Goal: Task Accomplishment & Management: Manage account settings

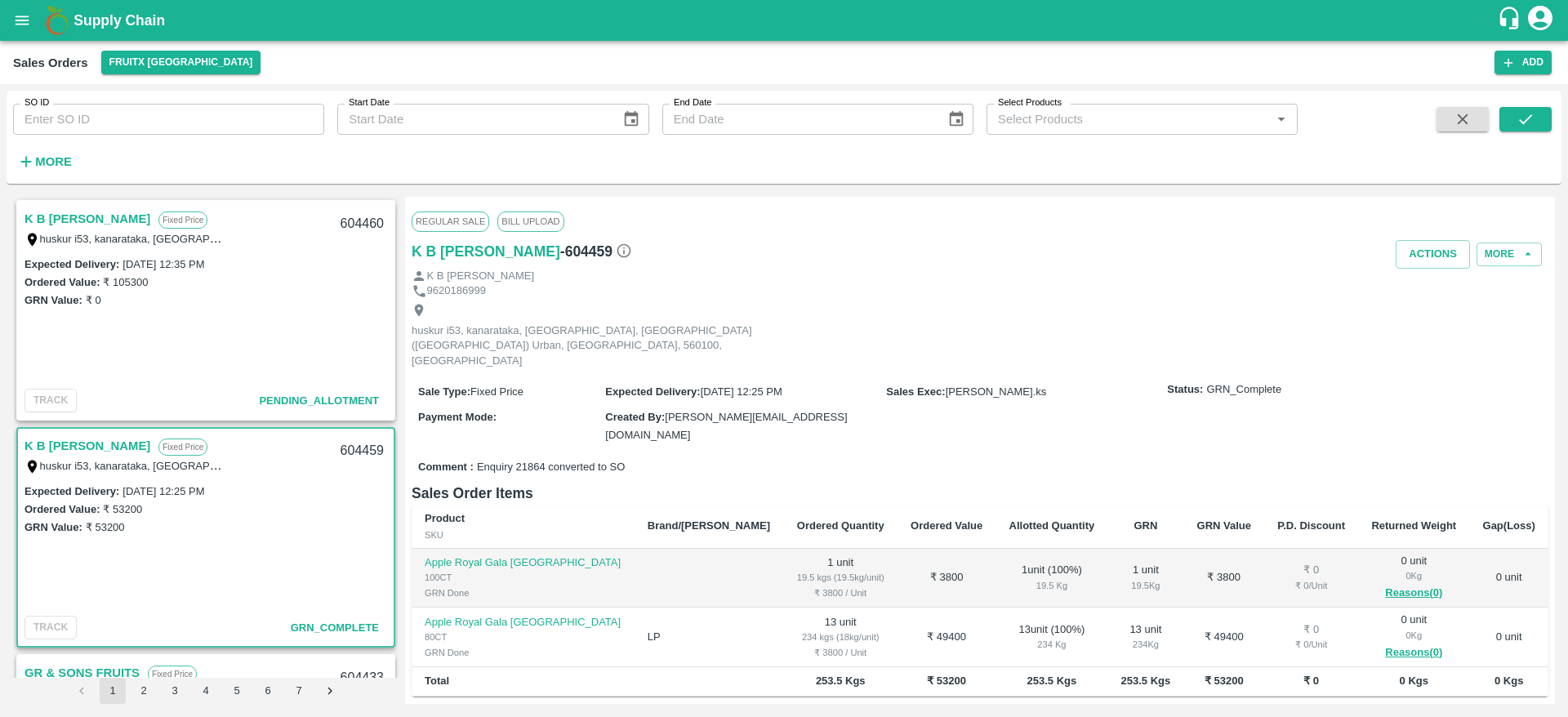
scroll to position [110, 0]
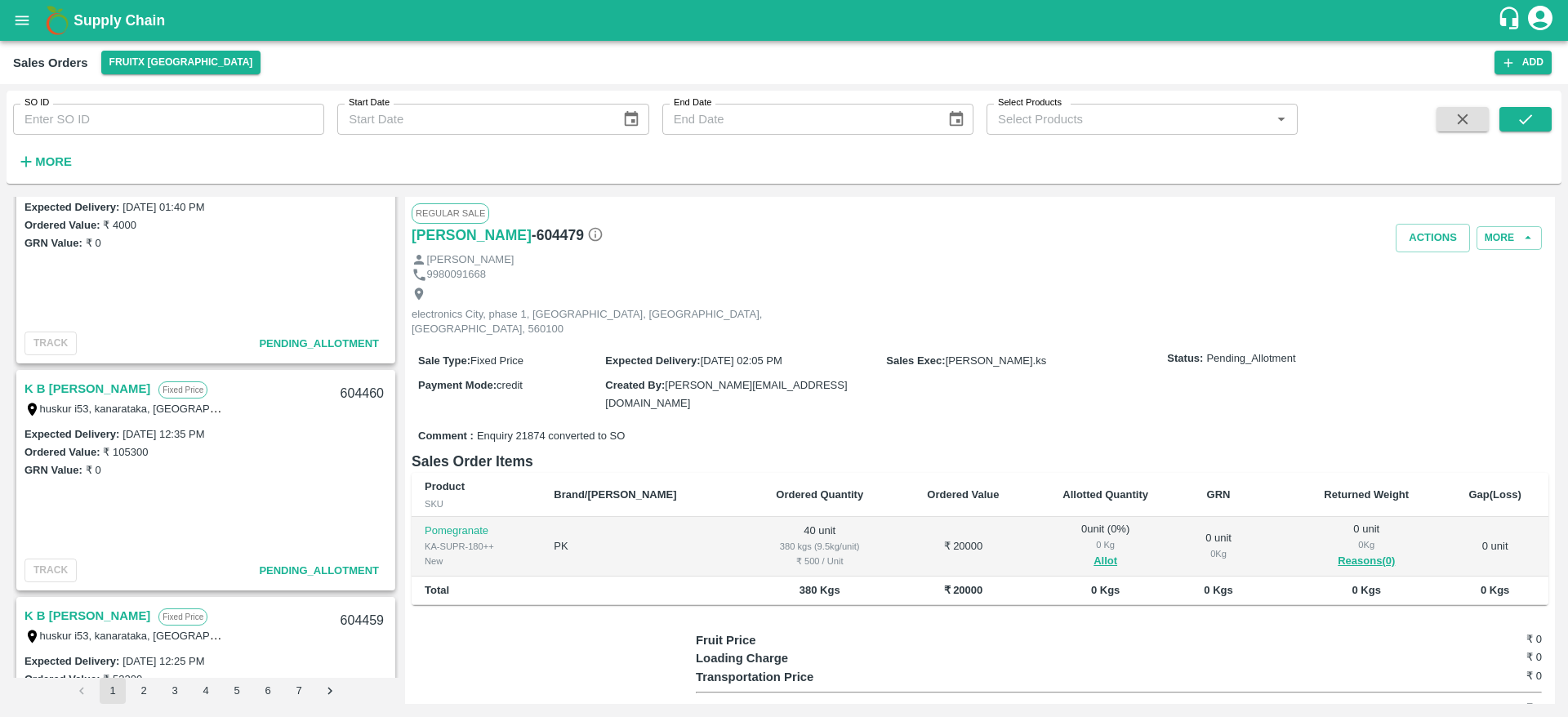
scroll to position [1872, 0]
click at [81, 398] on link "K B [PERSON_NAME]" at bounding box center [87, 391] width 126 height 21
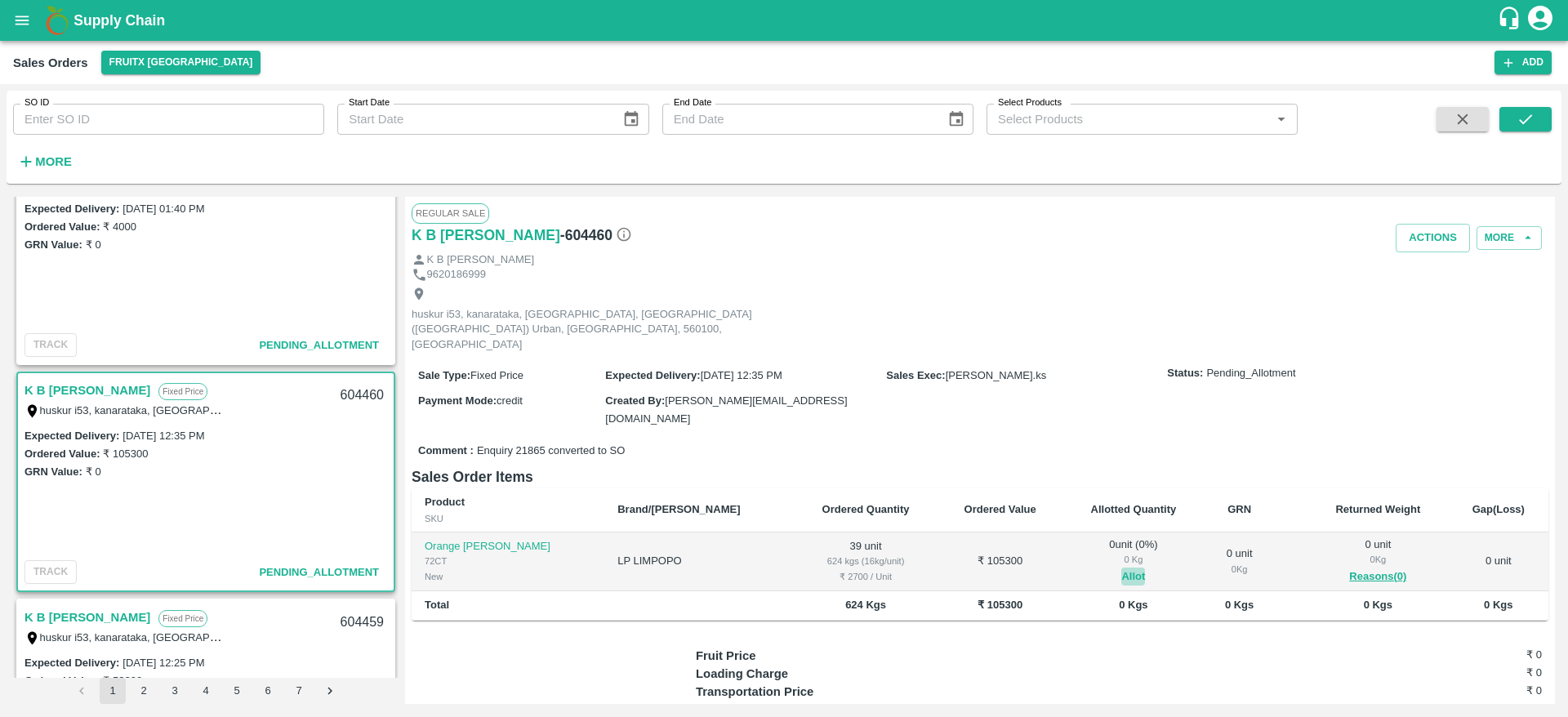
click at [1121, 568] on button "Allot" at bounding box center [1133, 577] width 24 height 19
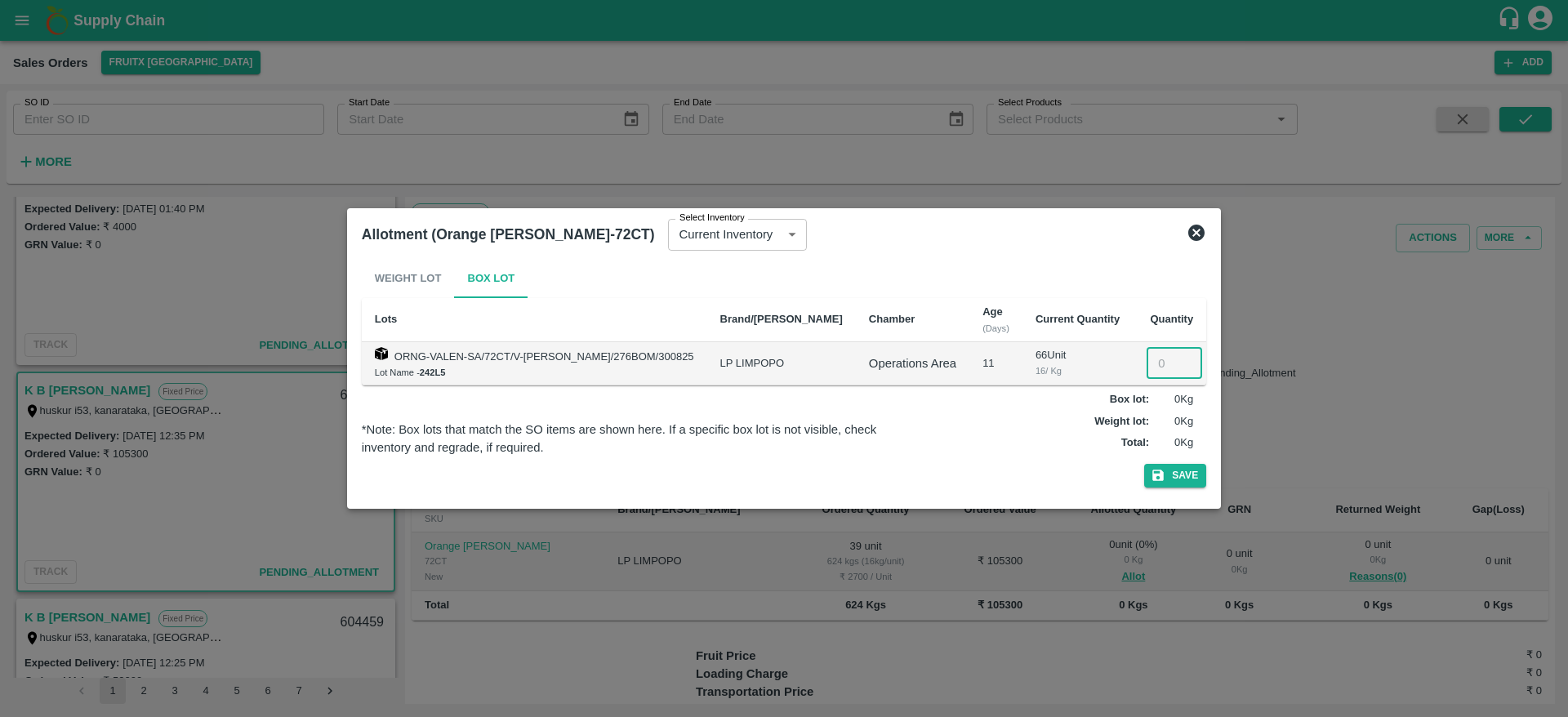
click at [1146, 354] on input "number" at bounding box center [1173, 363] width 55 height 31
type input "39"
click at [1144, 464] on button "Save" at bounding box center [1174, 476] width 62 height 24
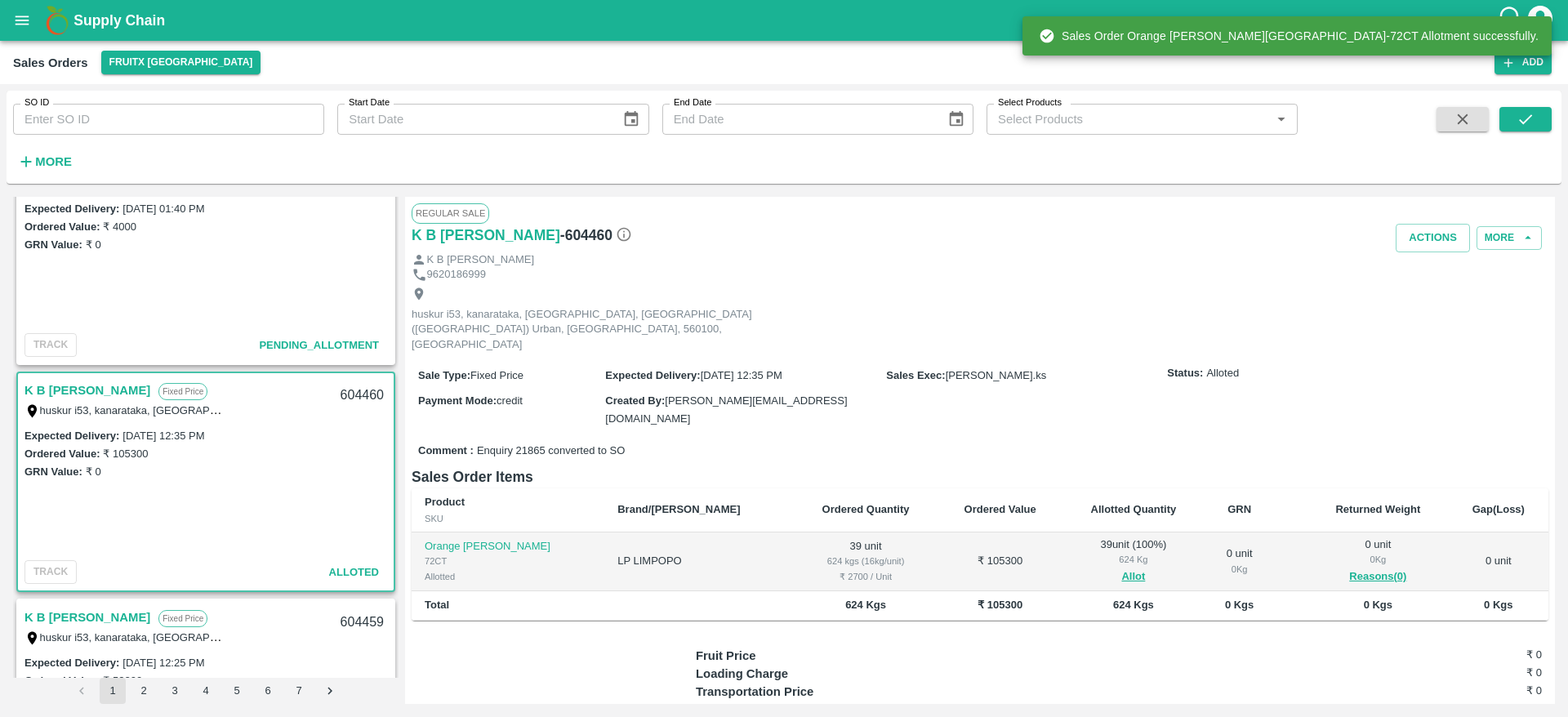
click at [346, 395] on div "604460" at bounding box center [362, 396] width 63 height 39
copy div "604460"
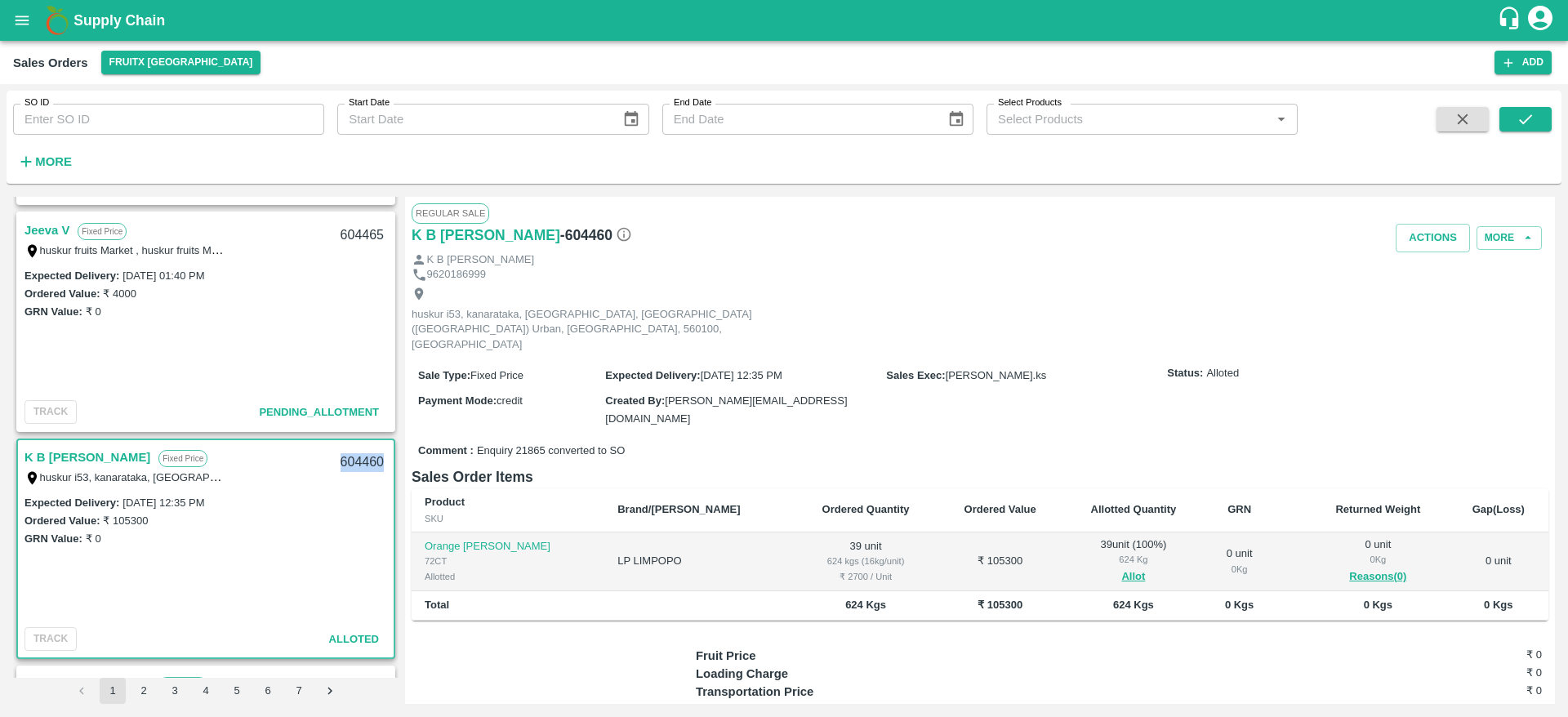
scroll to position [1813, 0]
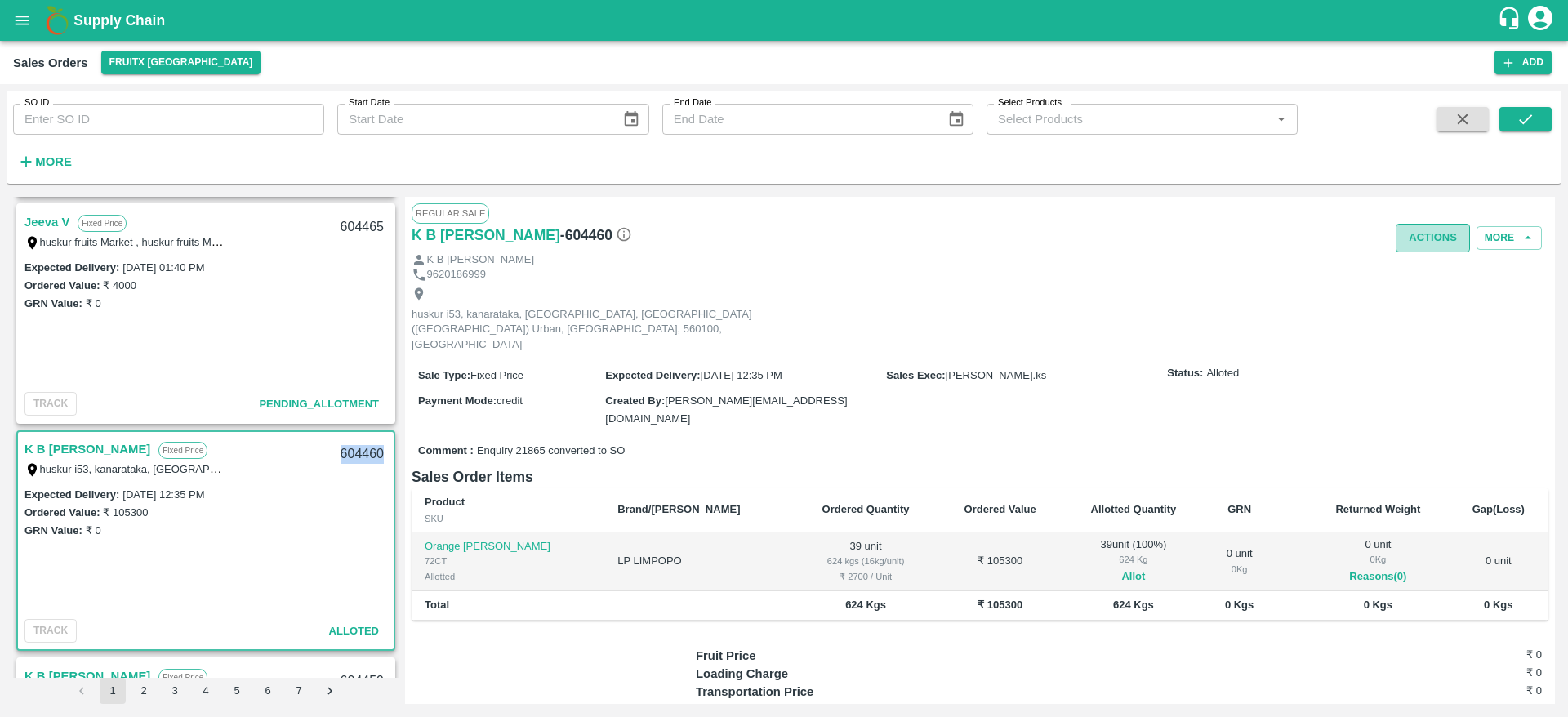
click at [1422, 233] on button "Actions" at bounding box center [1433, 238] width 74 height 29
click at [1407, 296] on li "Deliver" at bounding box center [1468, 301] width 172 height 28
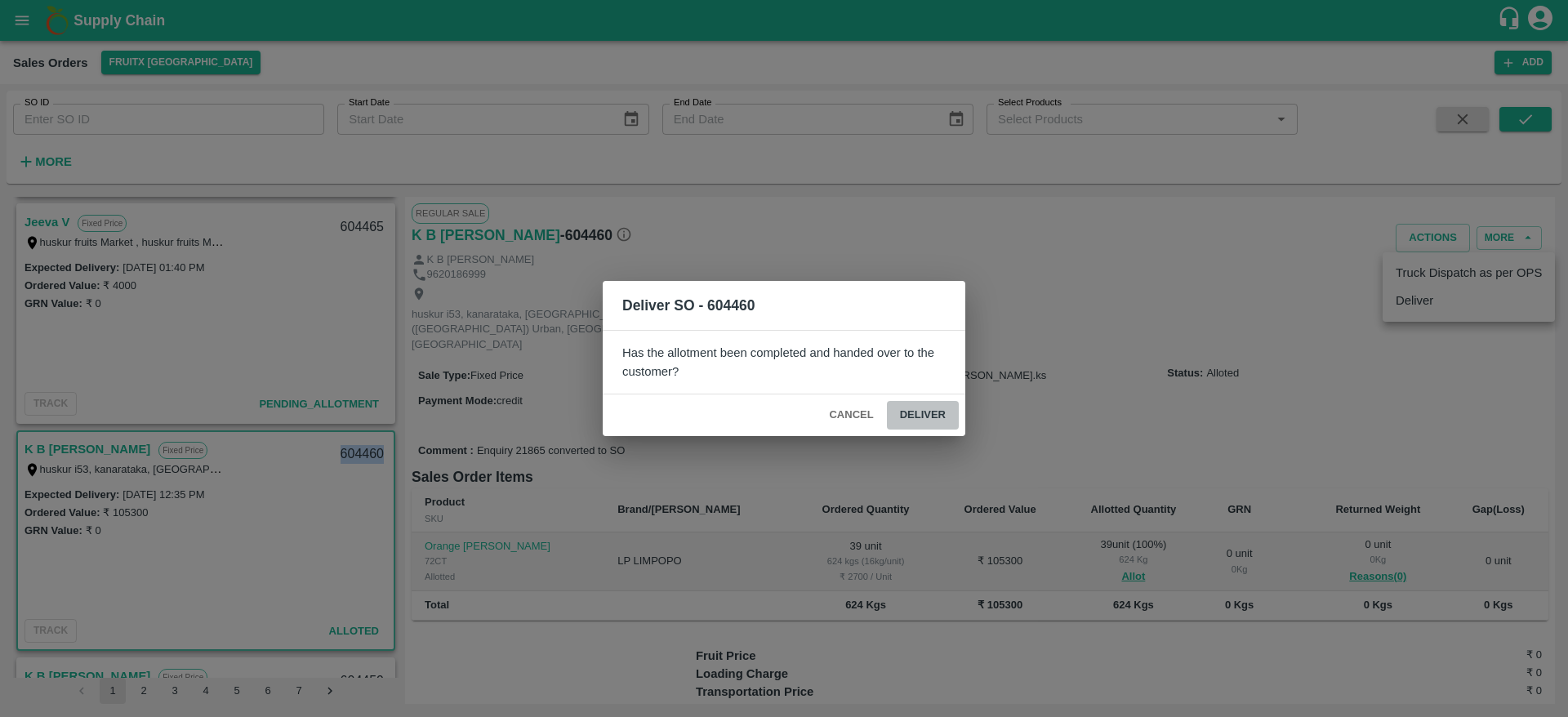
click at [918, 410] on button "Deliver" at bounding box center [922, 415] width 72 height 29
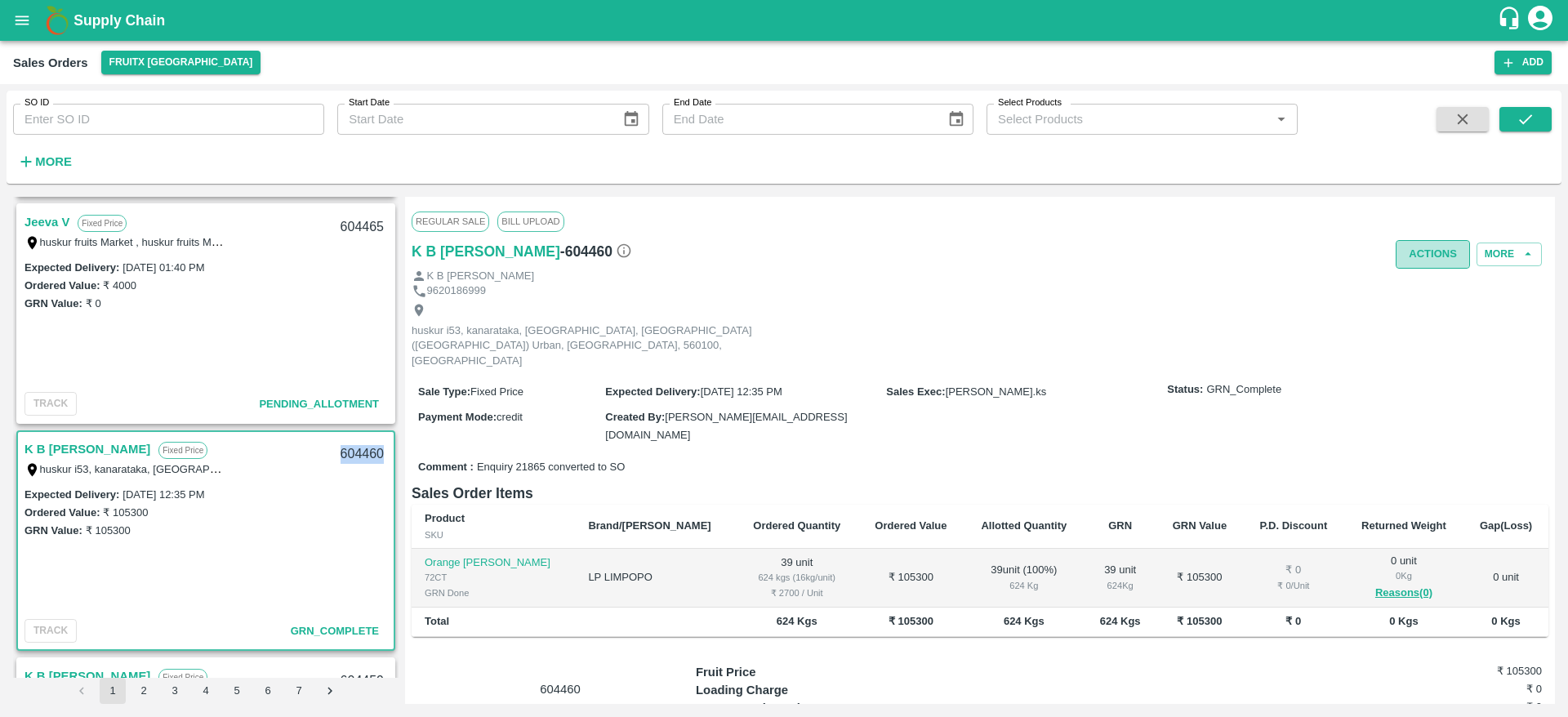
click at [1421, 255] on button "Actions" at bounding box center [1433, 254] width 74 height 29
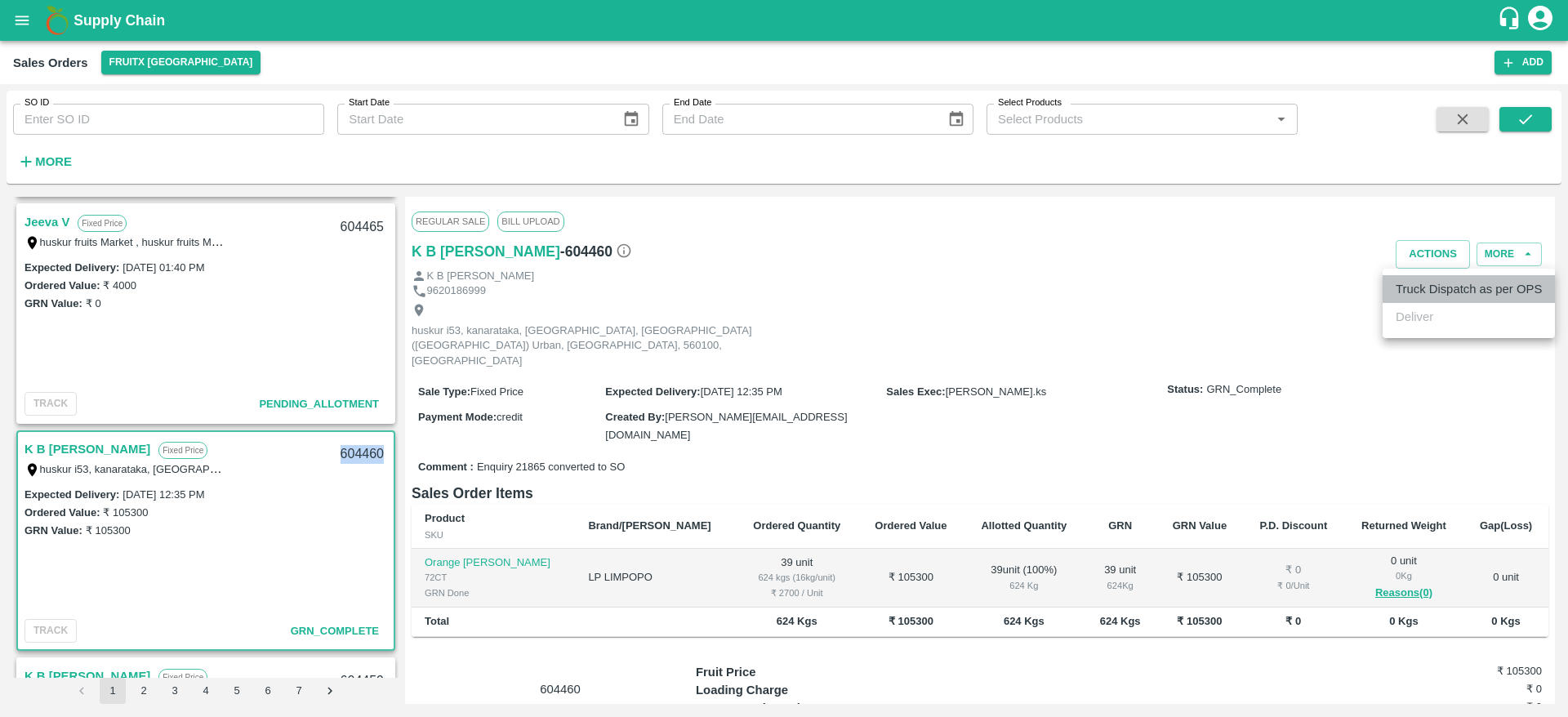
click at [1416, 279] on li "Truck Dispatch as per OPS" at bounding box center [1468, 289] width 172 height 28
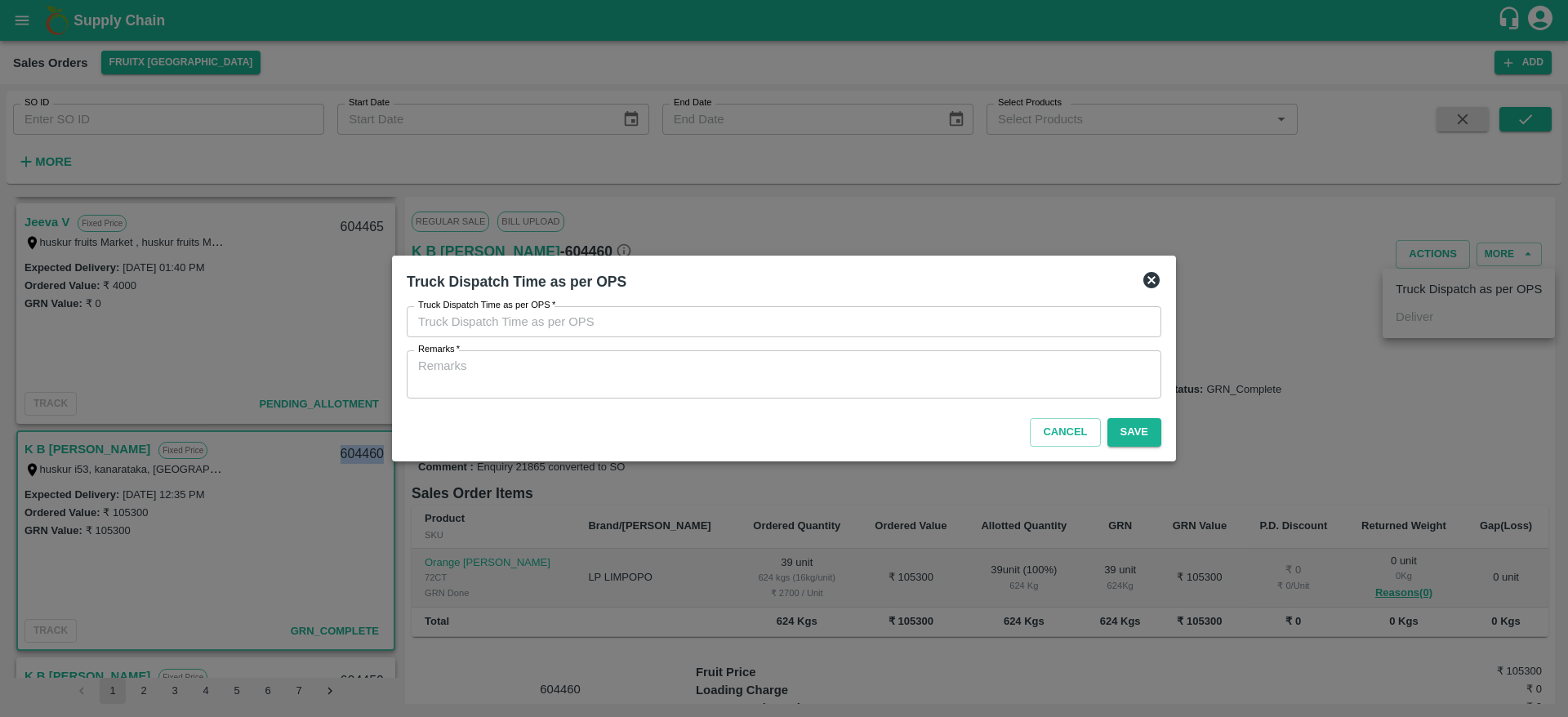
type input "[DATE] 01:59 PM"
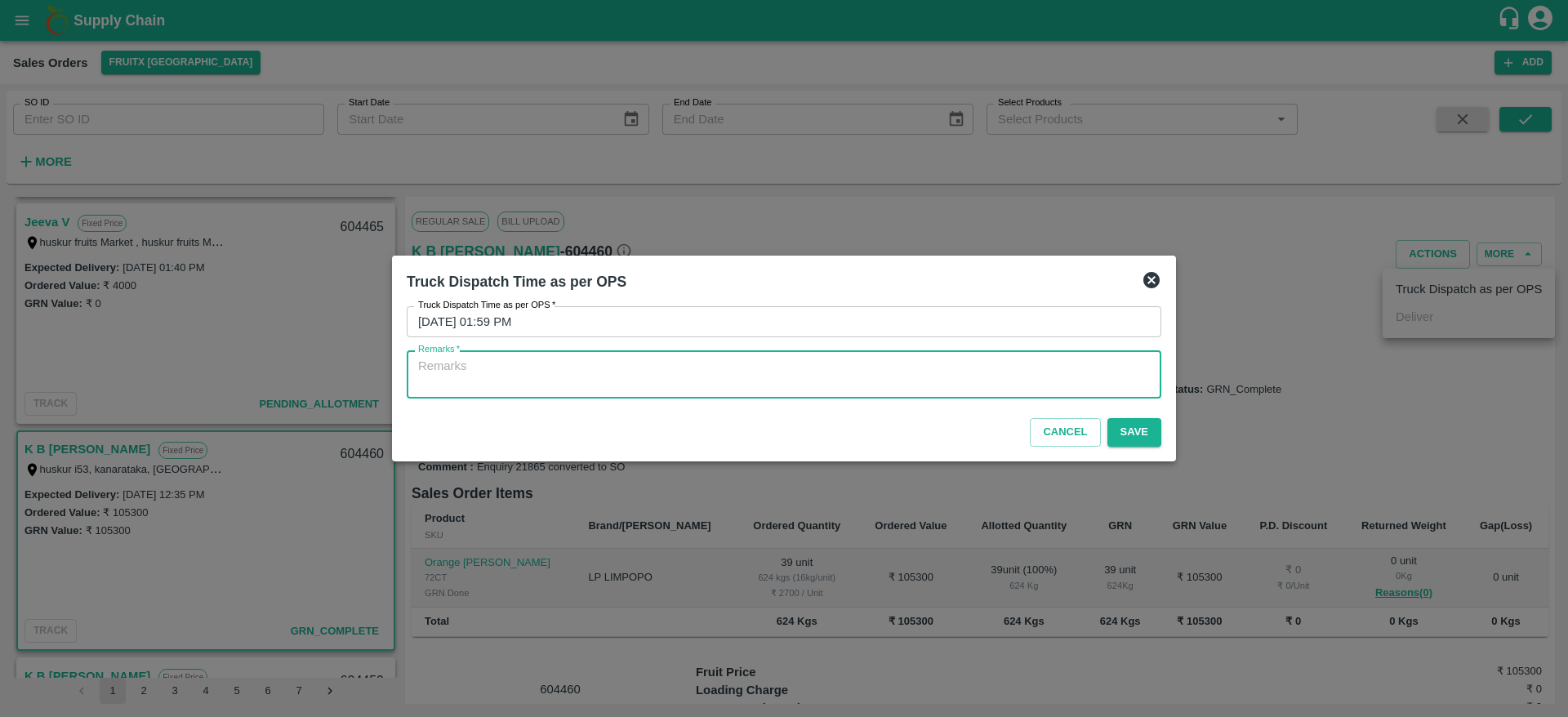
click at [957, 375] on textarea "Remarks   *" at bounding box center [784, 375] width 732 height 35
type textarea "OTD"
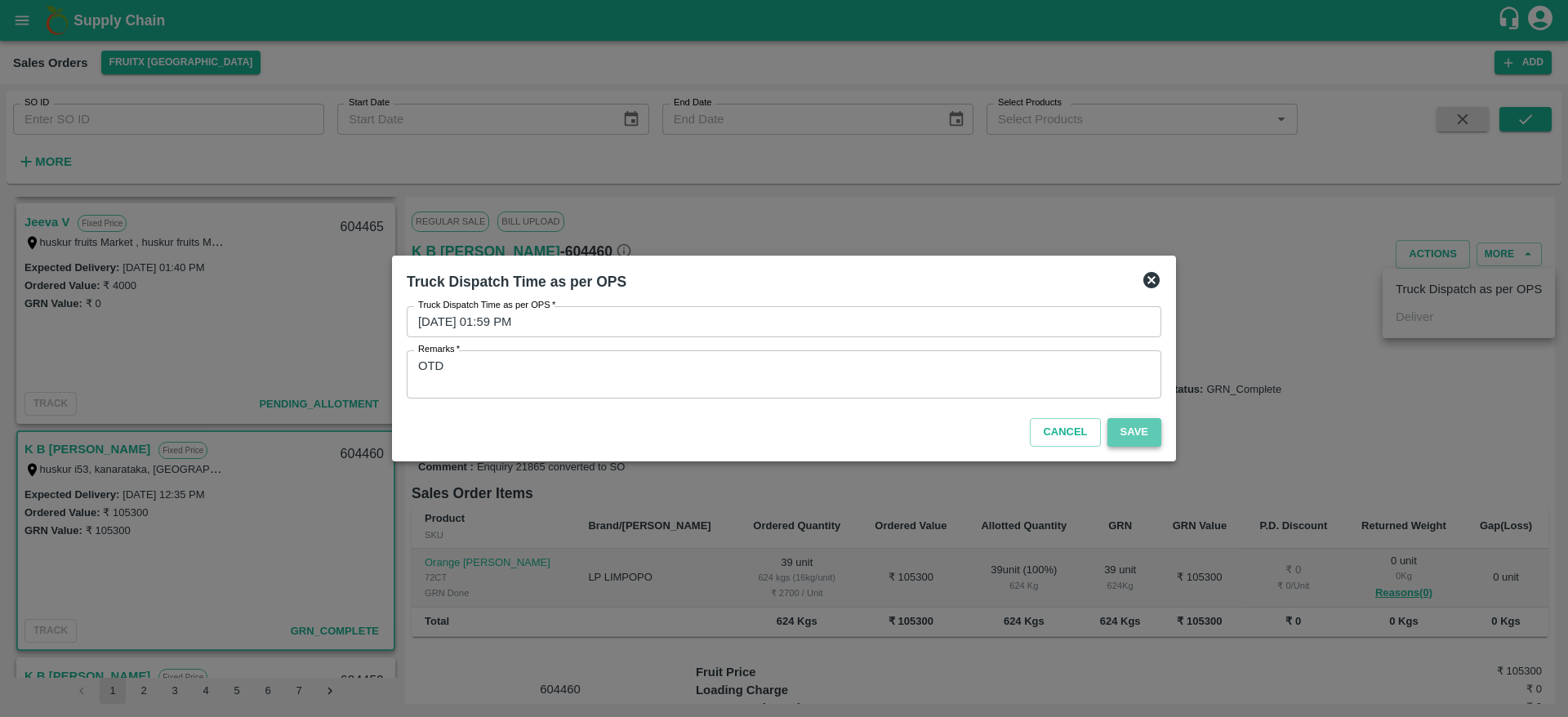
click at [1144, 438] on button "Save" at bounding box center [1134, 432] width 54 height 29
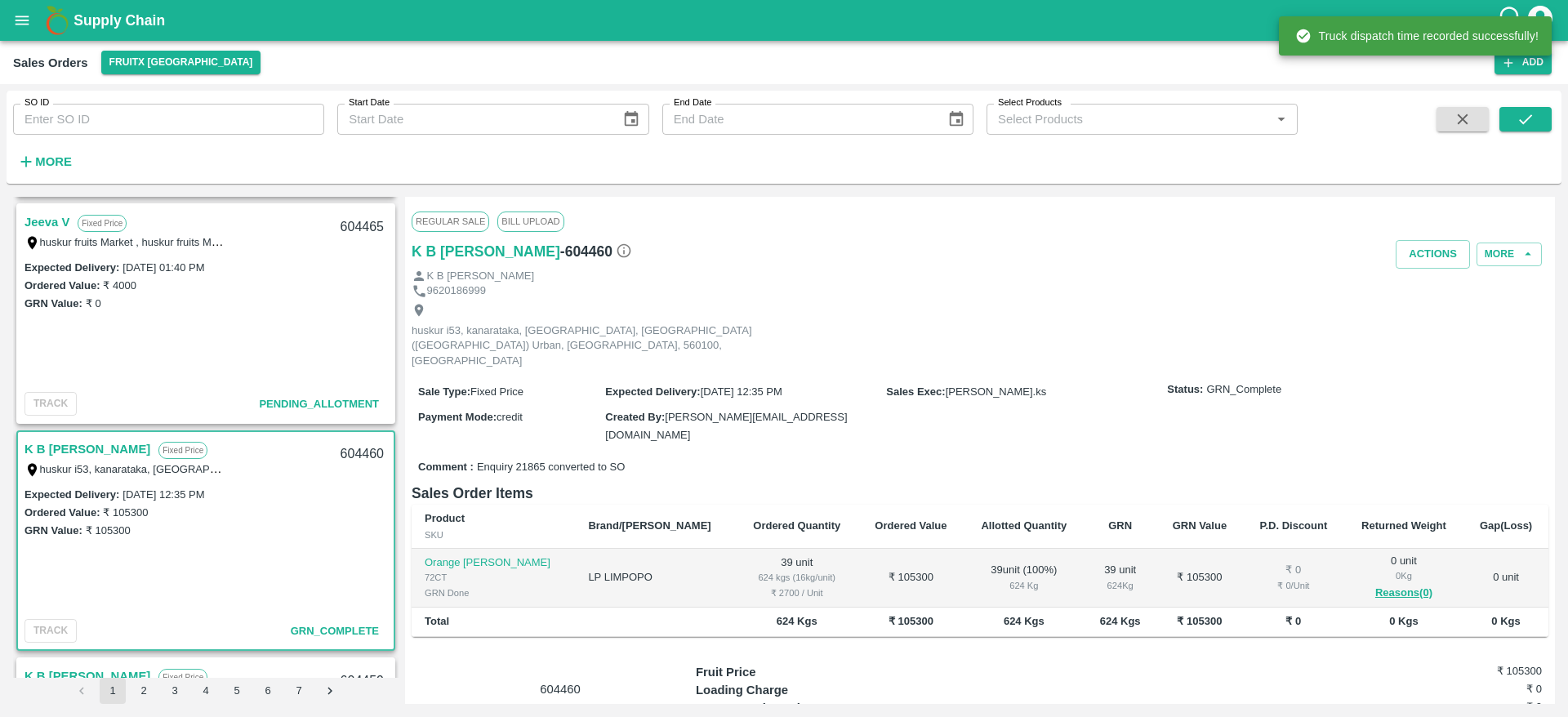
click at [340, 455] on div "604460" at bounding box center [362, 454] width 63 height 39
copy div "604460"
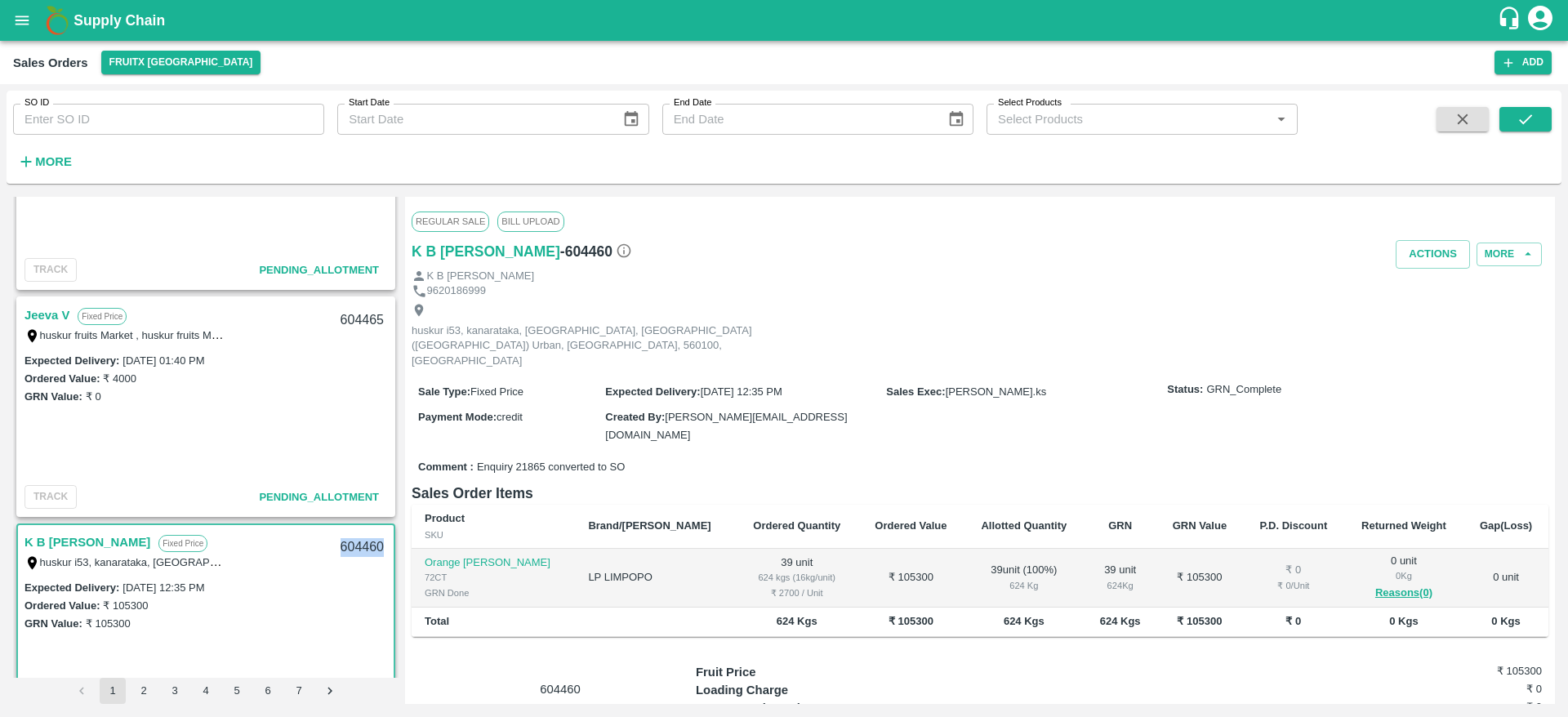
scroll to position [1700, 0]
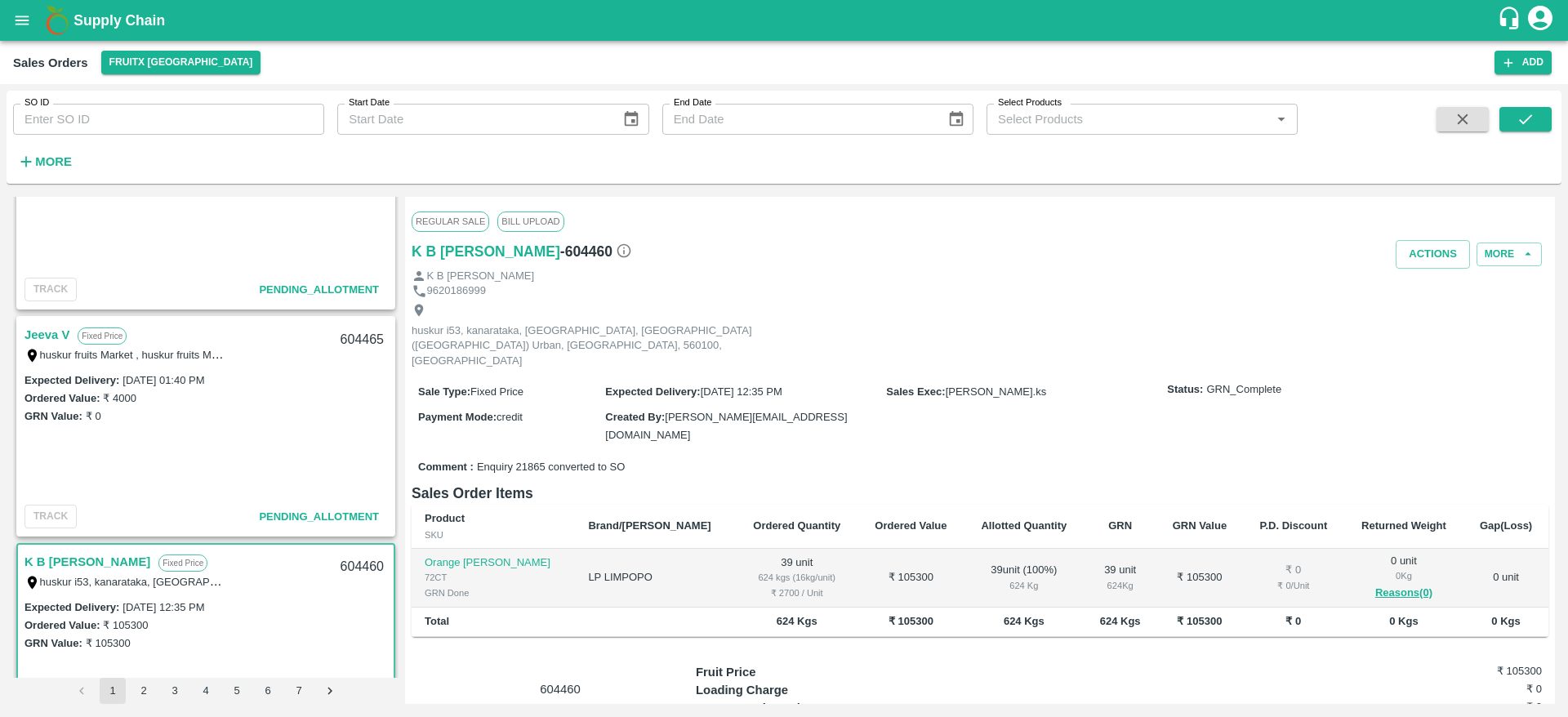
click at [54, 324] on link "Jeeva V" at bounding box center [47, 335] width 45 height 21
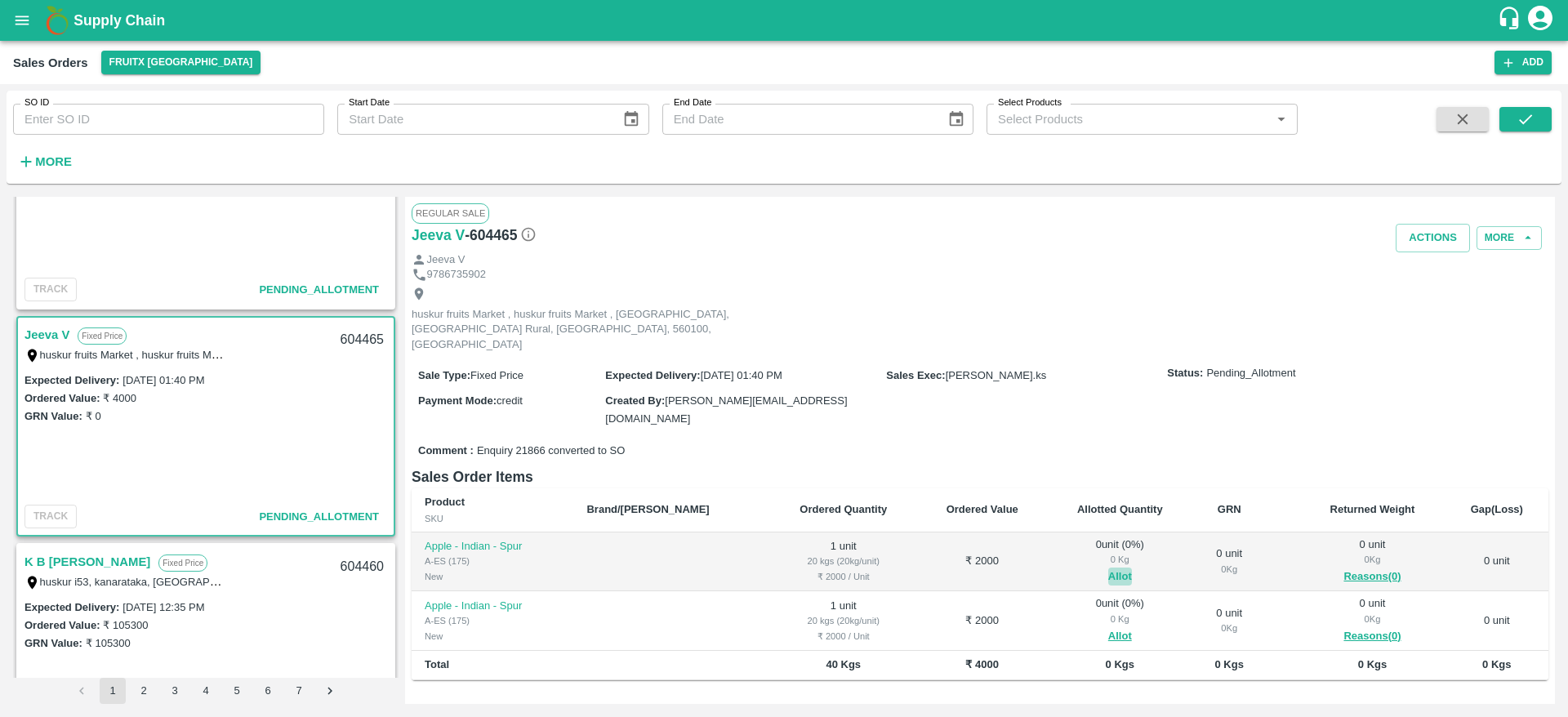
click at [1108, 568] on button "Allot" at bounding box center [1120, 577] width 24 height 19
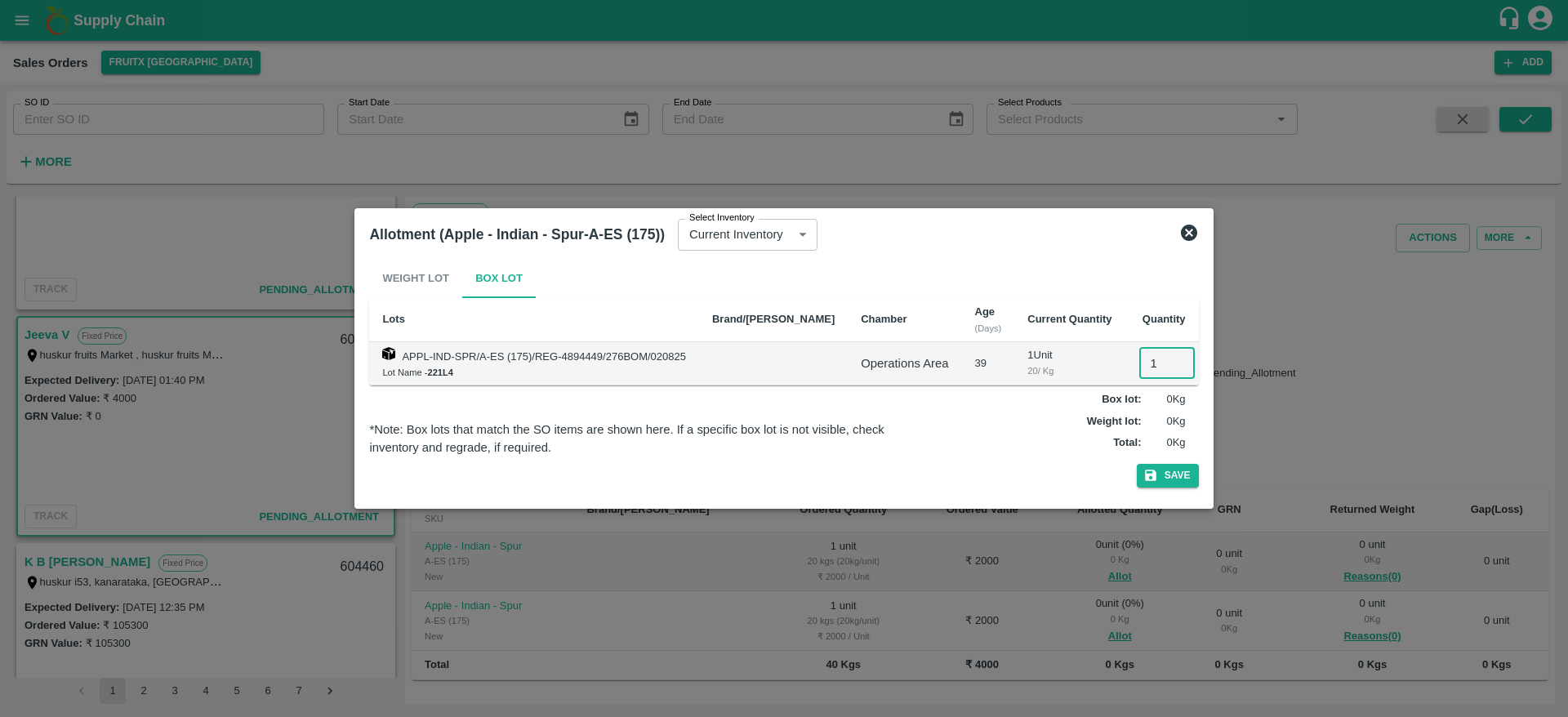
click at [1140, 359] on input "1" at bounding box center [1167, 363] width 55 height 31
type input "1"
click at [1137, 464] on button "Save" at bounding box center [1168, 476] width 62 height 24
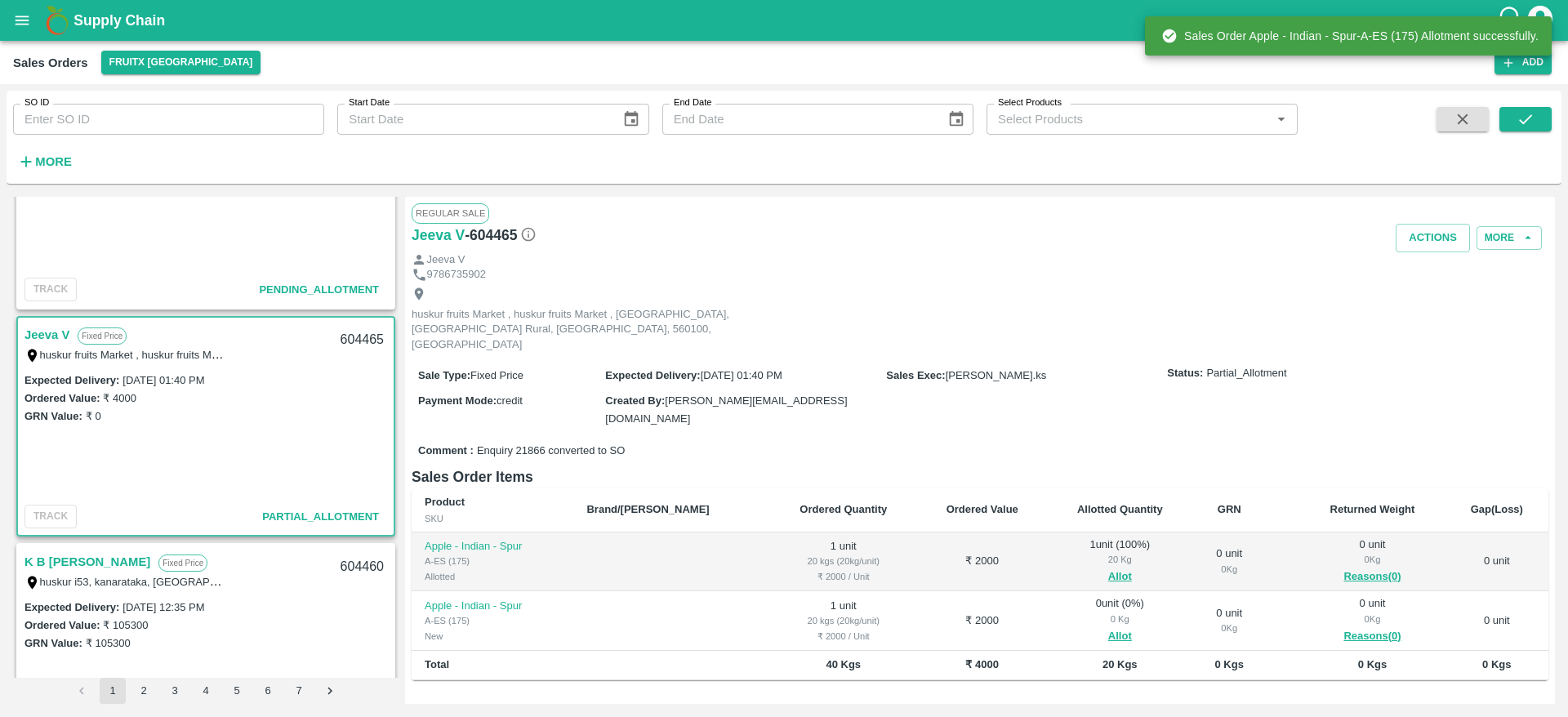
click at [349, 341] on div "604465" at bounding box center [362, 340] width 63 height 39
copy div "604465"
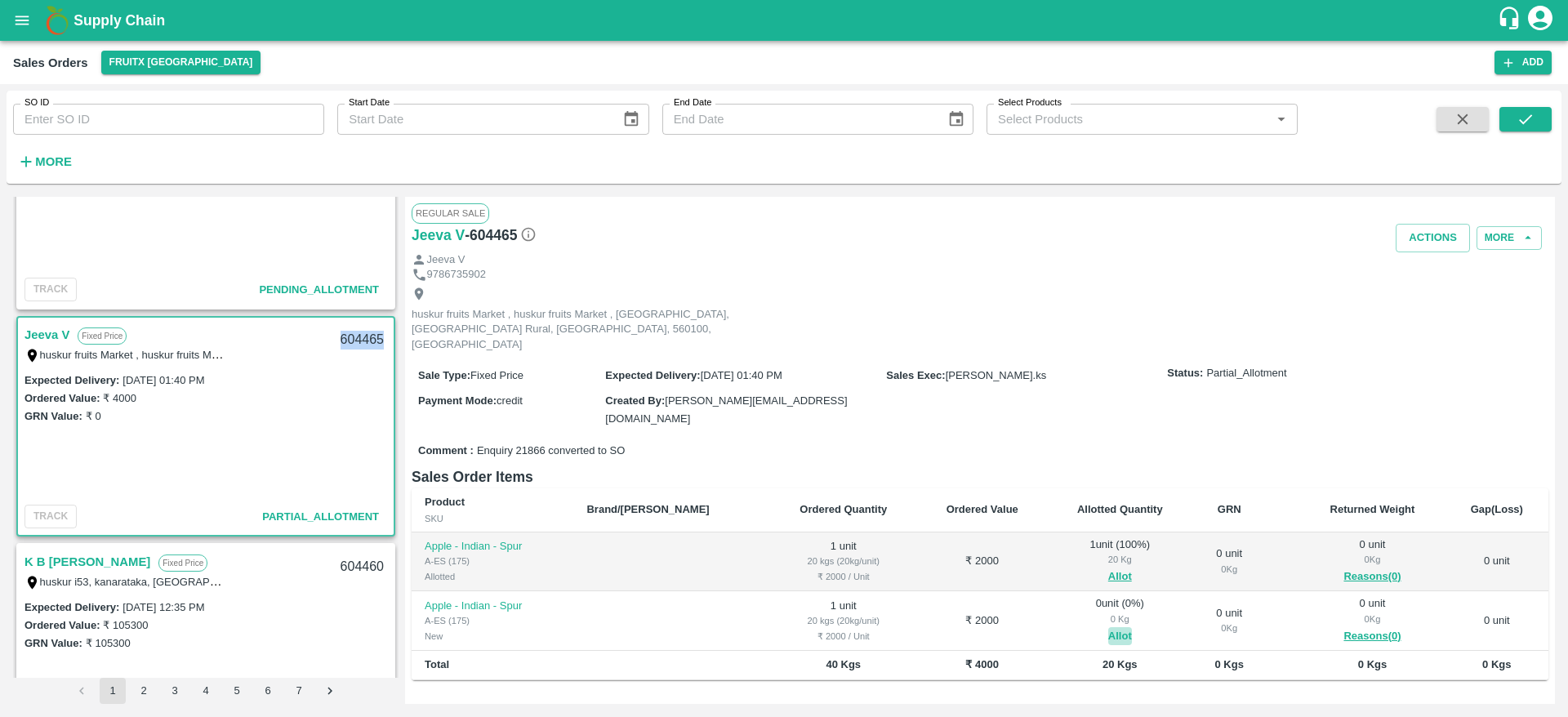
click at [1108, 627] on button "Allot" at bounding box center [1120, 636] width 24 height 19
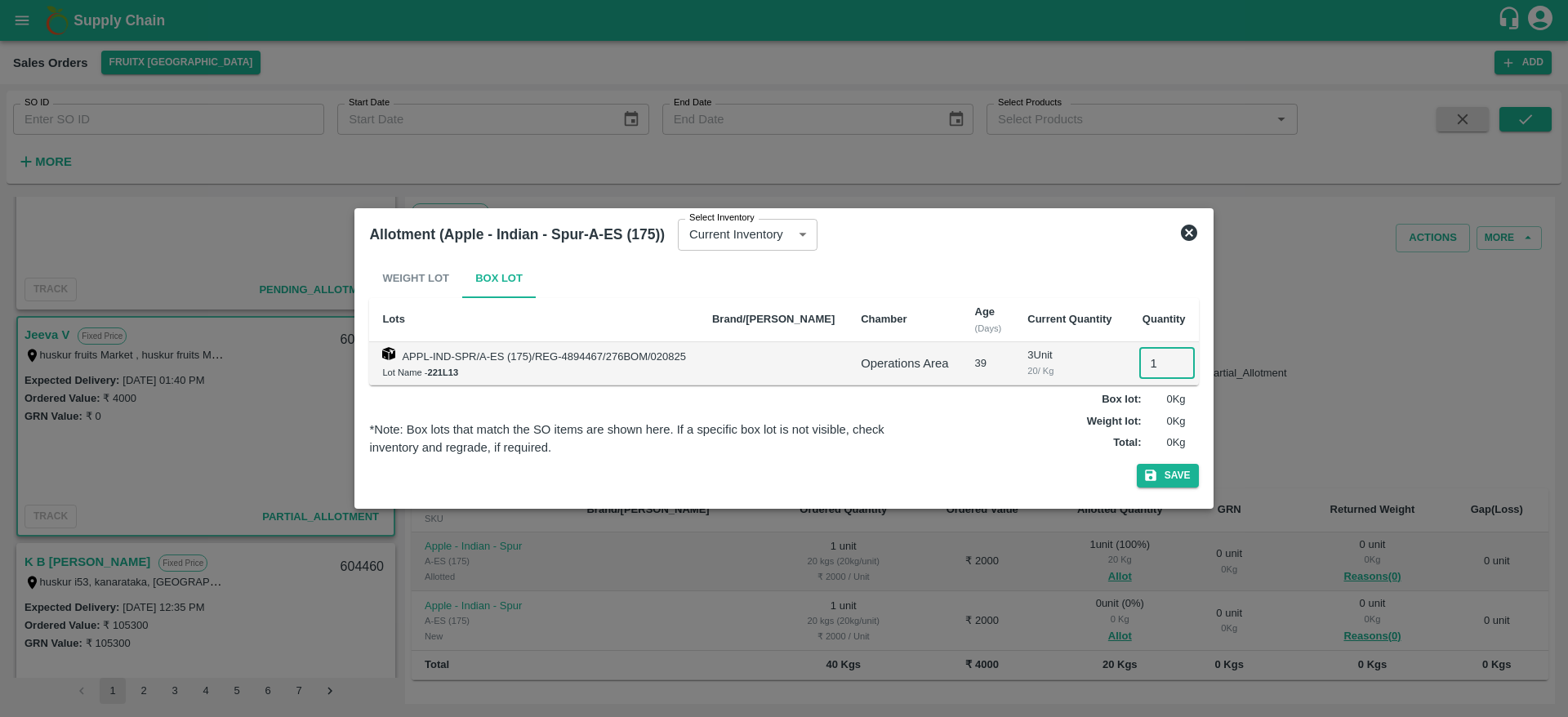
click at [1142, 354] on input "1" at bounding box center [1167, 363] width 55 height 31
type input "1"
click at [1137, 464] on button "Save" at bounding box center [1168, 476] width 62 height 24
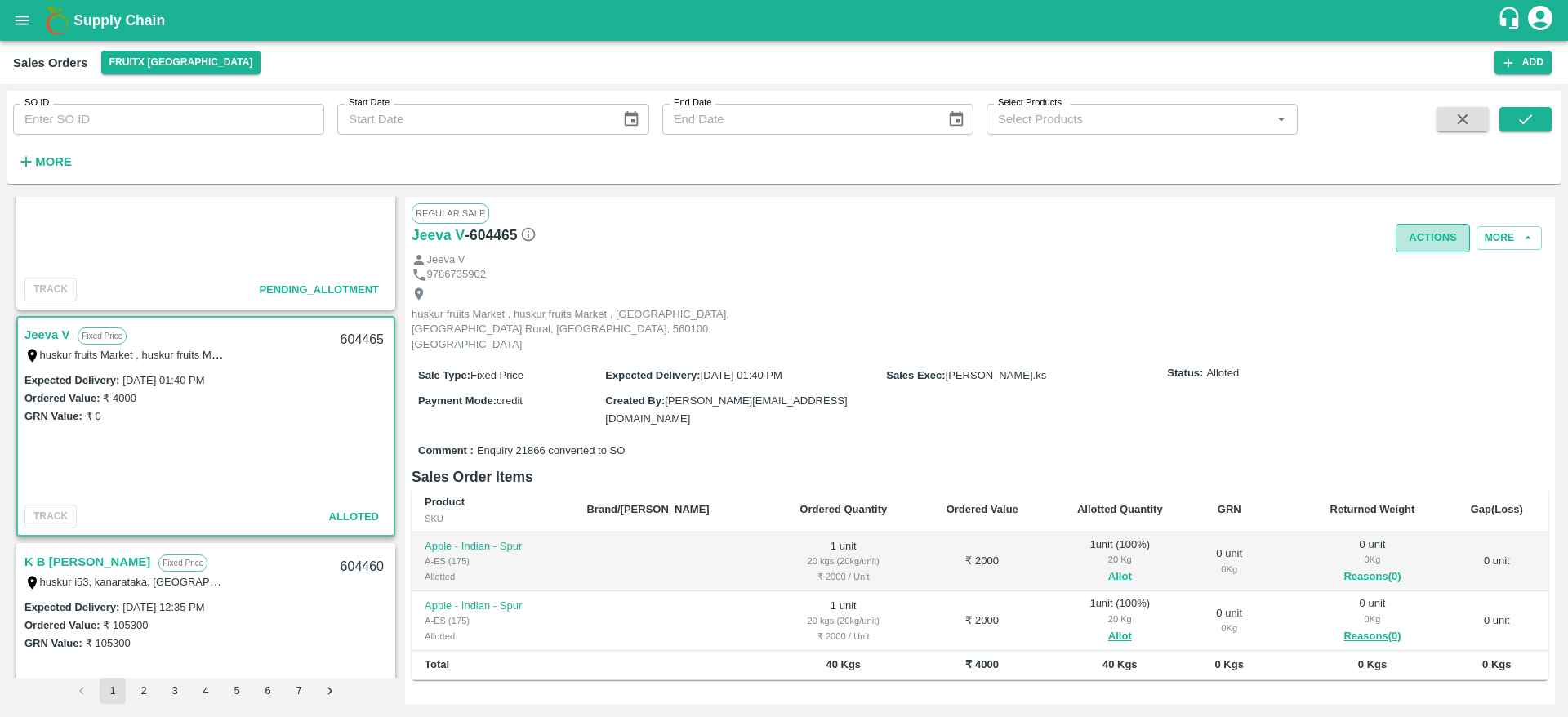
click at [1430, 230] on button "Actions" at bounding box center [1433, 238] width 74 height 29
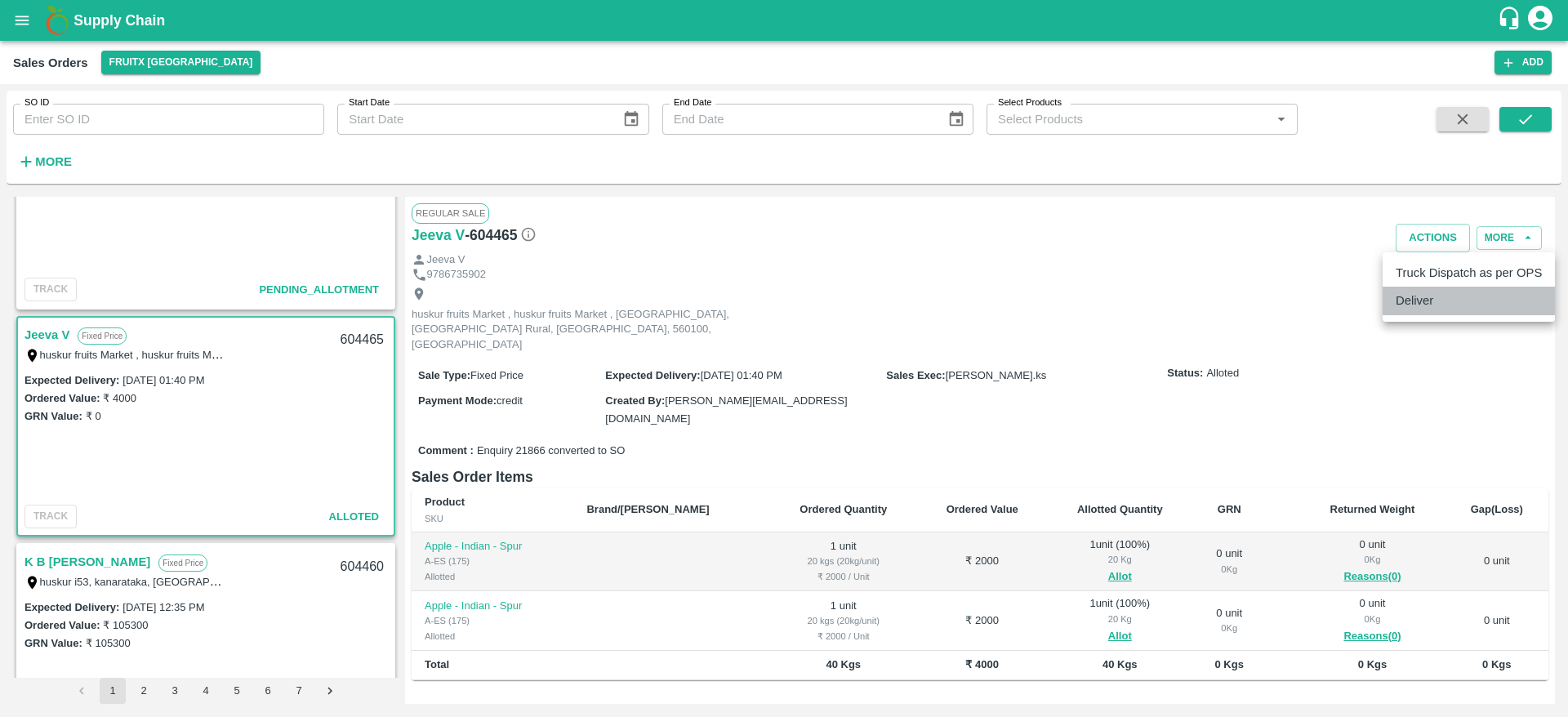
click at [1436, 305] on li "Deliver" at bounding box center [1468, 301] width 172 height 28
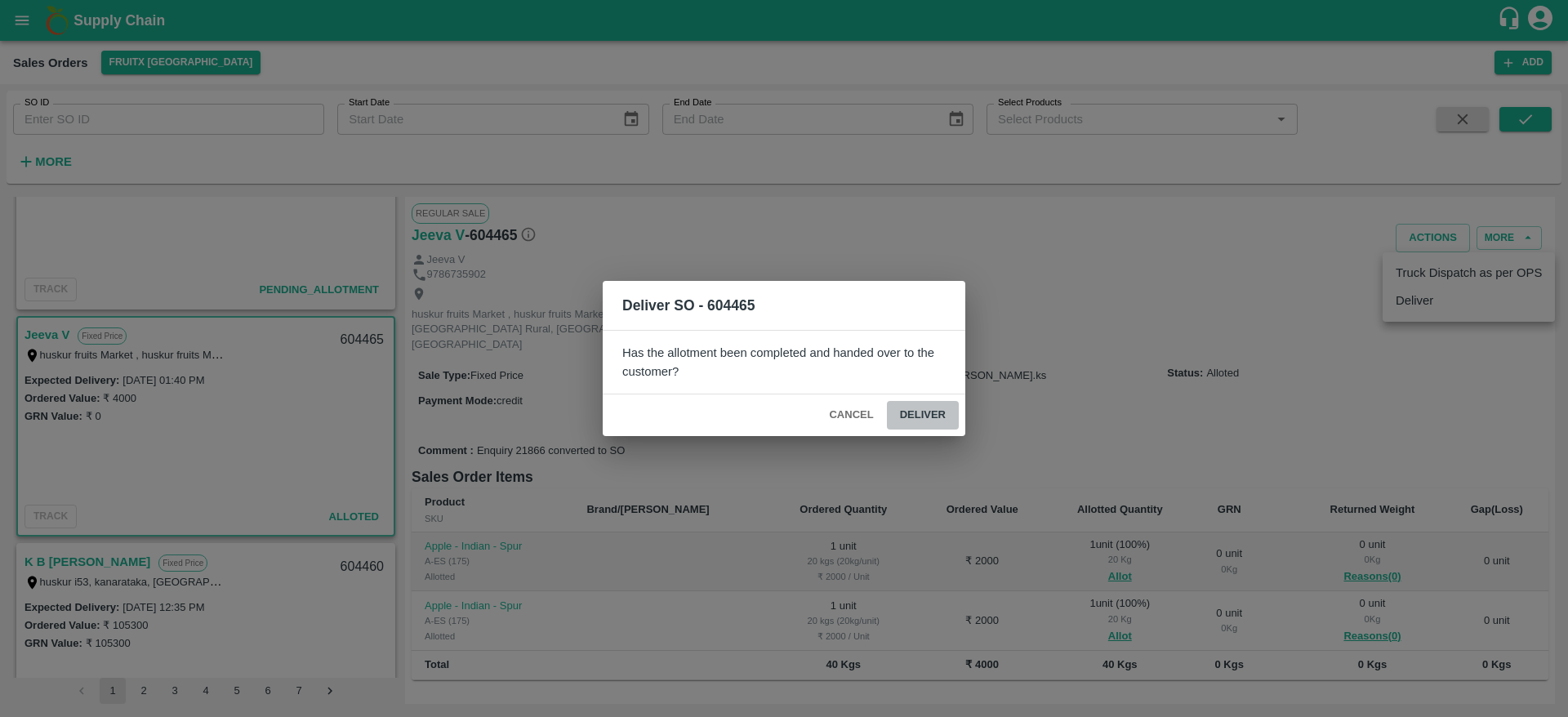
click at [946, 407] on button "Deliver" at bounding box center [922, 415] width 72 height 29
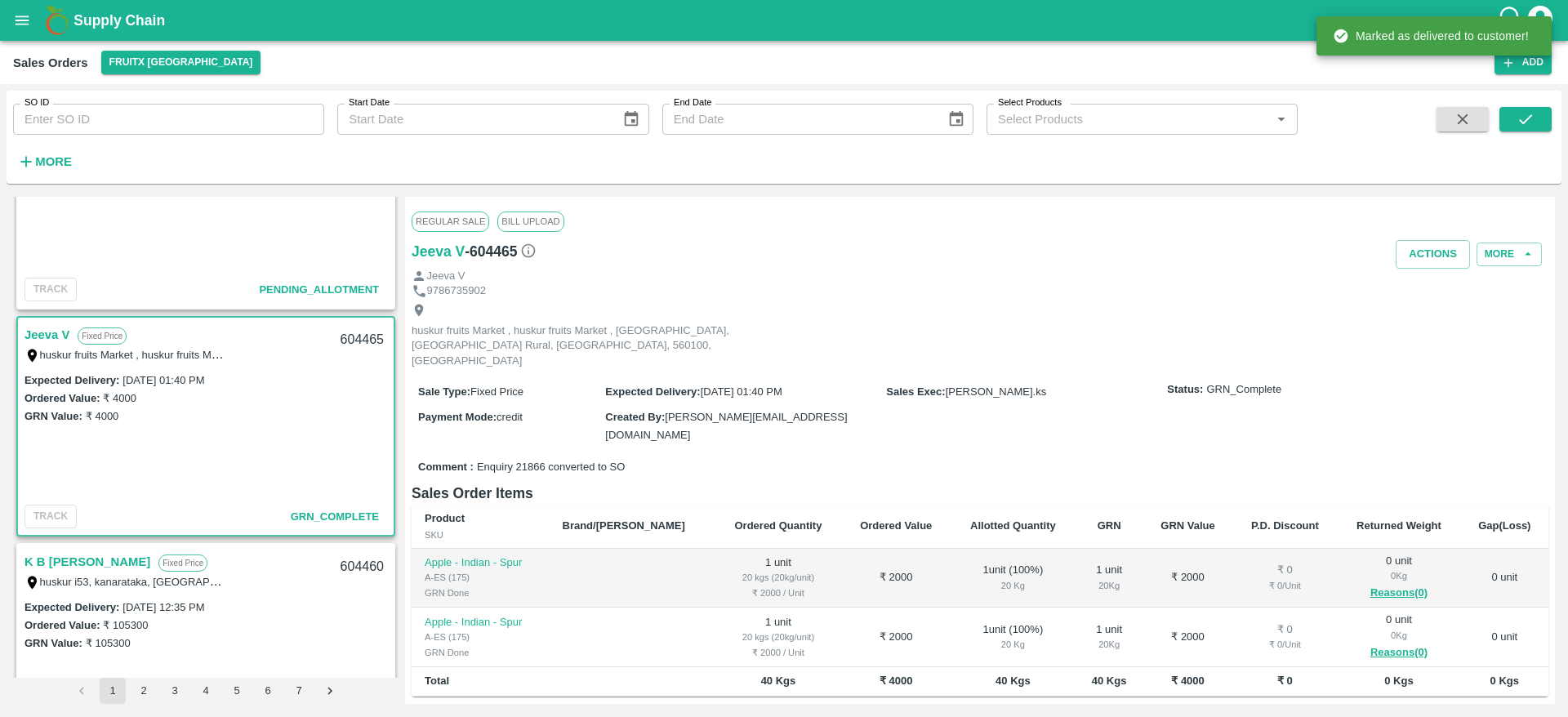
click at [1442, 269] on div "Jeeva V" at bounding box center [980, 276] width 1137 height 16
drag, startPoint x: 1441, startPoint y: 235, endPoint x: 1430, endPoint y: 253, distance: 21.1
click at [1430, 253] on div "Regular Sale Bill Upload Jeeva V - 604465 Actions More Jeeva V 9786735902 husku…" at bounding box center [980, 450] width 1149 height 507
click at [1430, 253] on button "Actions" at bounding box center [1433, 254] width 74 height 29
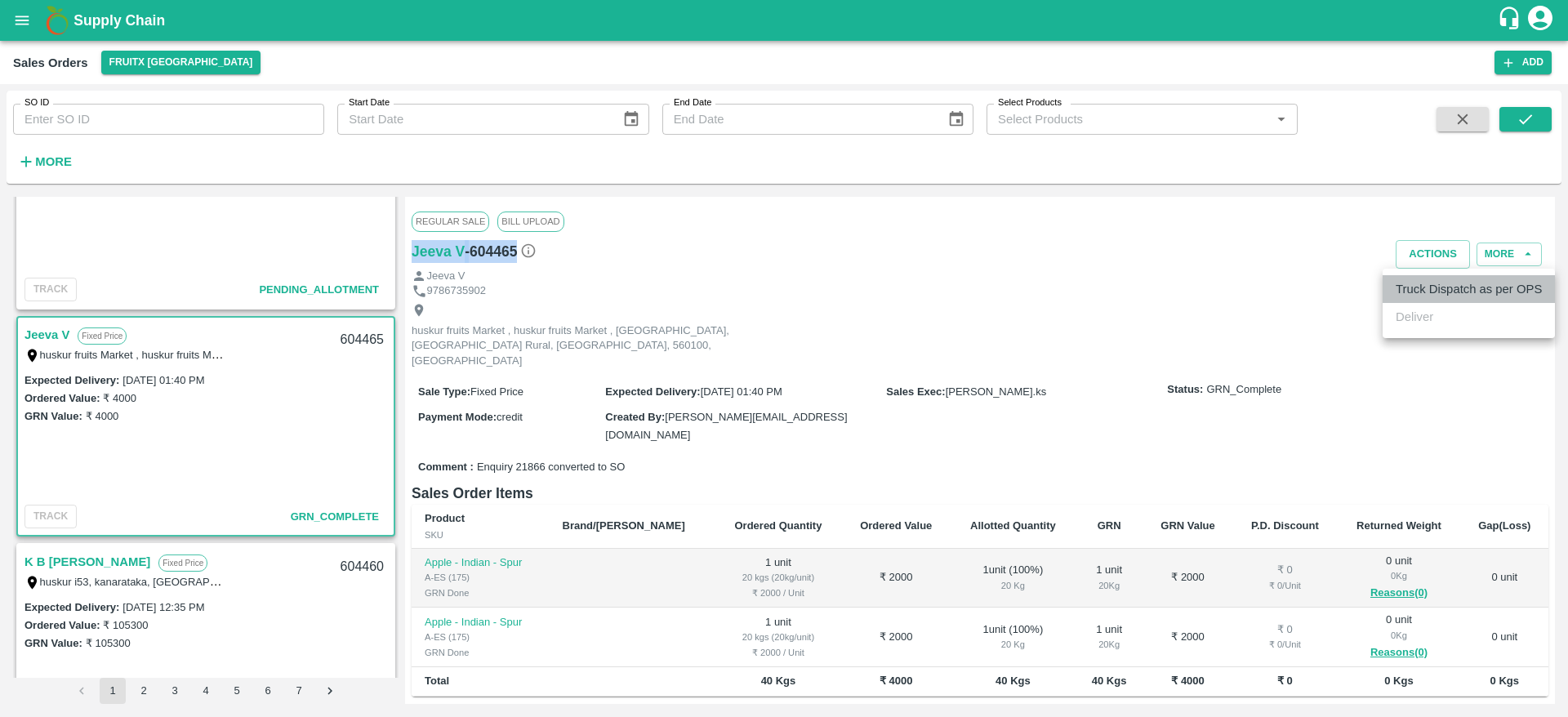
click at [1458, 292] on li "Truck Dispatch as per OPS" at bounding box center [1468, 289] width 172 height 28
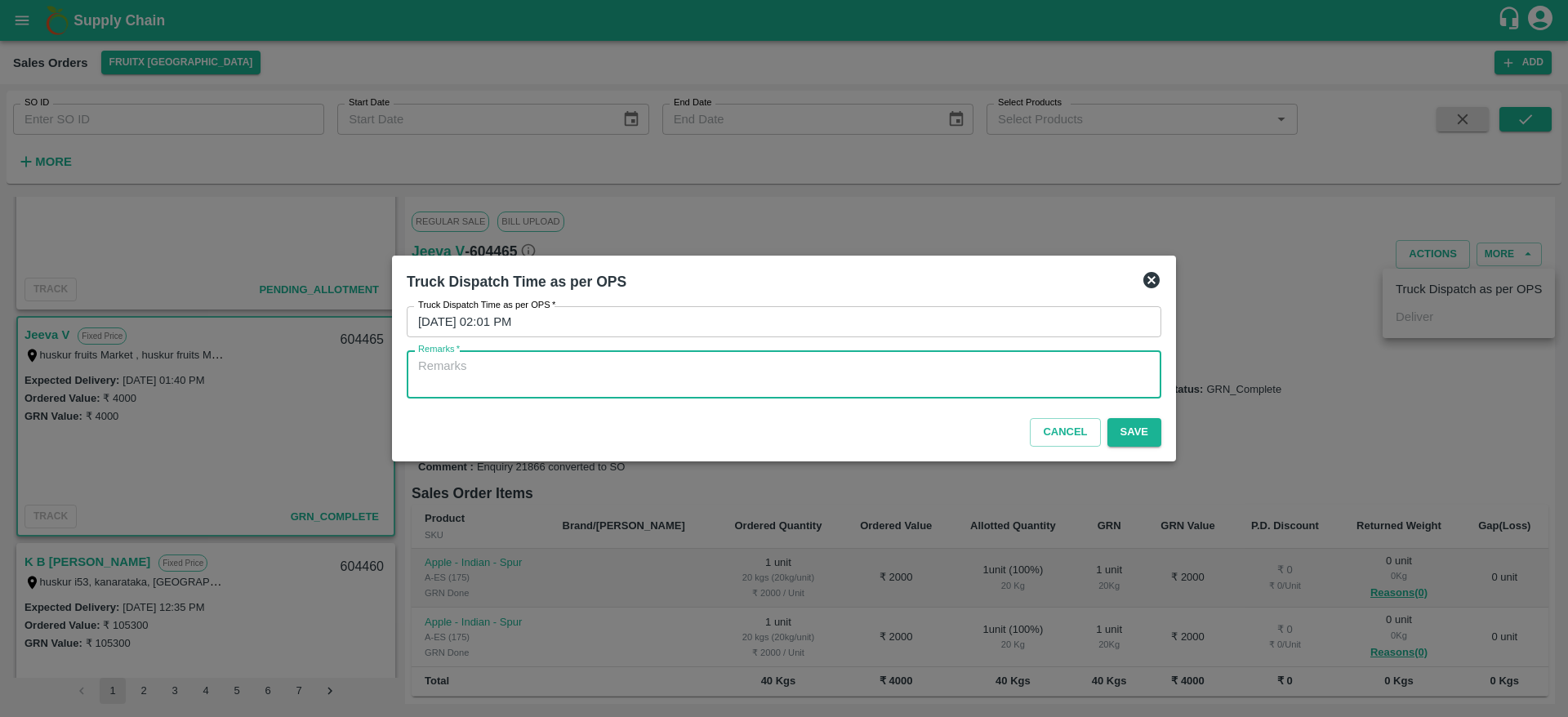
click at [1070, 382] on textarea "Remarks   *" at bounding box center [784, 375] width 732 height 35
type textarea "OTD"
click at [1135, 436] on button "Save" at bounding box center [1134, 432] width 54 height 29
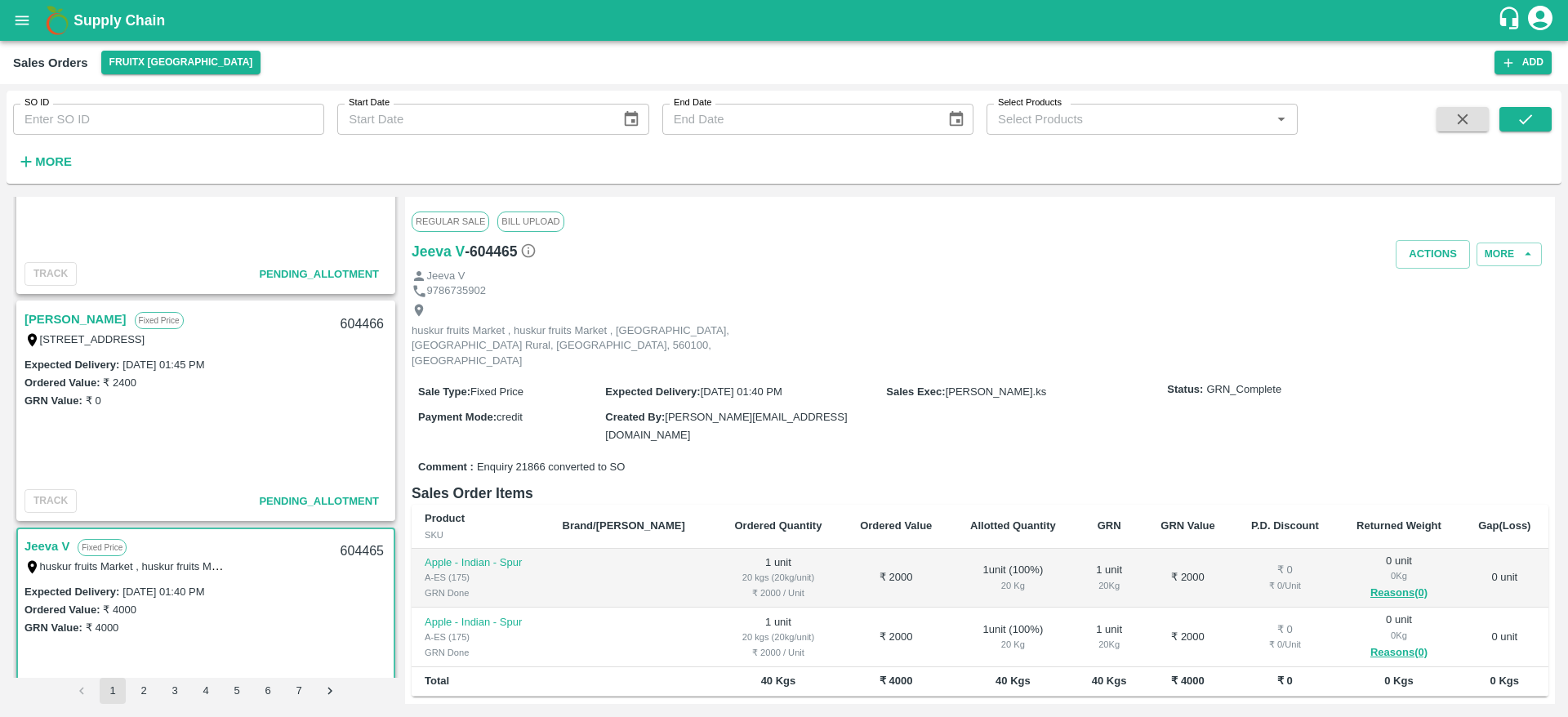
scroll to position [1488, 0]
click at [51, 326] on link "[PERSON_NAME]" at bounding box center [76, 321] width 102 height 21
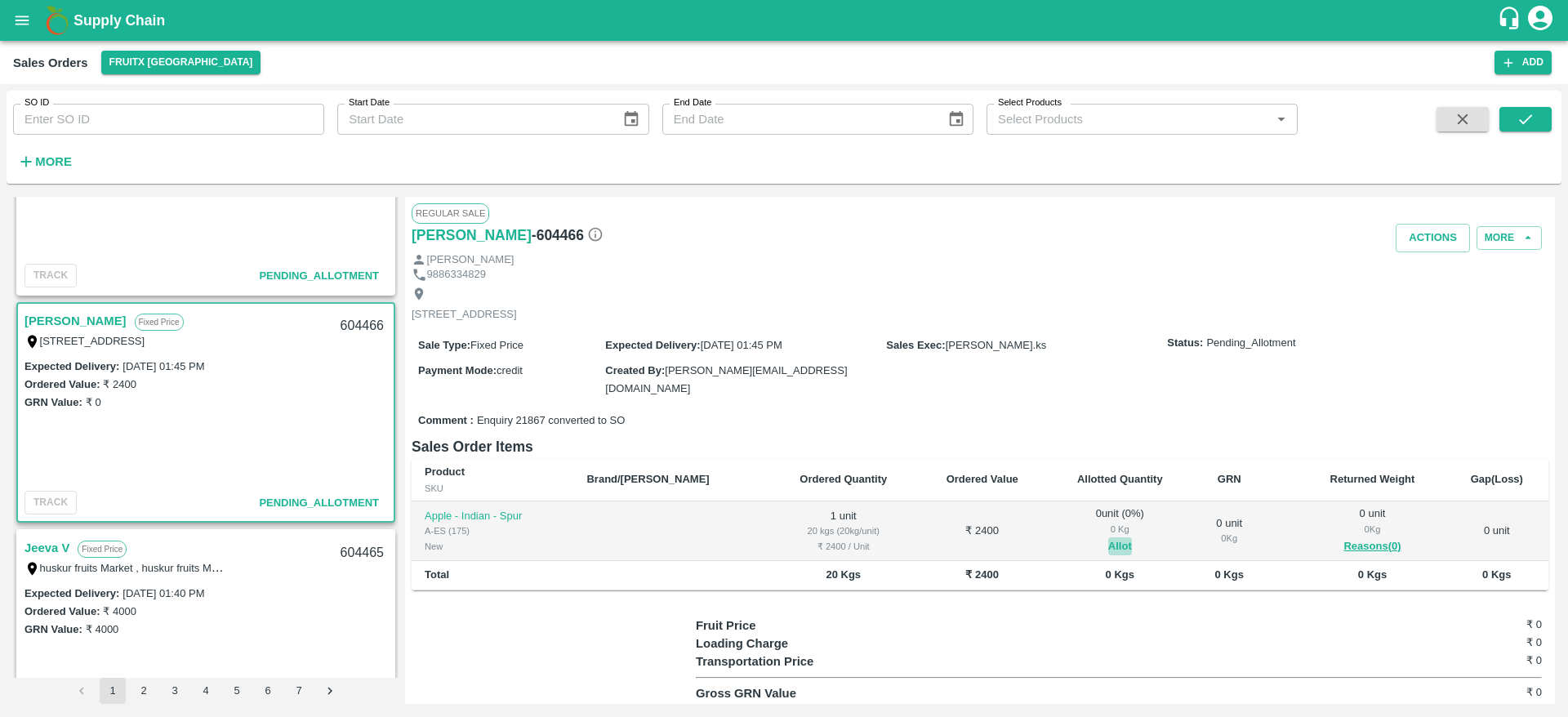
click at [1108, 544] on button "Allot" at bounding box center [1120, 546] width 24 height 19
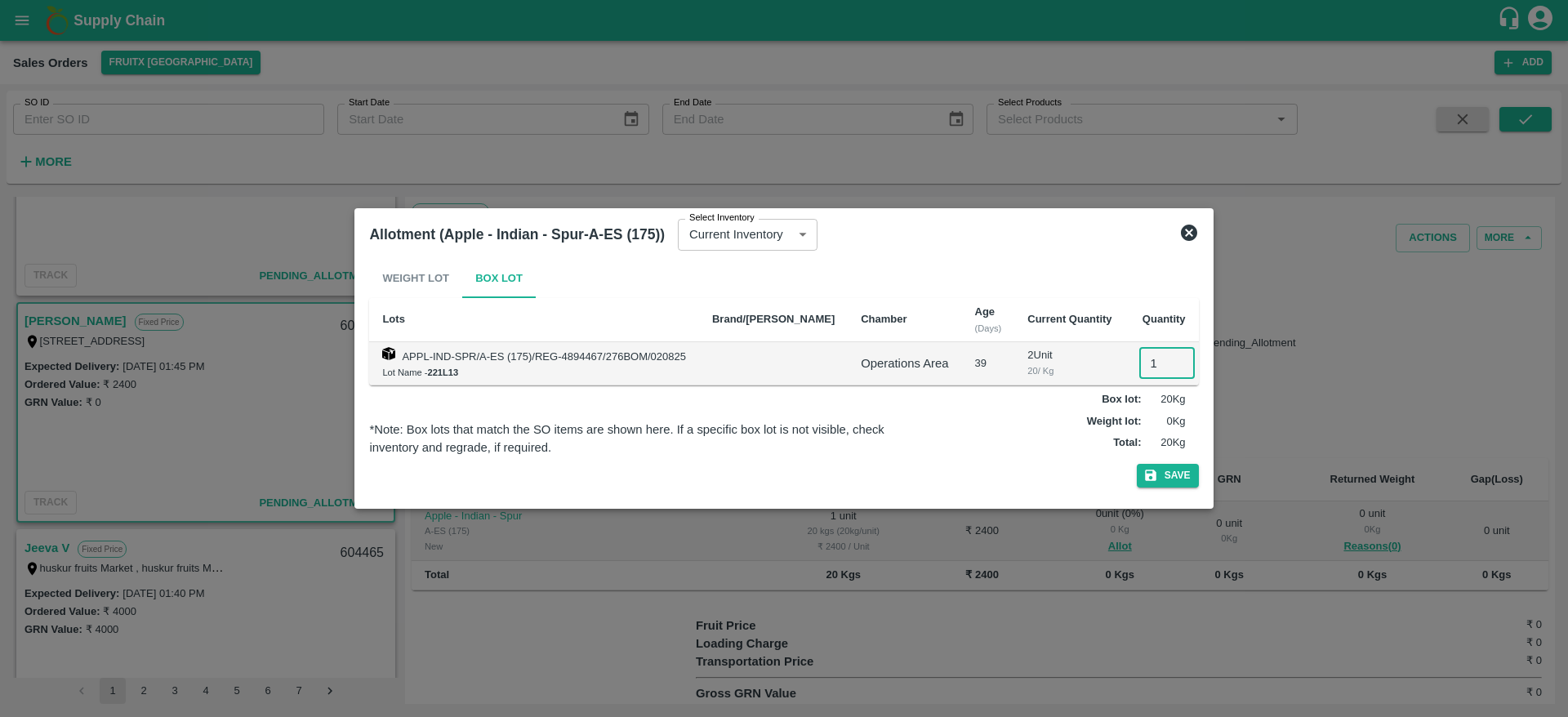
click at [1151, 367] on input "1" at bounding box center [1167, 363] width 55 height 31
type input "1"
click at [1137, 464] on button "Save" at bounding box center [1168, 476] width 62 height 24
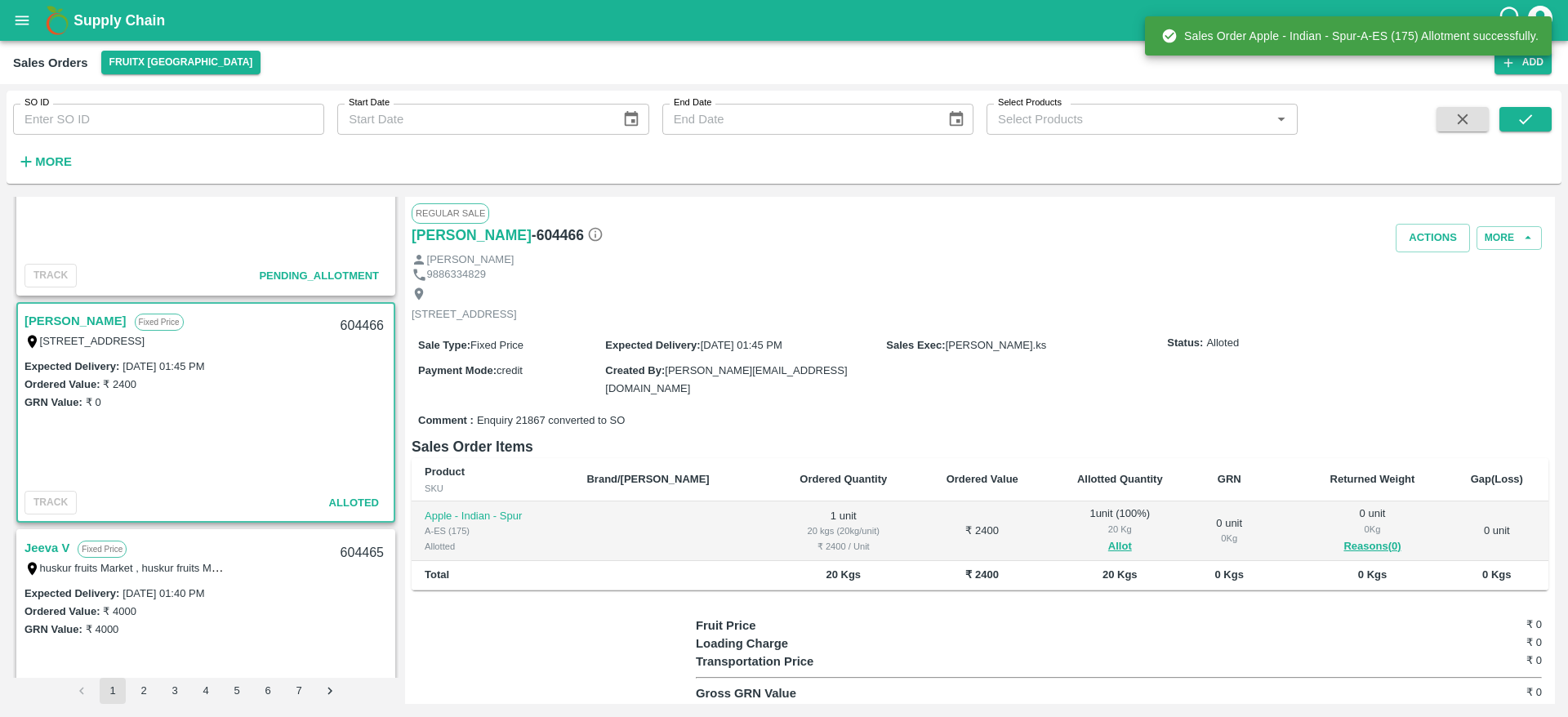
click at [345, 321] on div "604466" at bounding box center [362, 326] width 63 height 39
copy div "604466"
click at [1414, 242] on button "Actions" at bounding box center [1433, 238] width 74 height 29
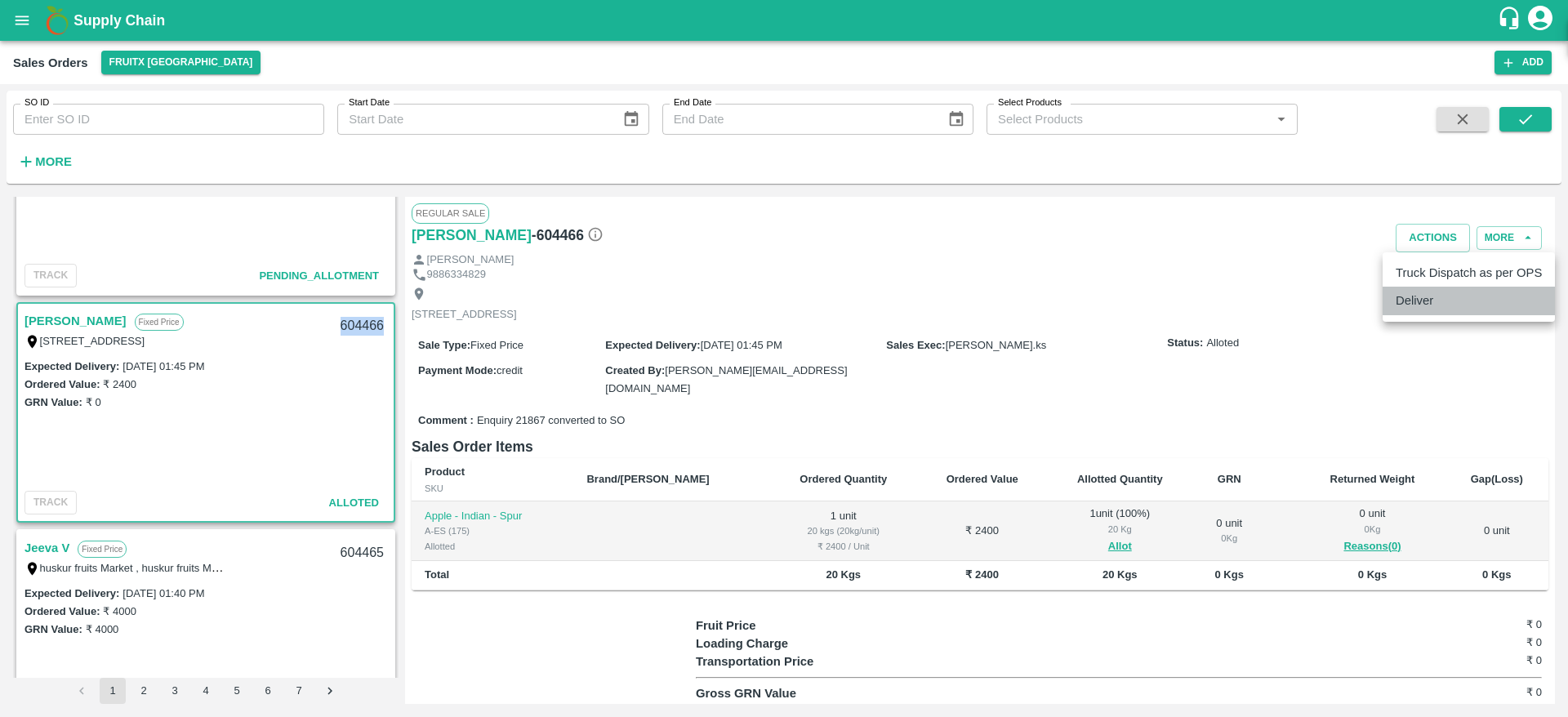
click at [1407, 296] on li "Deliver" at bounding box center [1468, 301] width 172 height 28
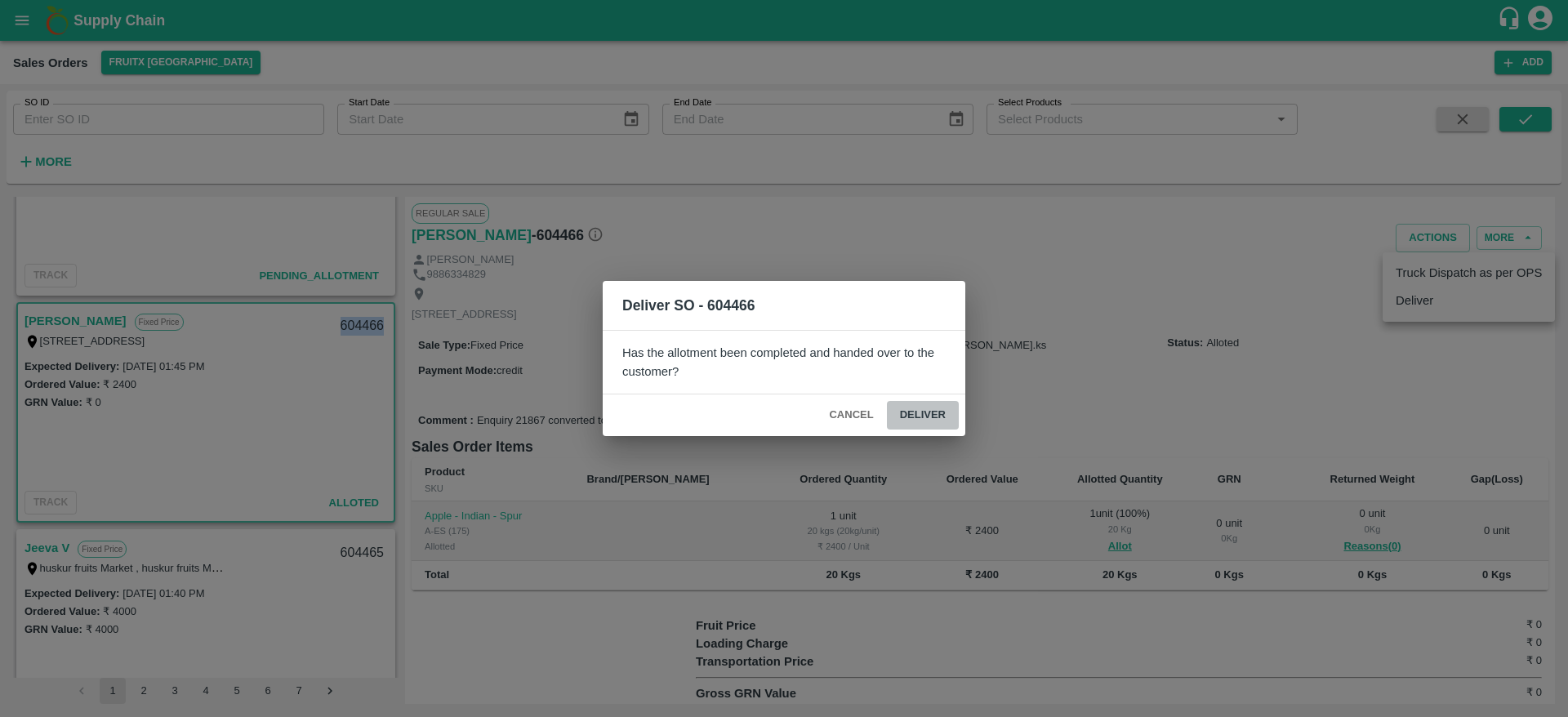
click at [929, 415] on button "Deliver" at bounding box center [922, 415] width 72 height 29
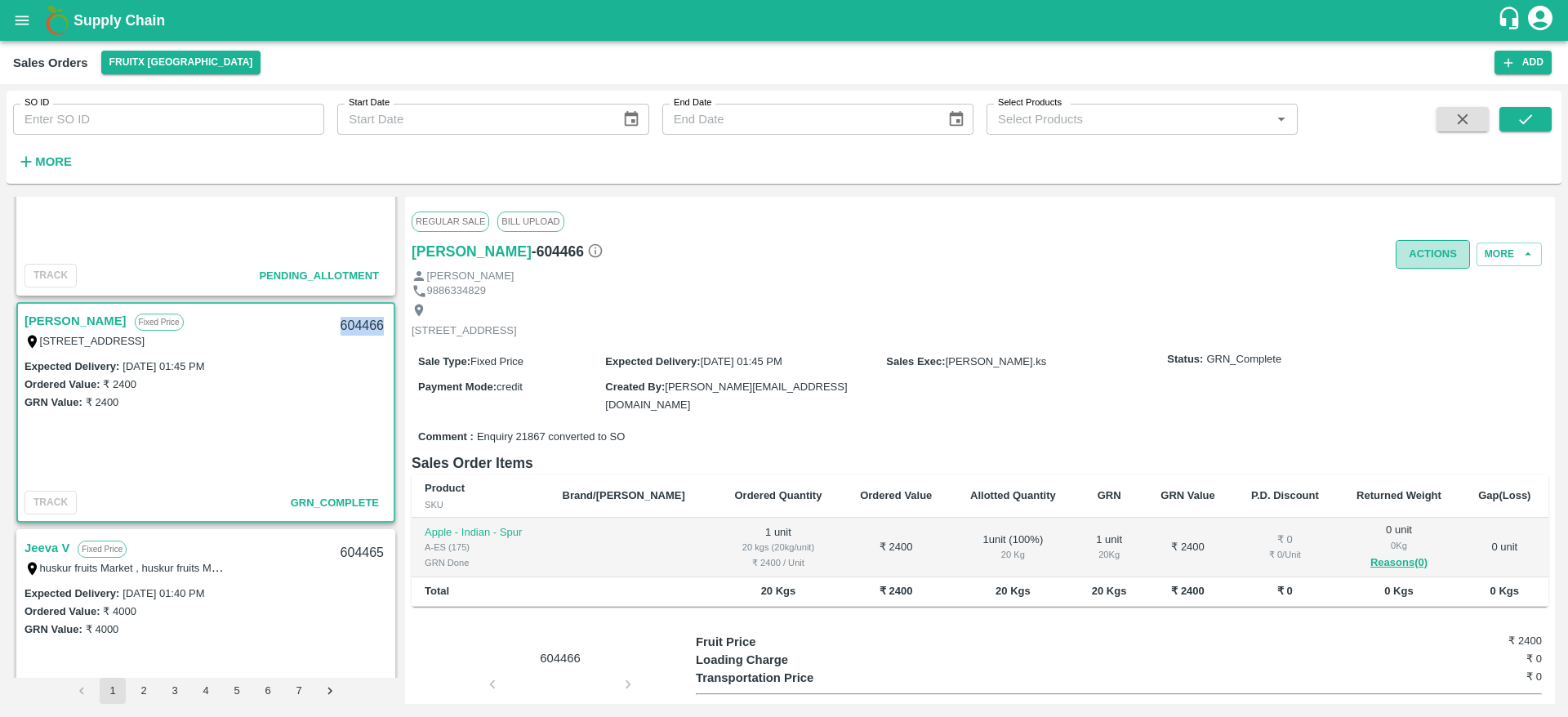
click at [1411, 260] on button "Actions" at bounding box center [1433, 254] width 74 height 29
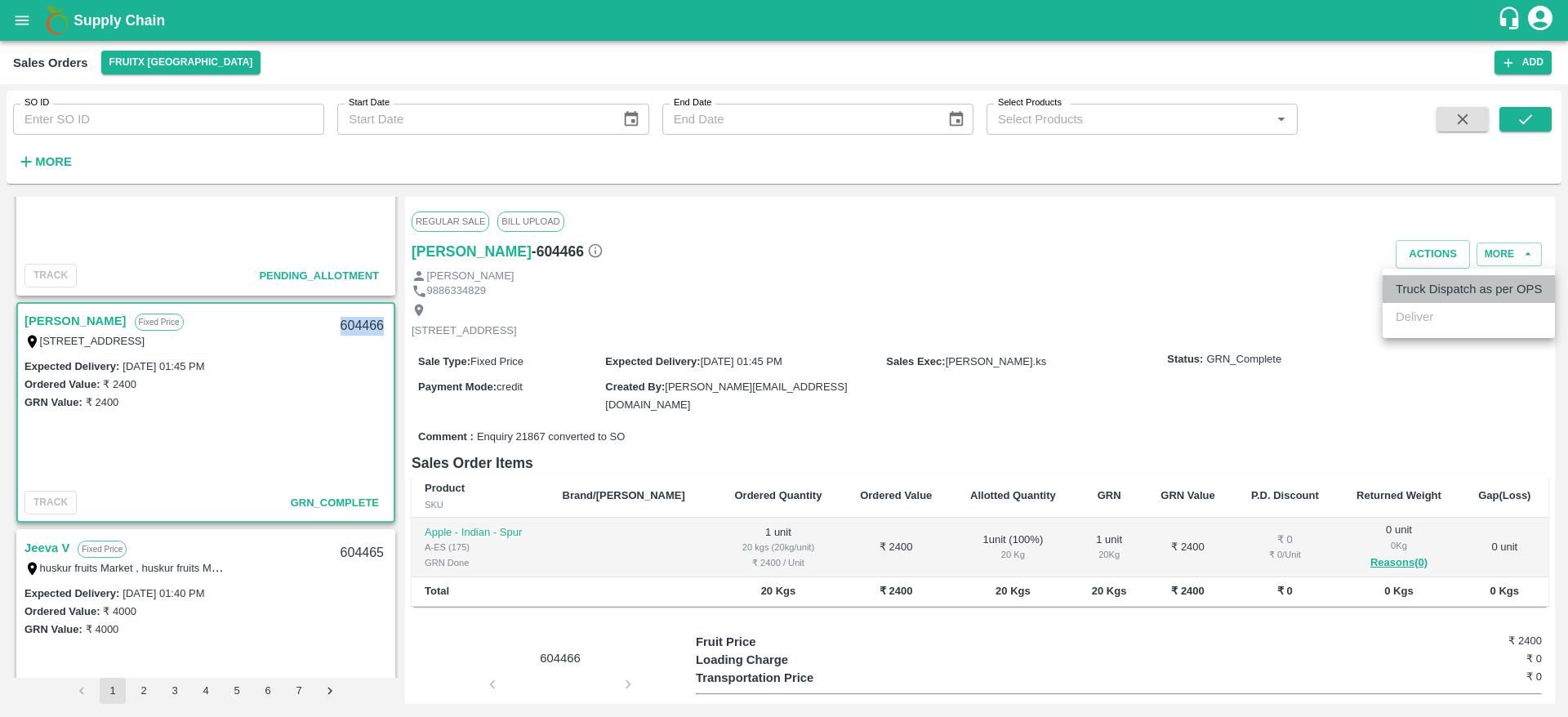
click at [1411, 278] on li "Truck Dispatch as per OPS" at bounding box center [1468, 289] width 172 height 28
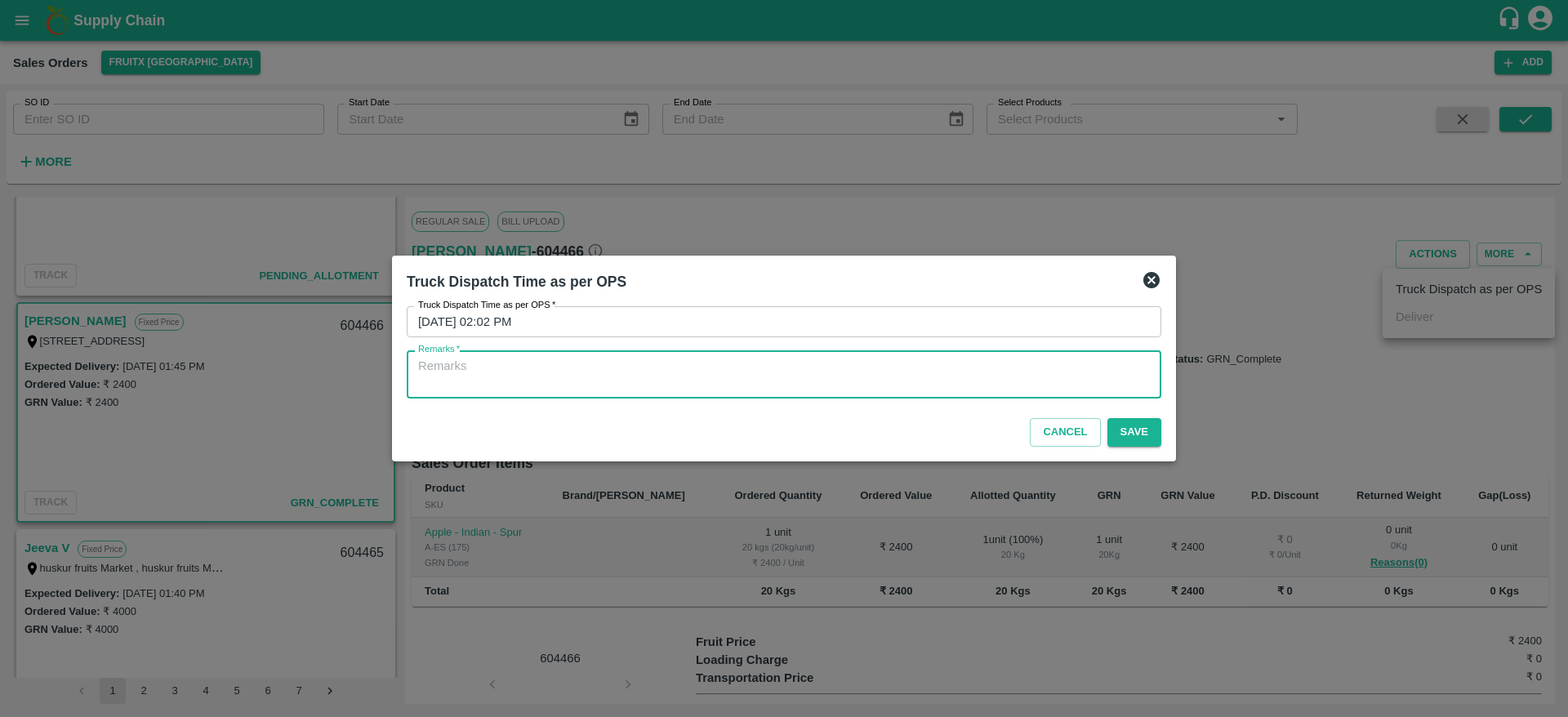
click at [913, 371] on textarea "Remarks   *" at bounding box center [784, 375] width 732 height 35
type textarea "OTD"
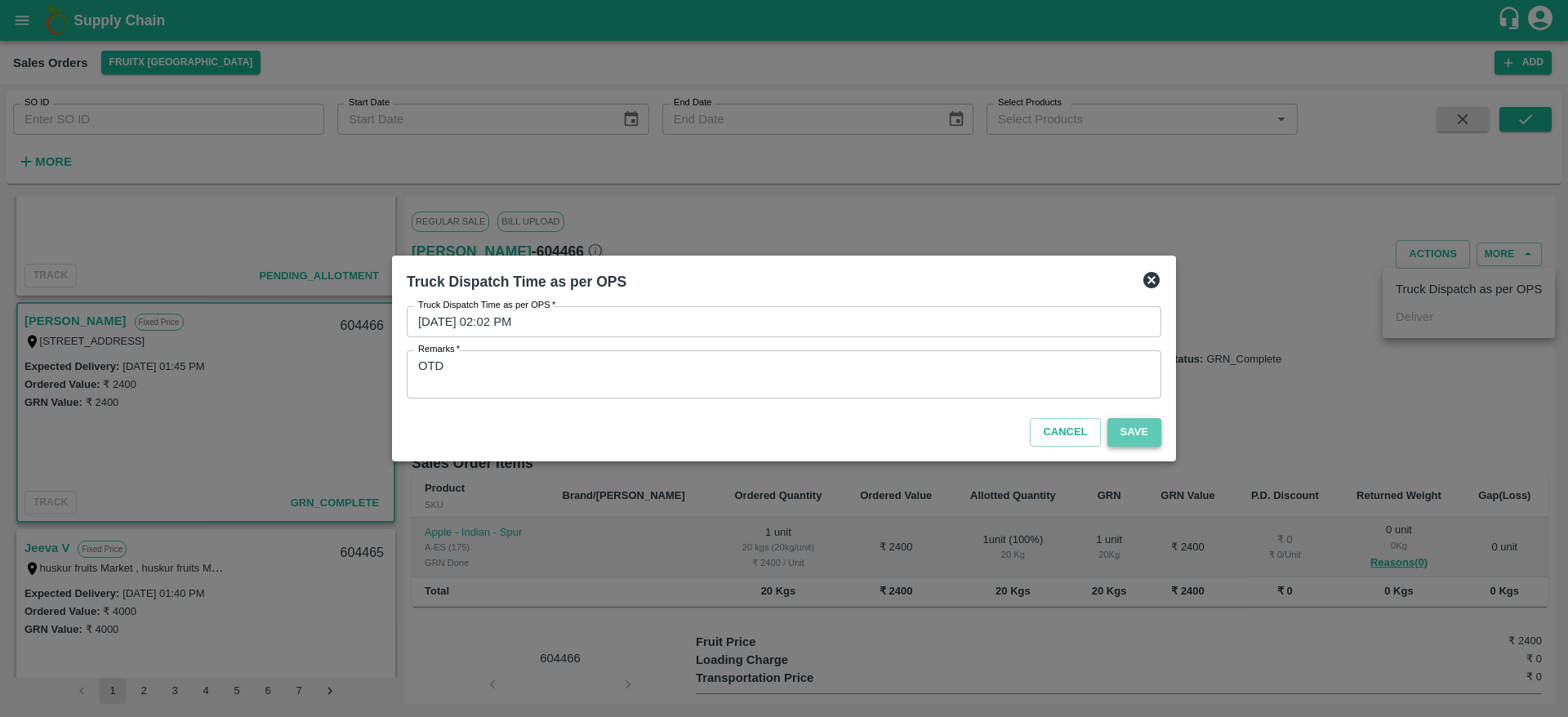
click at [1145, 432] on button "Save" at bounding box center [1134, 432] width 54 height 29
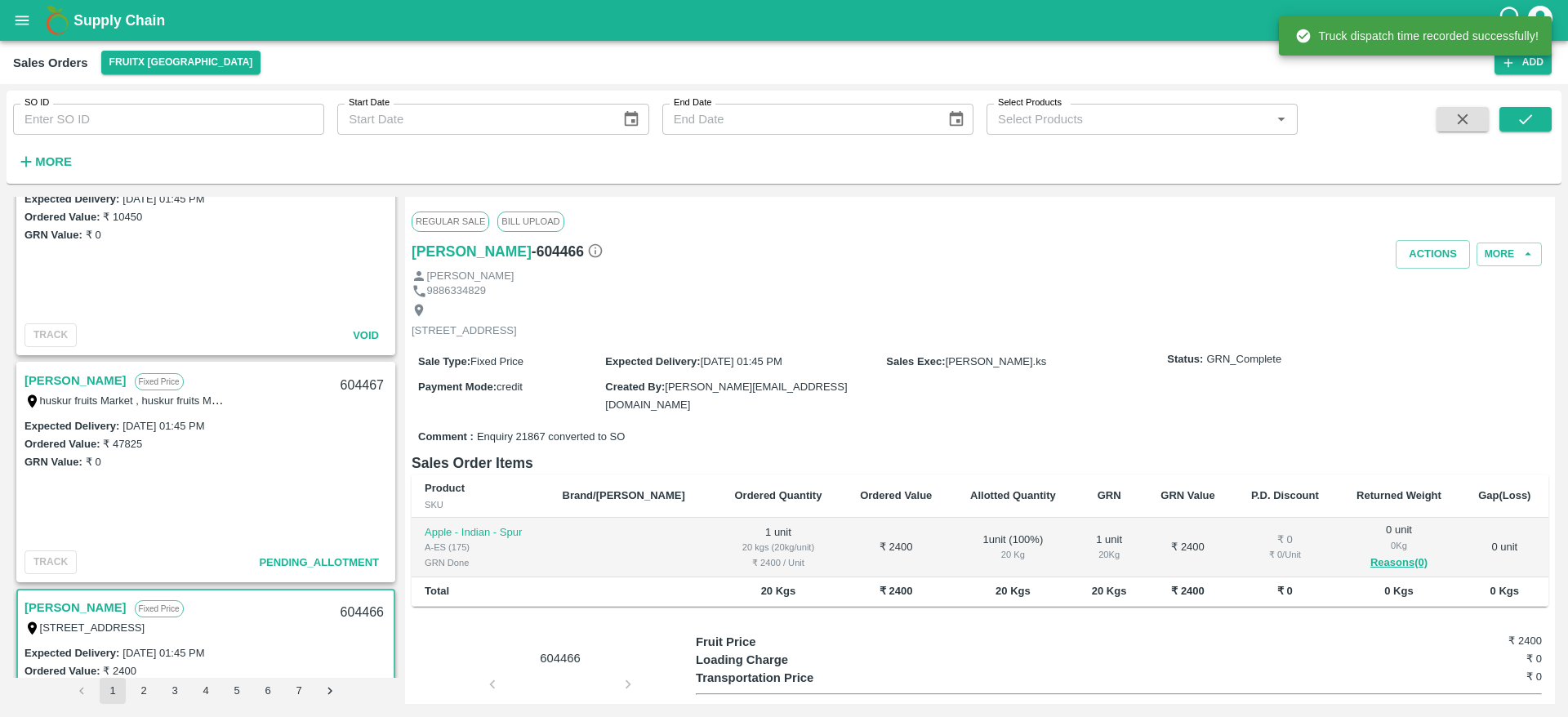
scroll to position [1195, 0]
click at [81, 378] on link "[PERSON_NAME]" at bounding box center [76, 387] width 102 height 21
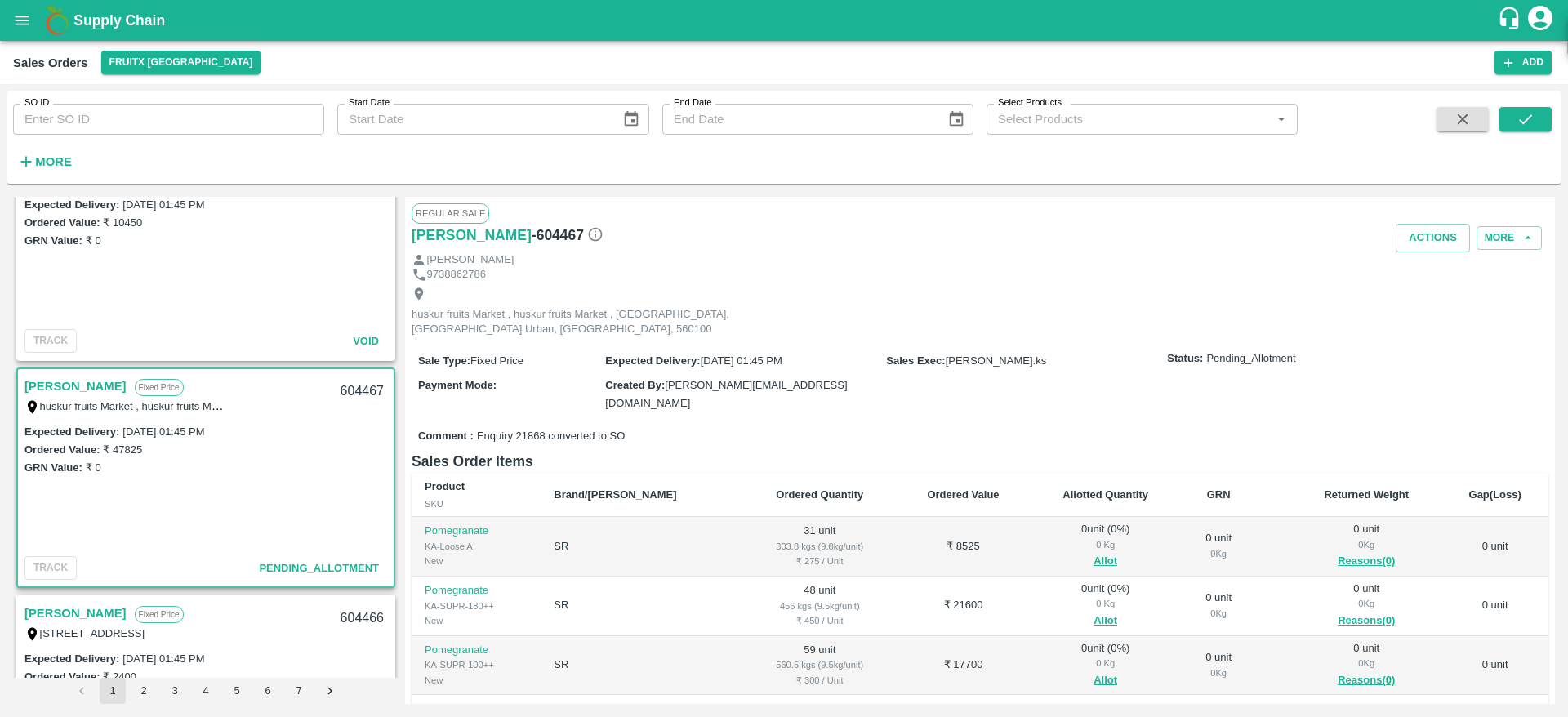
scroll to position [44, 0]
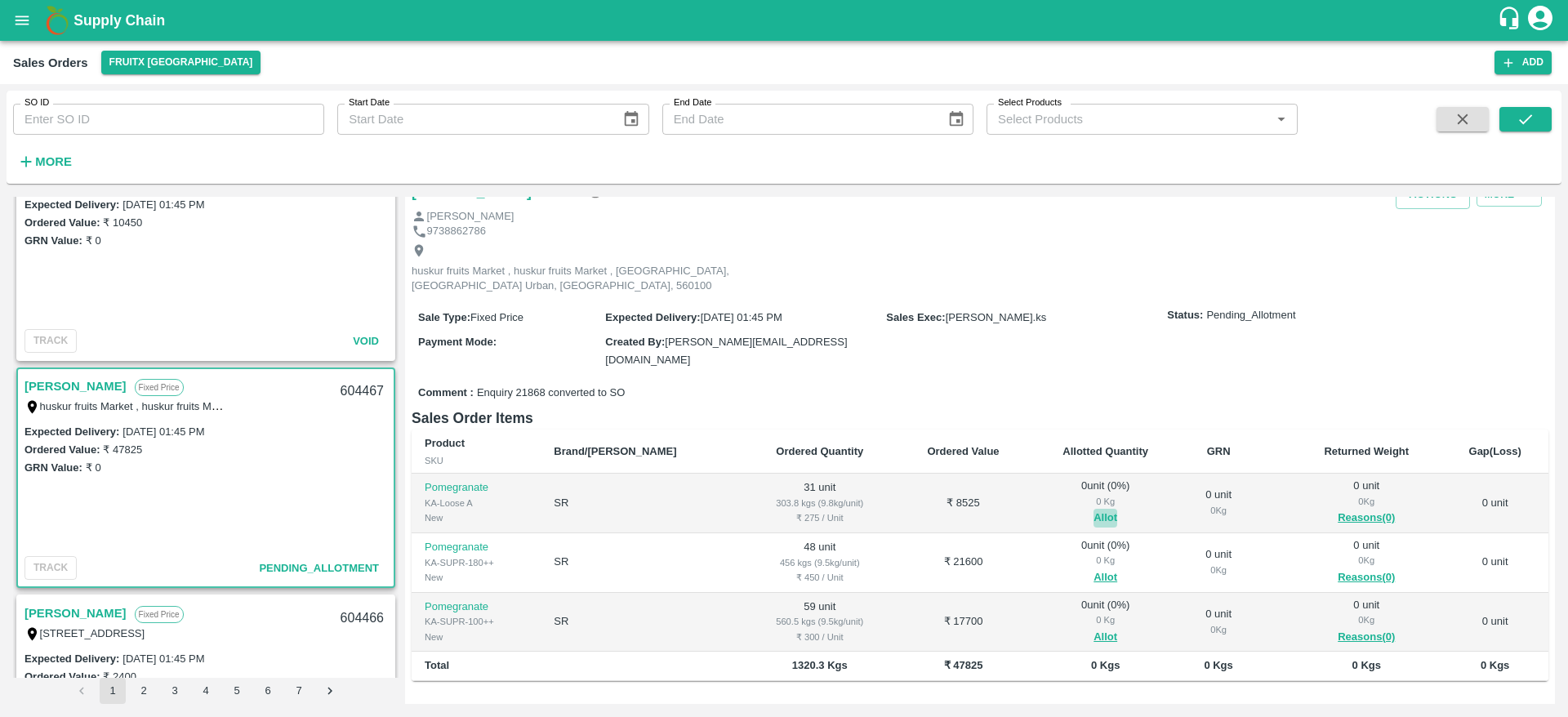
click at [1093, 508] on button "Allot" at bounding box center [1105, 518] width 24 height 19
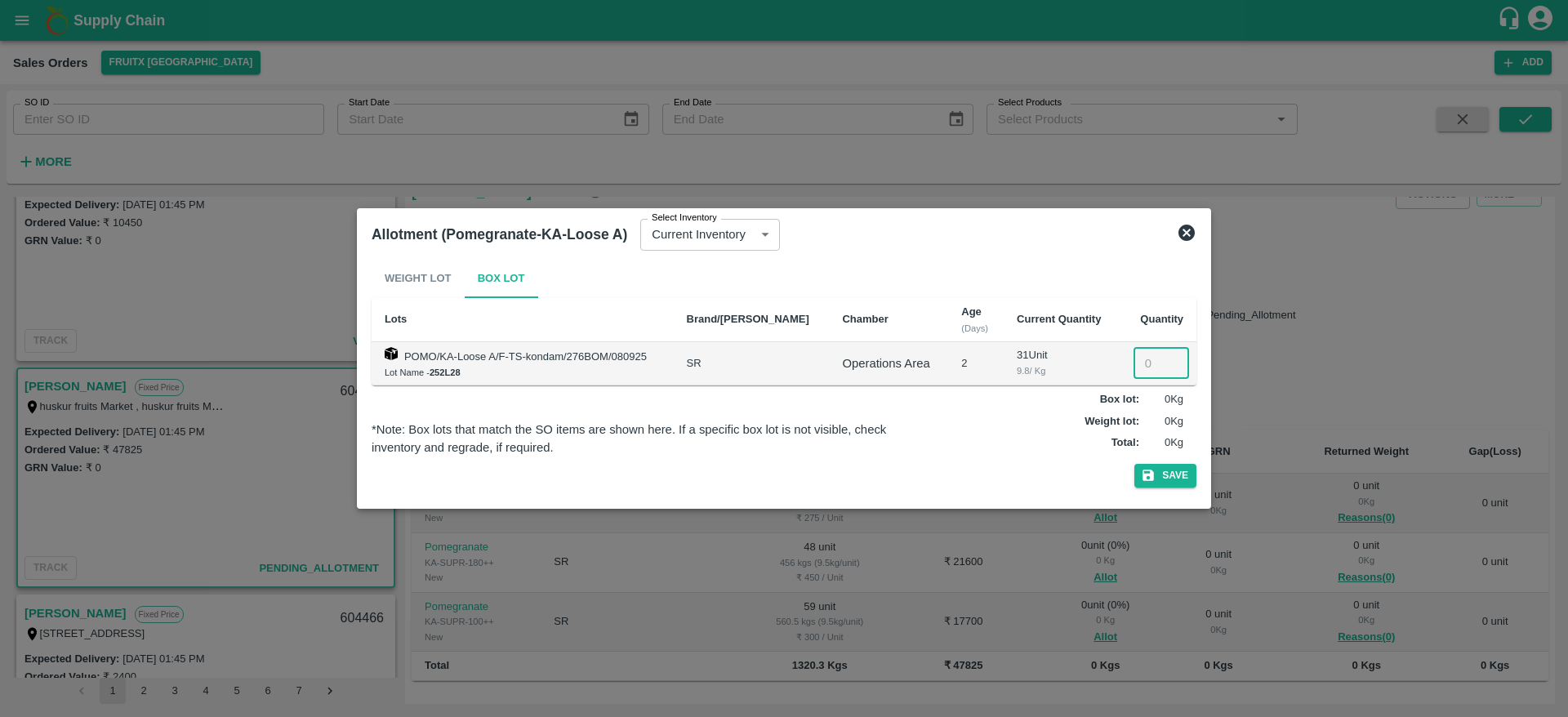
click at [1138, 368] on input "number" at bounding box center [1161, 363] width 55 height 31
type input "031"
click at [1135, 464] on button "Save" at bounding box center [1165, 476] width 62 height 24
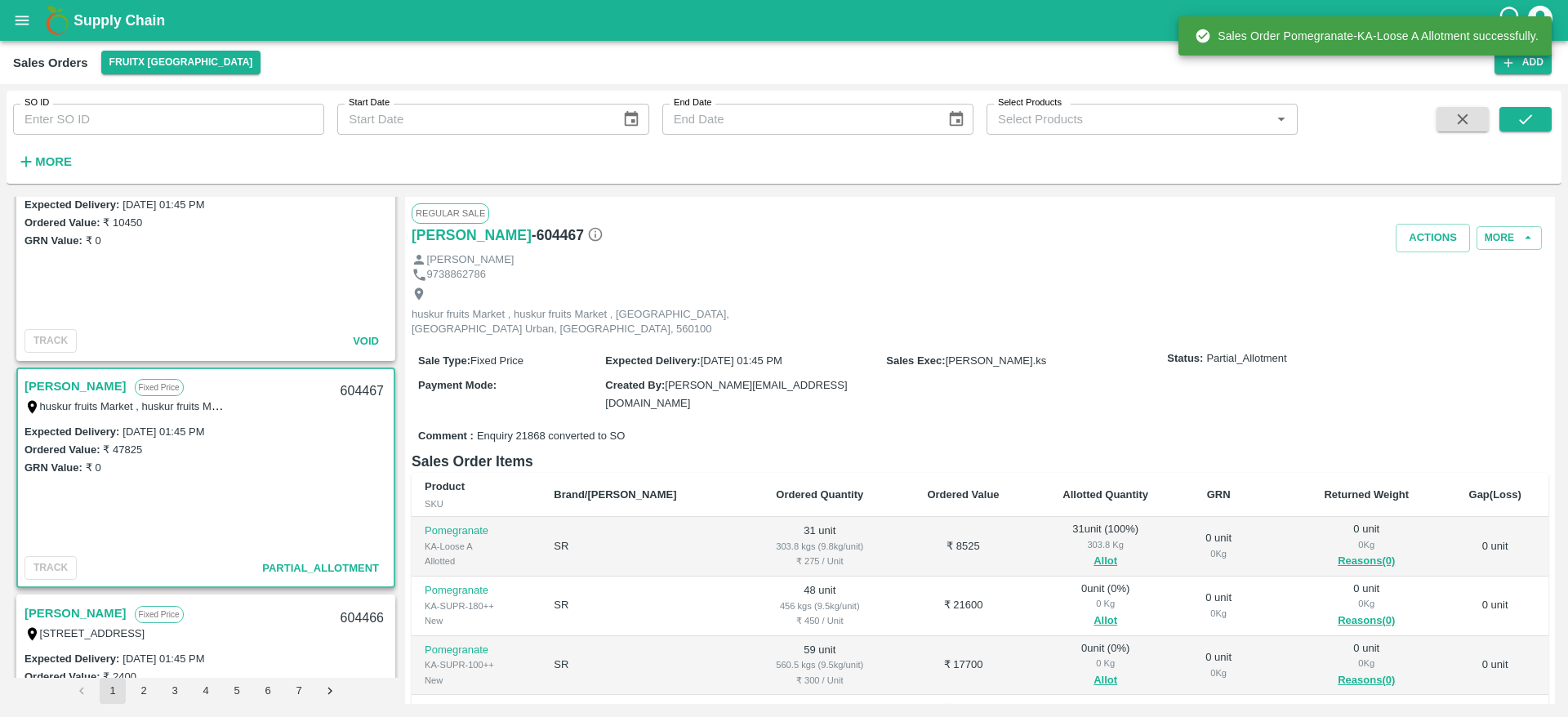
click at [356, 386] on div "604467" at bounding box center [362, 391] width 63 height 39
copy div "604467"
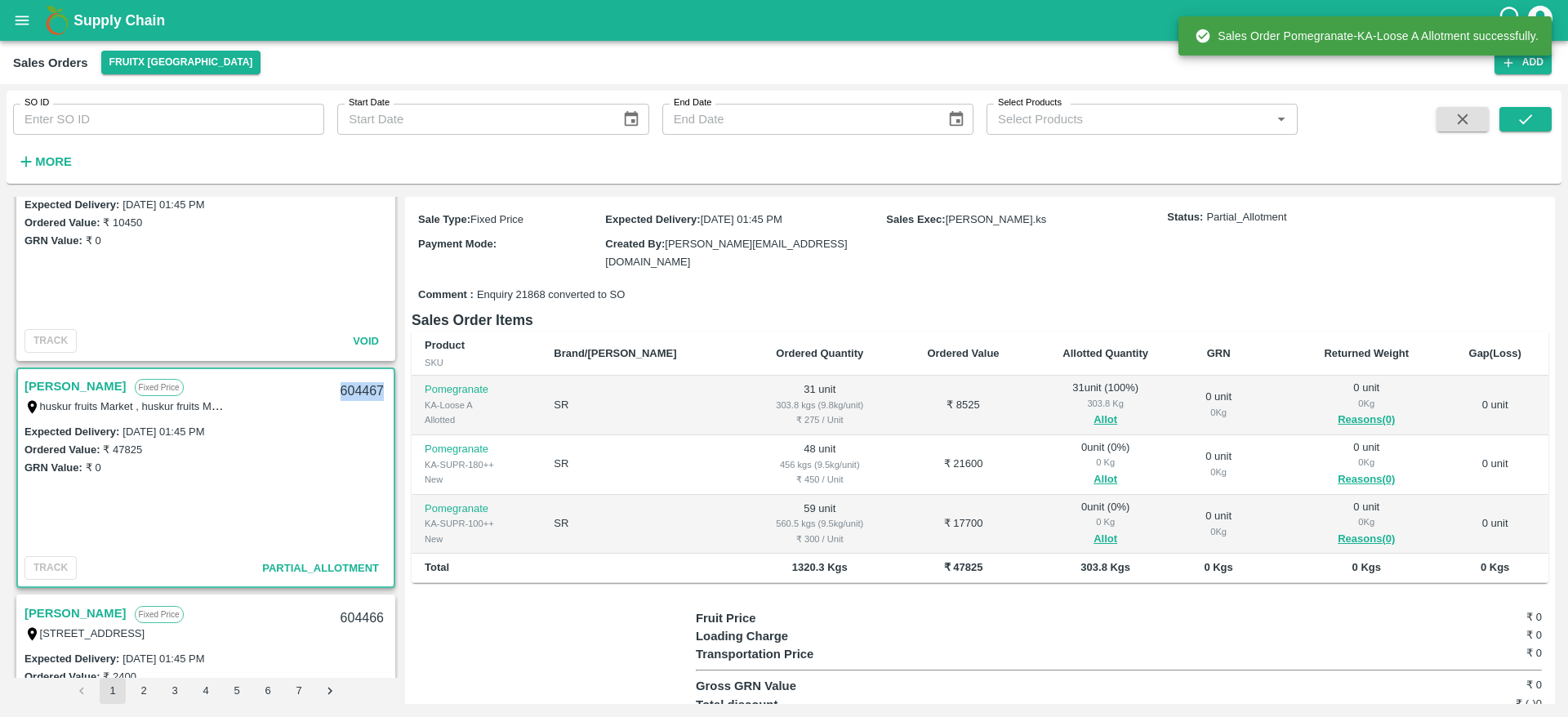
scroll to position [143, 0]
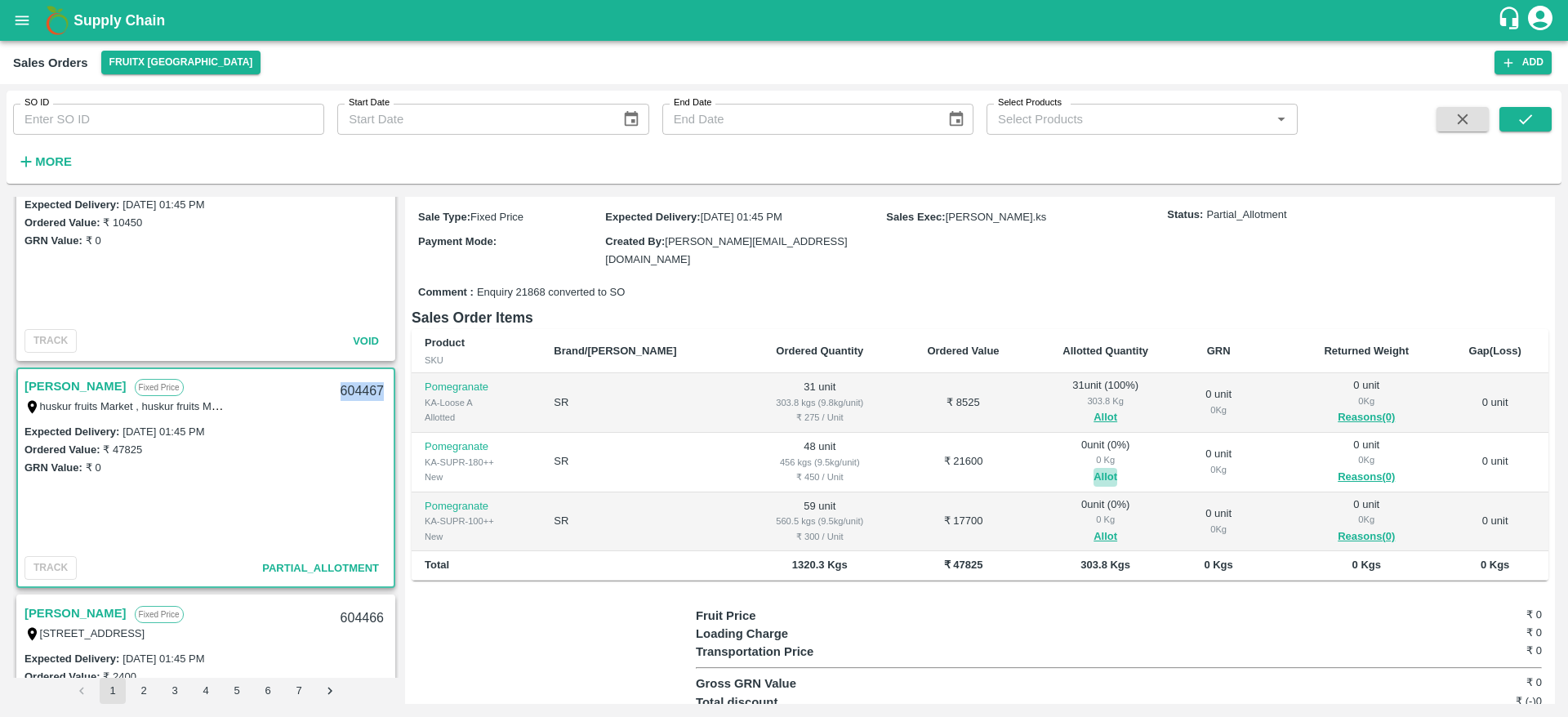
click at [1093, 468] on button "Allot" at bounding box center [1105, 477] width 24 height 19
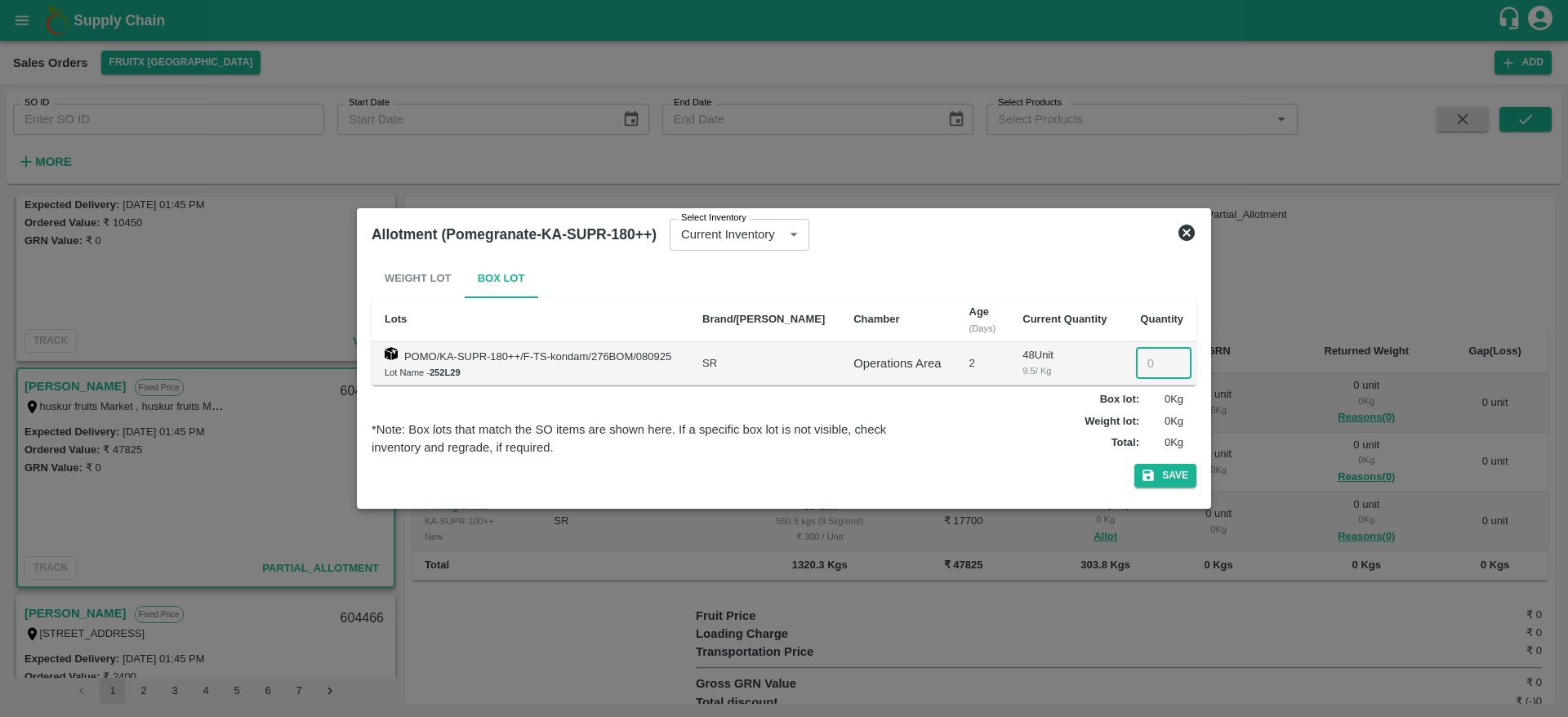
click at [1144, 354] on input "number" at bounding box center [1163, 363] width 55 height 31
type input "48"
click at [1135, 464] on button "Save" at bounding box center [1165, 476] width 62 height 24
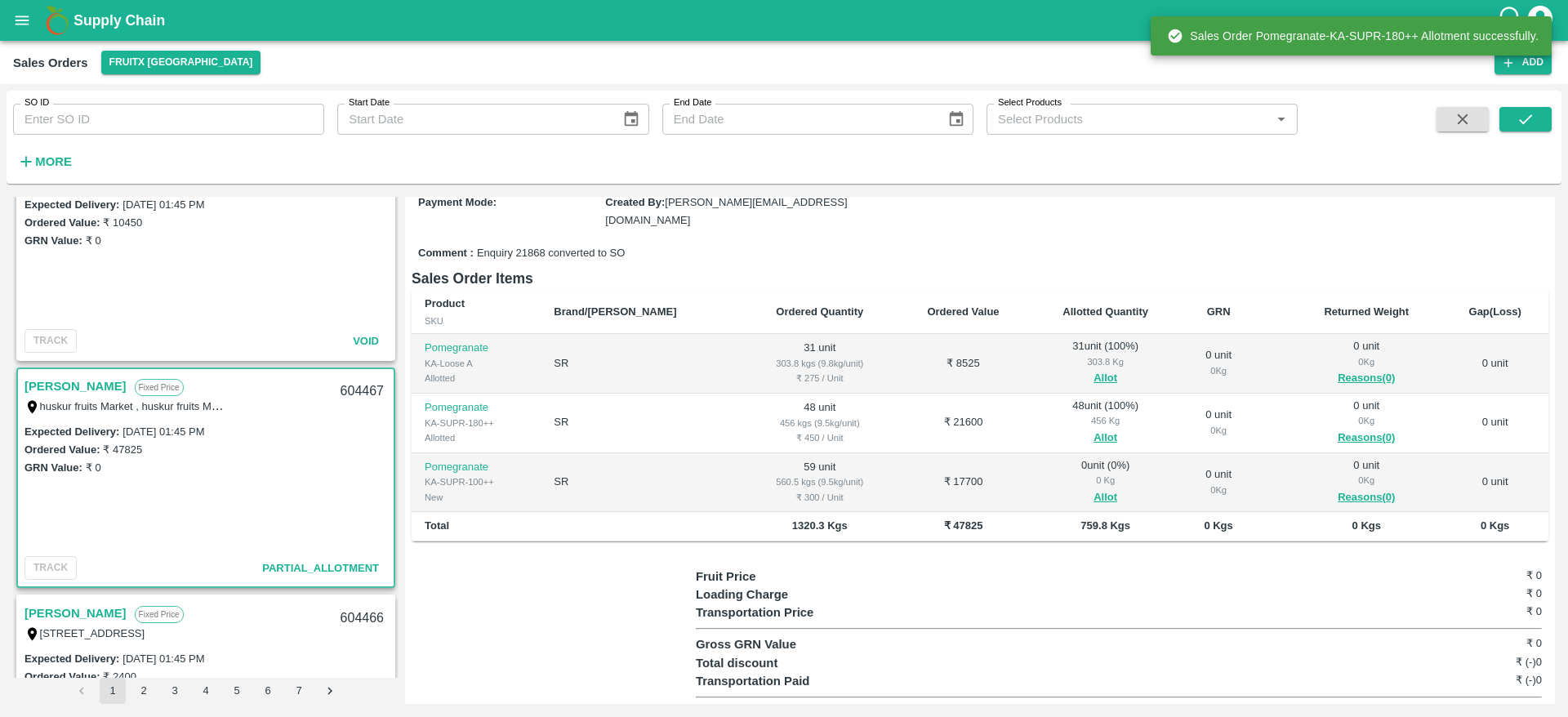
scroll to position [190, 0]
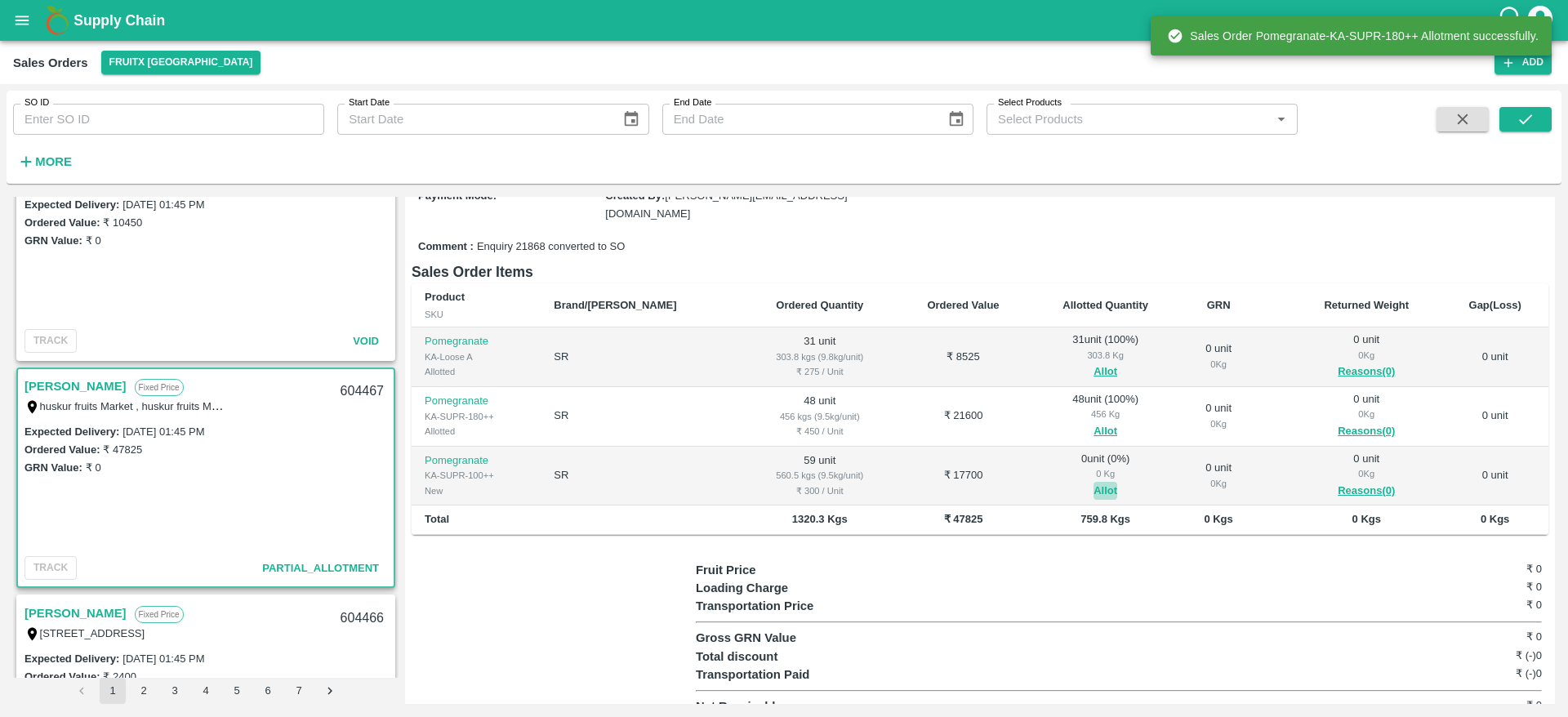
click at [1093, 482] on button "Allot" at bounding box center [1105, 491] width 24 height 19
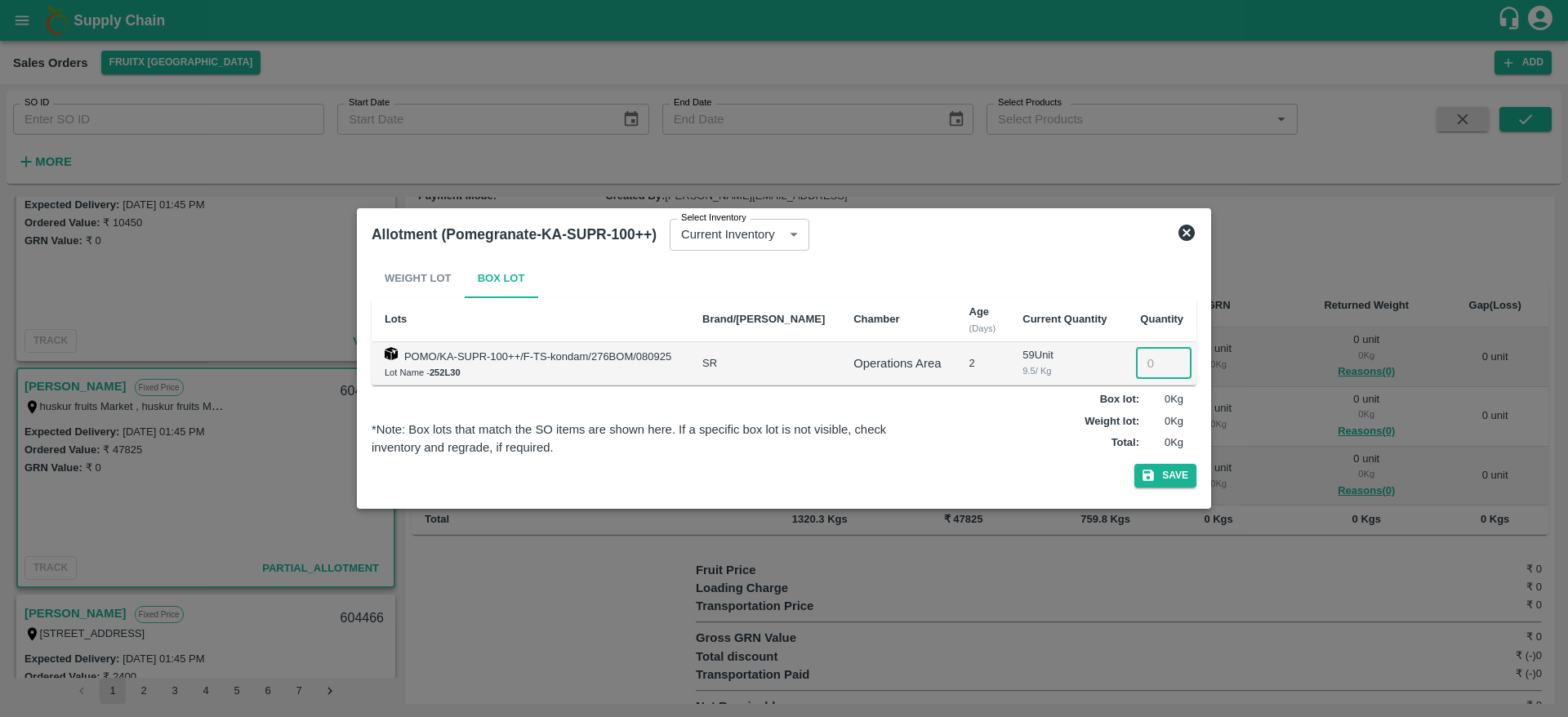
click at [1141, 357] on input "number" at bounding box center [1163, 363] width 55 height 31
type input "59"
click at [1135, 464] on button "Save" at bounding box center [1165, 476] width 62 height 24
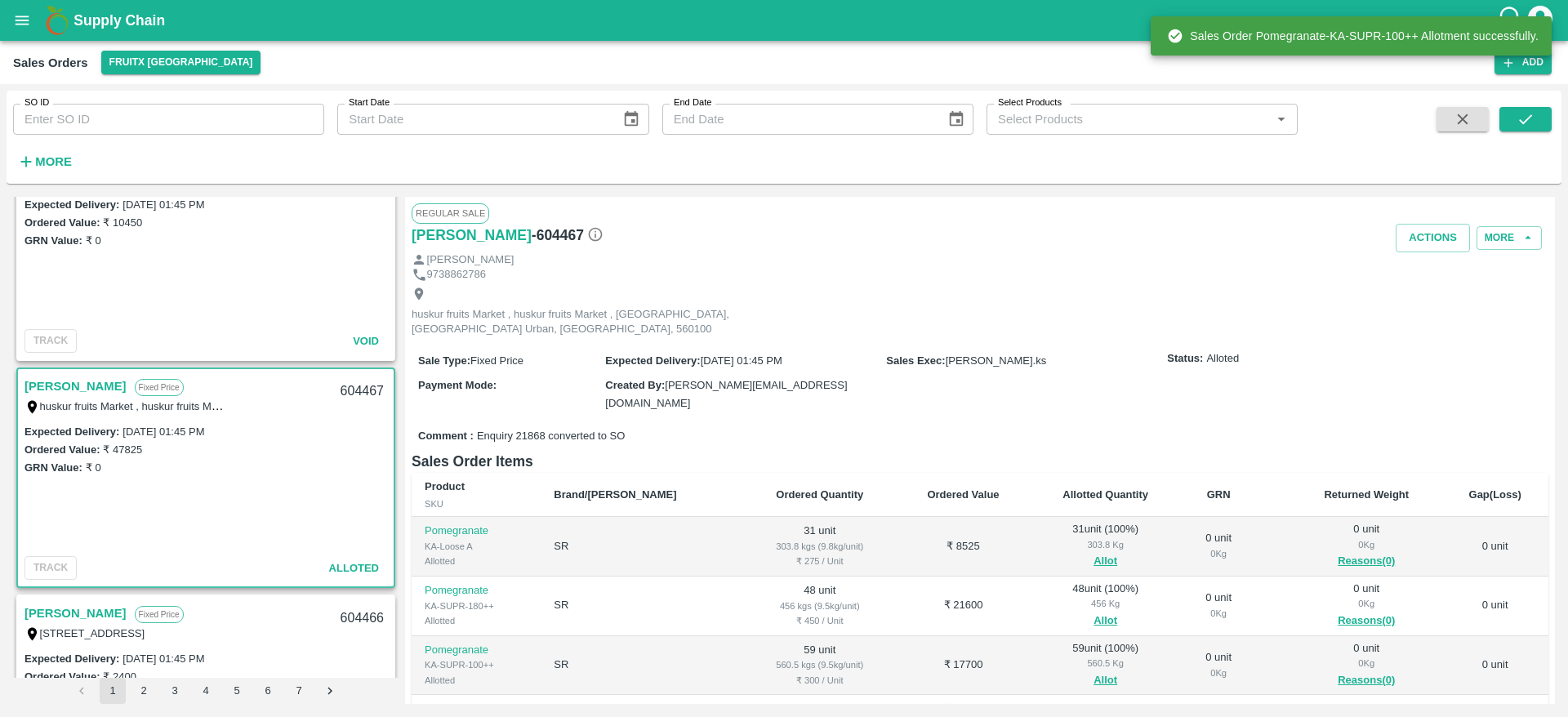
click at [363, 394] on div "604467" at bounding box center [362, 391] width 63 height 39
copy div "604467"
click at [1430, 242] on button "Actions" at bounding box center [1433, 238] width 74 height 29
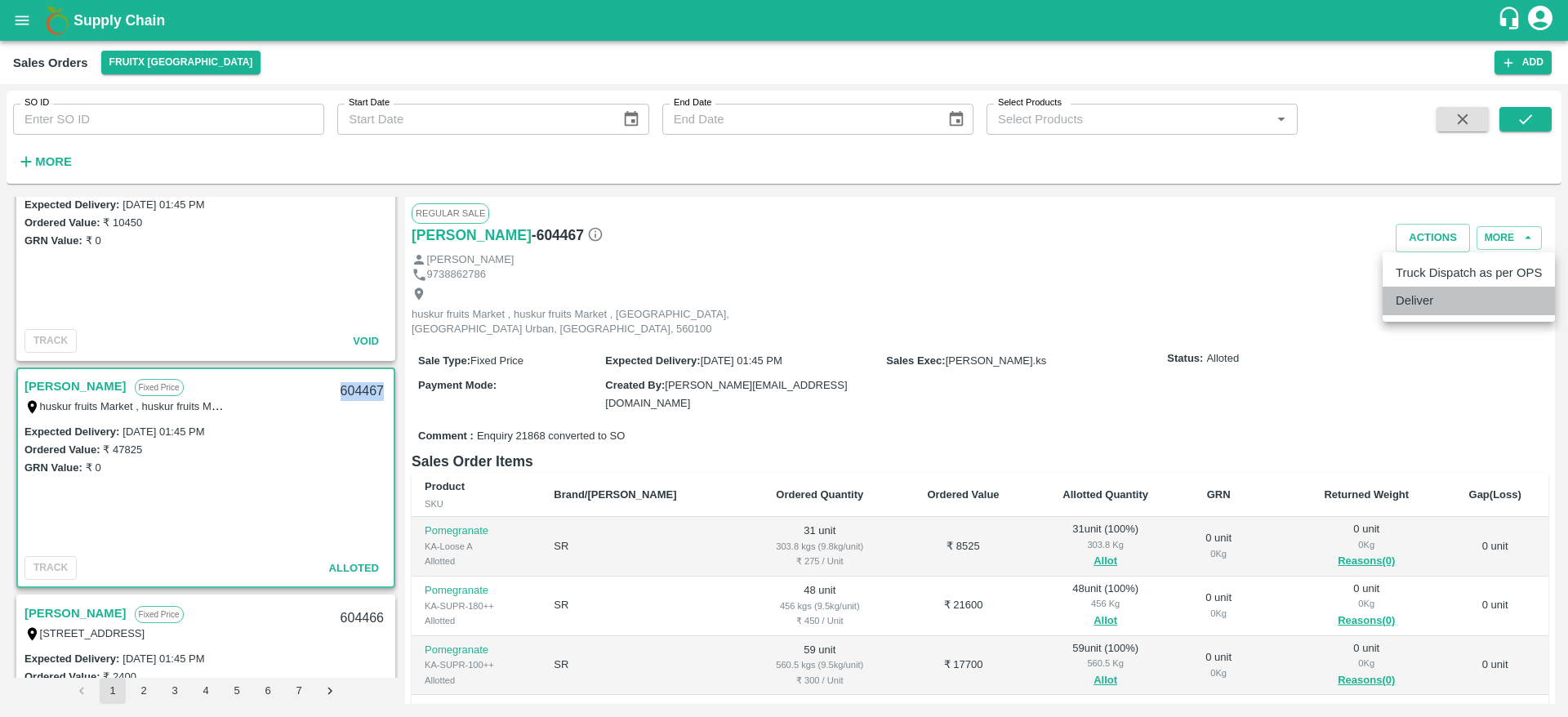
click at [1417, 306] on li "Deliver" at bounding box center [1468, 301] width 172 height 28
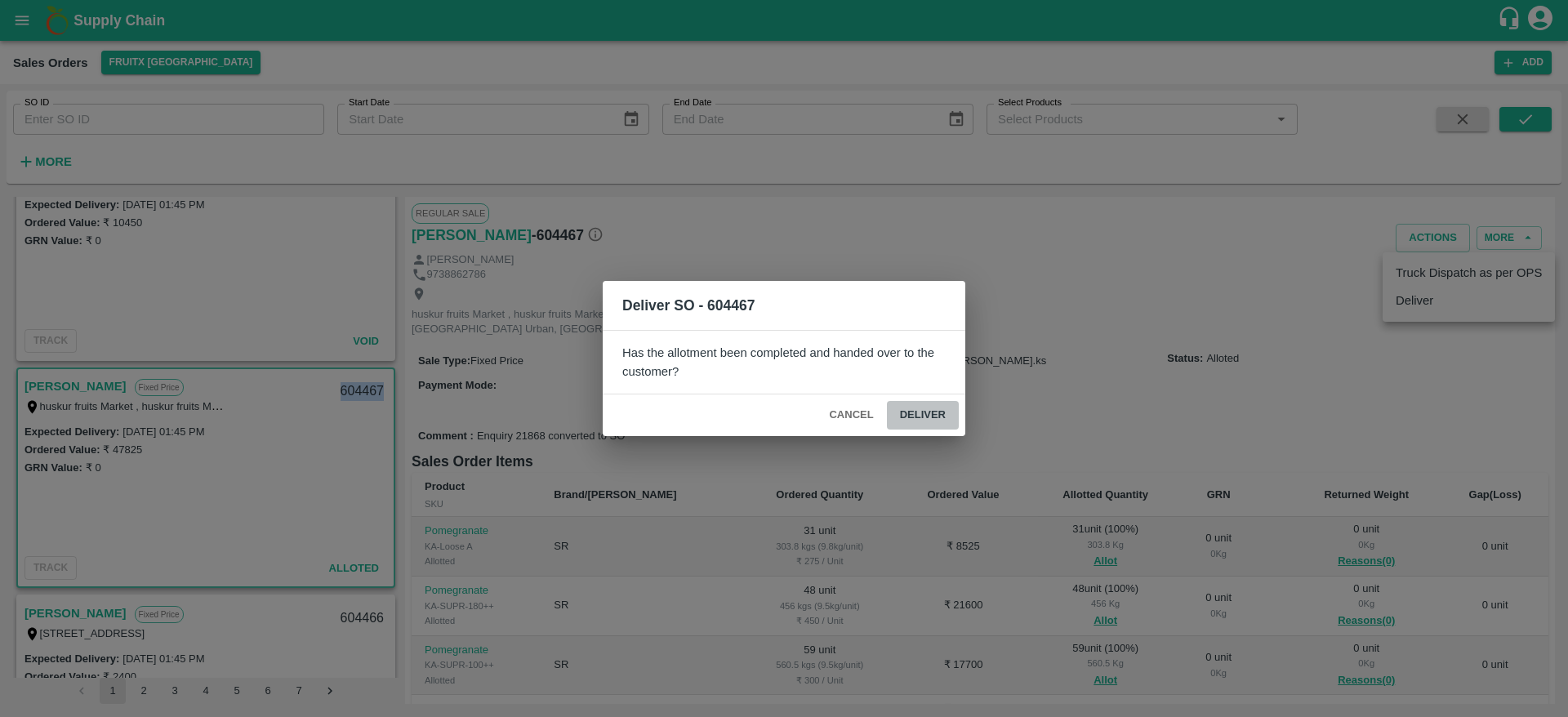
click at [939, 402] on button "Deliver" at bounding box center [922, 415] width 72 height 29
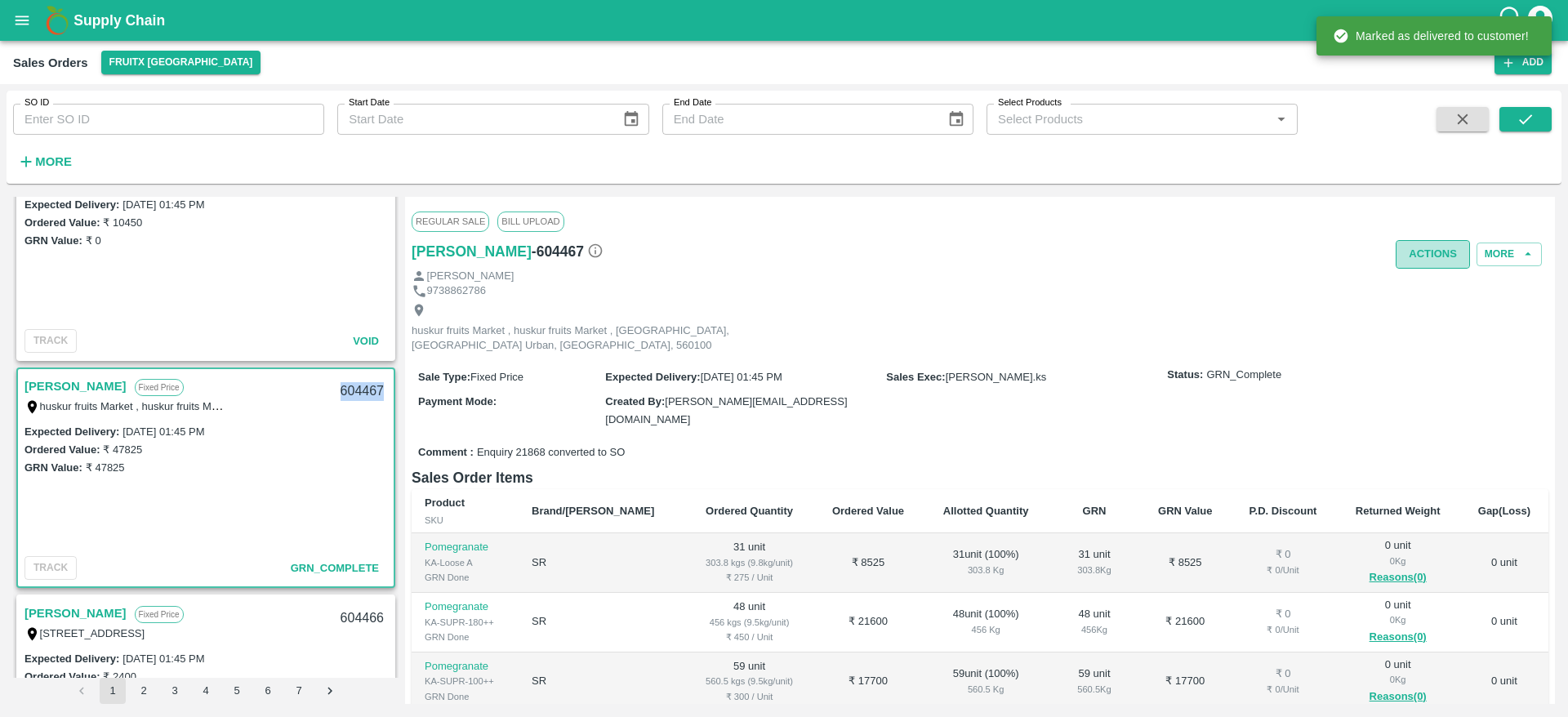
click at [1428, 254] on button "Actions" at bounding box center [1433, 254] width 74 height 29
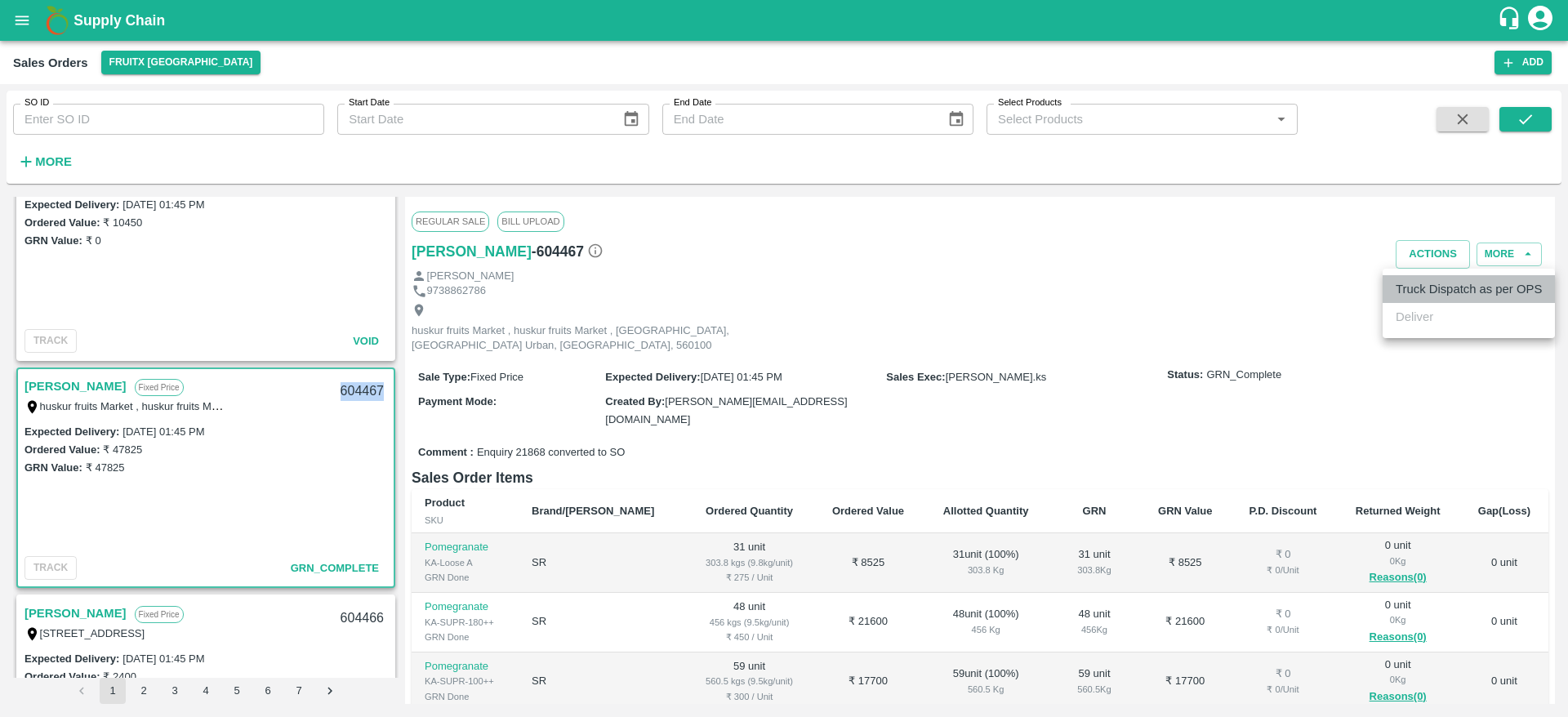
click at [1454, 285] on li "Truck Dispatch as per OPS" at bounding box center [1468, 289] width 172 height 28
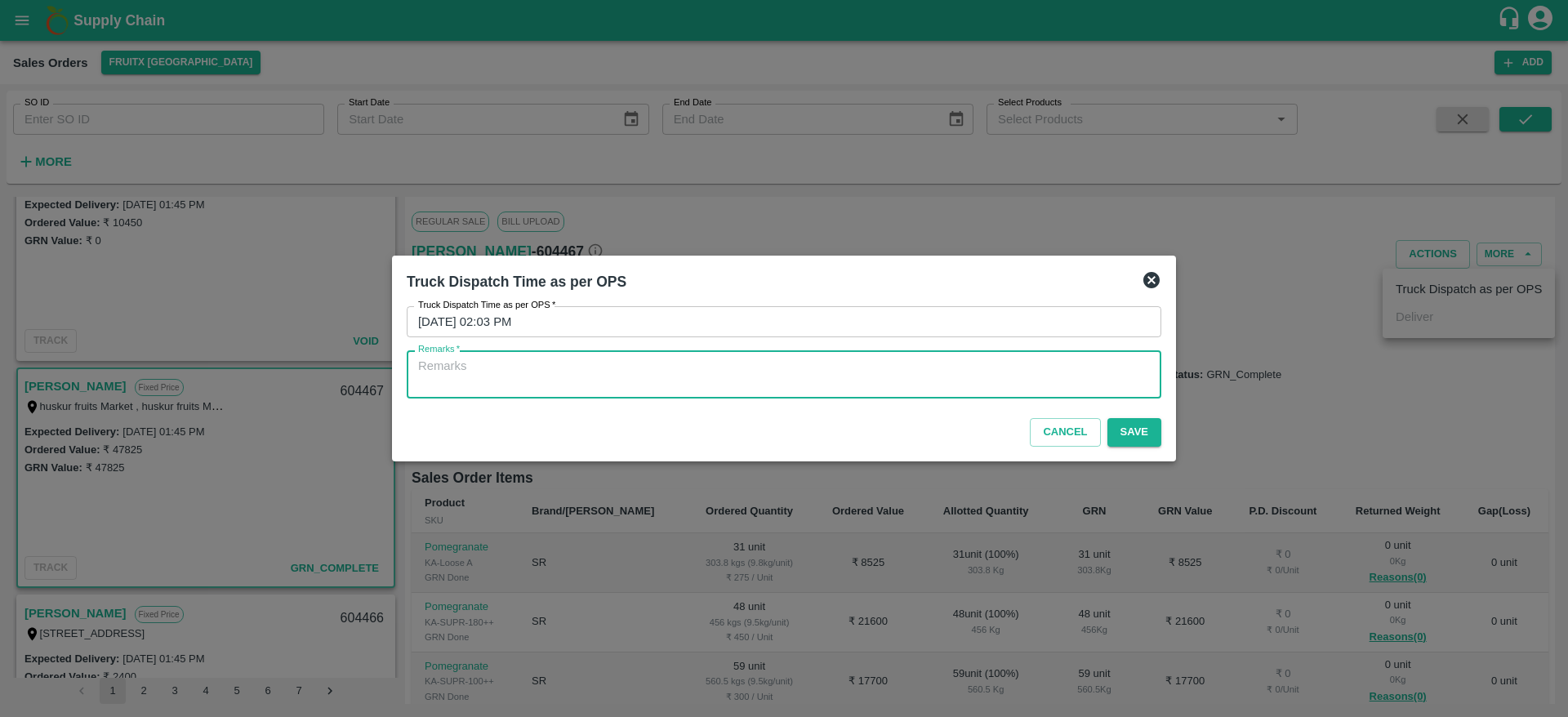
click at [1065, 358] on textarea "Remarks   *" at bounding box center [784, 375] width 732 height 35
type textarea "OTD"
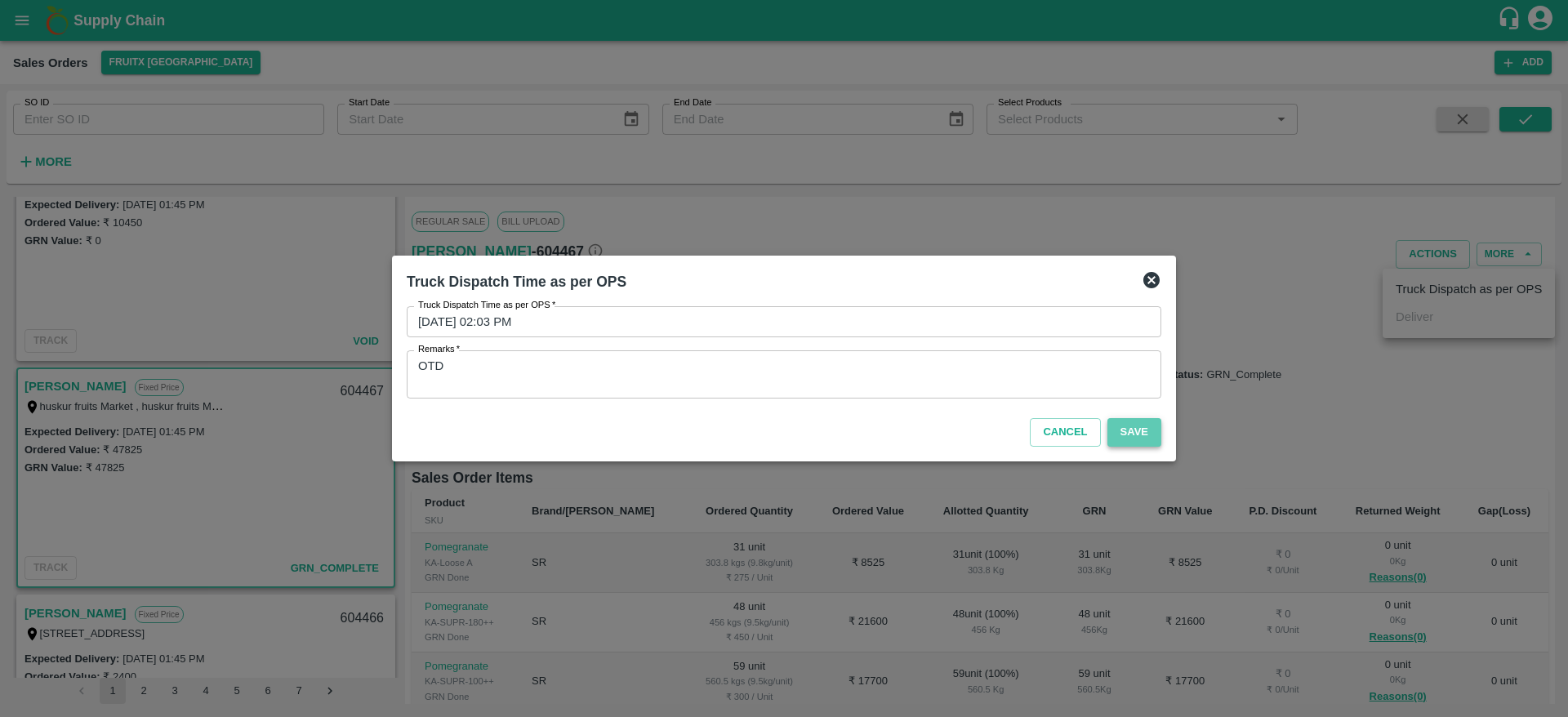
click at [1154, 431] on button "Save" at bounding box center [1134, 432] width 54 height 29
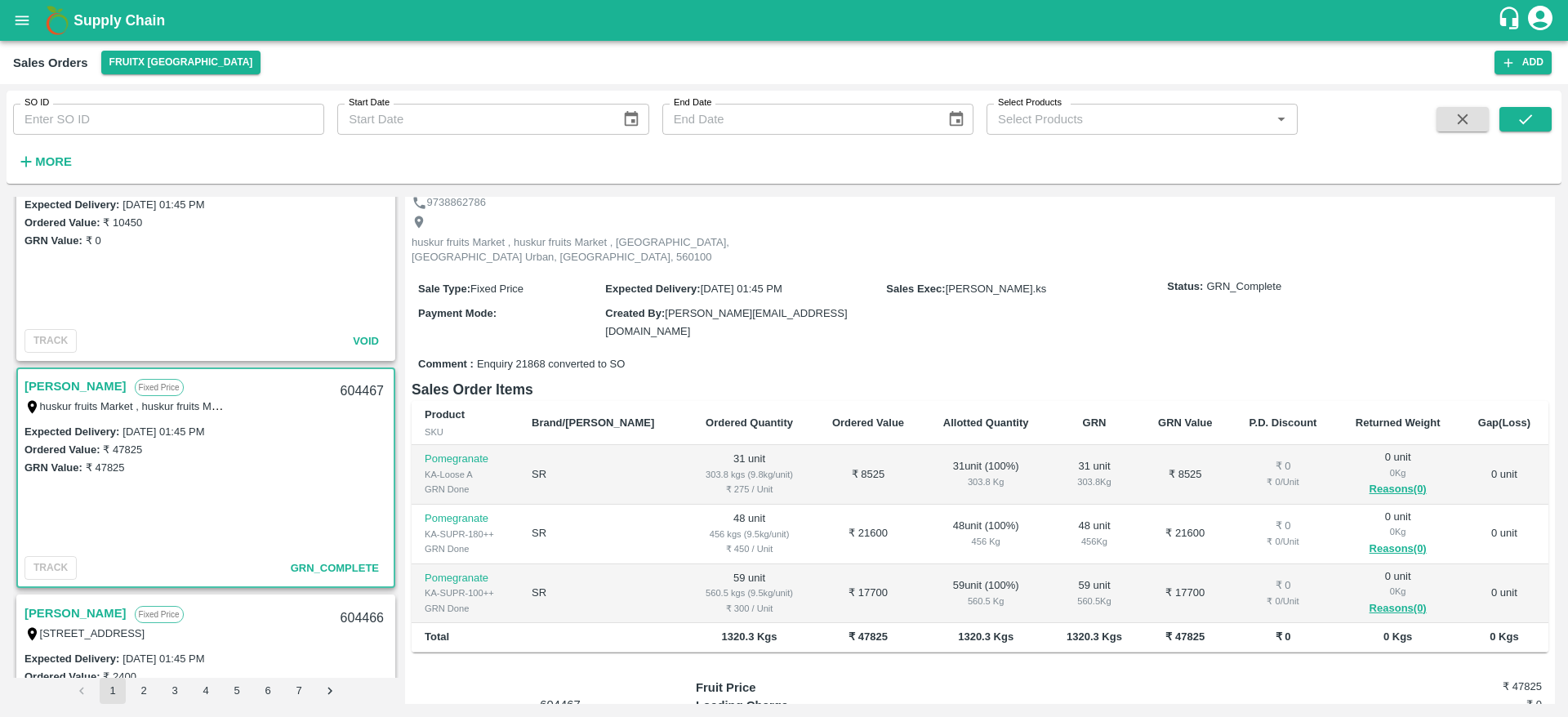
scroll to position [0, 0]
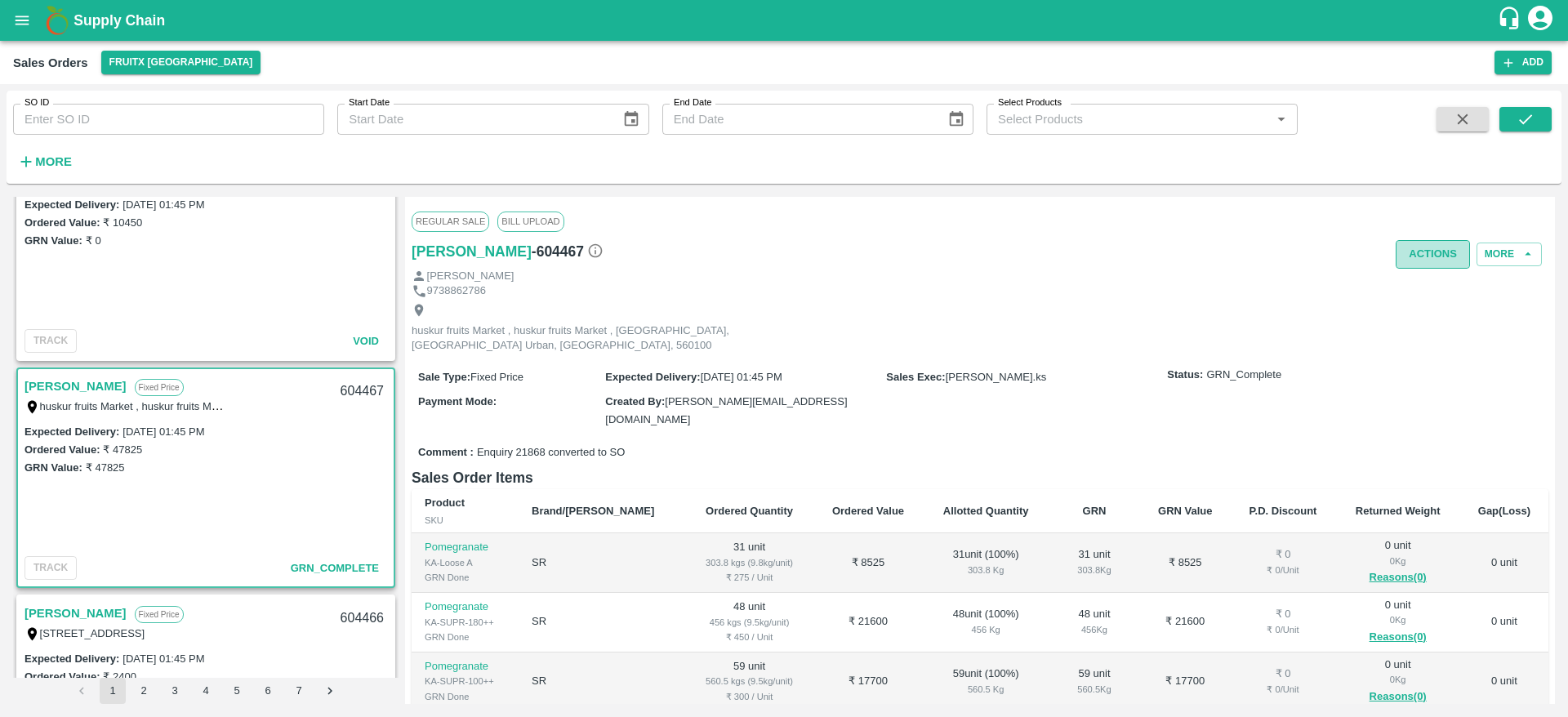
click at [1421, 251] on button "Actions" at bounding box center [1433, 254] width 74 height 29
click at [953, 324] on div at bounding box center [784, 358] width 1568 height 717
click at [345, 386] on div "604467" at bounding box center [362, 391] width 63 height 39
copy div "604467"
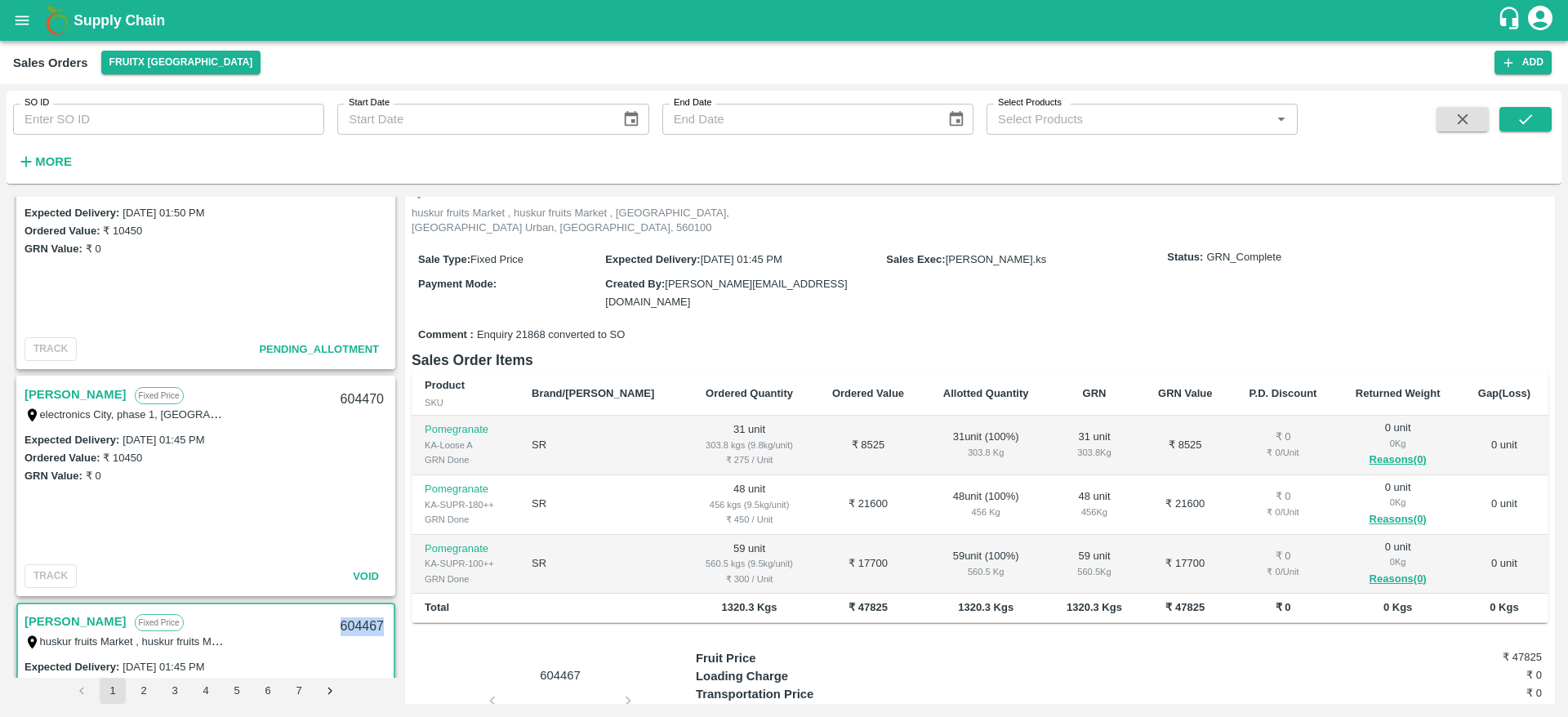
scroll to position [958, 0]
click at [77, 405] on link "[PERSON_NAME]" at bounding box center [76, 396] width 102 height 21
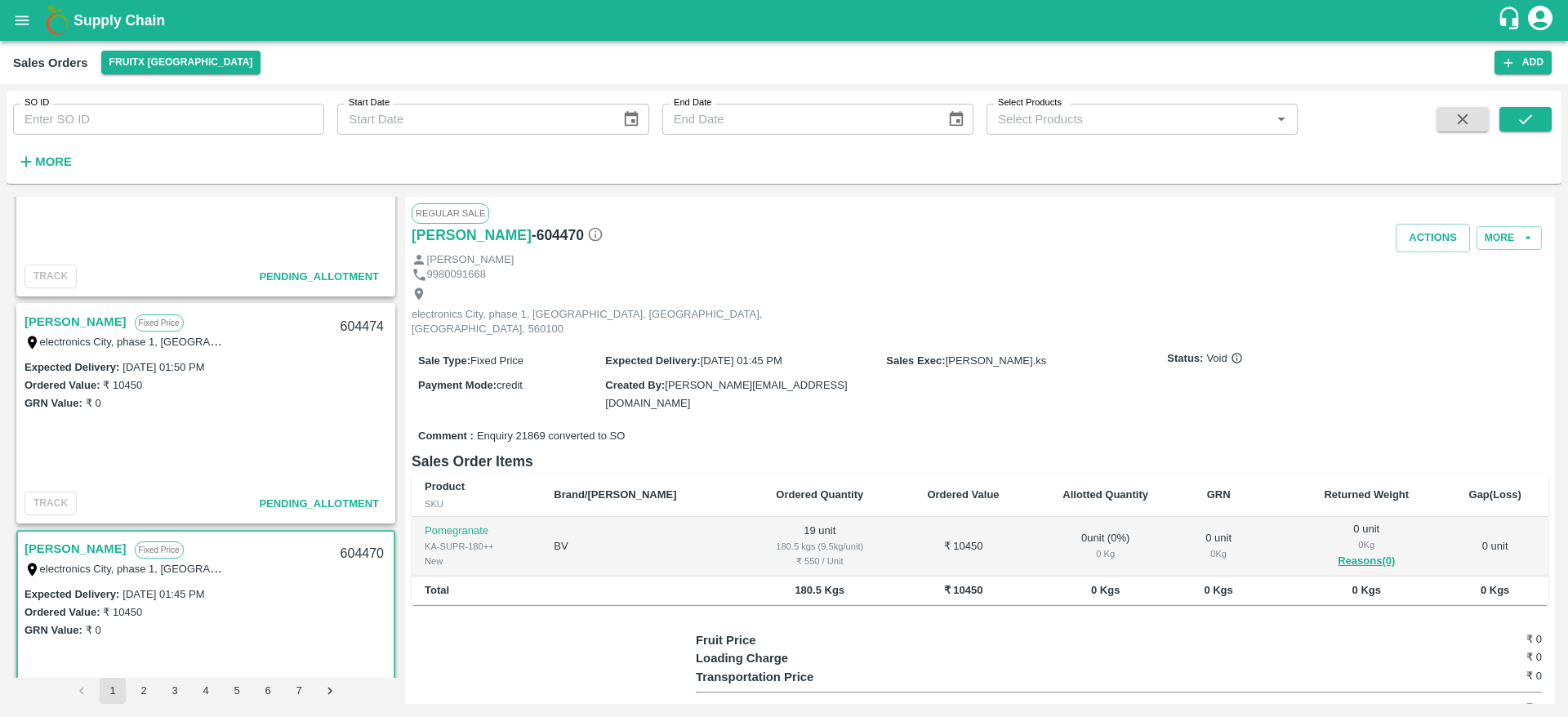
scroll to position [804, 0]
click at [83, 330] on link "[PERSON_NAME]" at bounding box center [76, 324] width 102 height 21
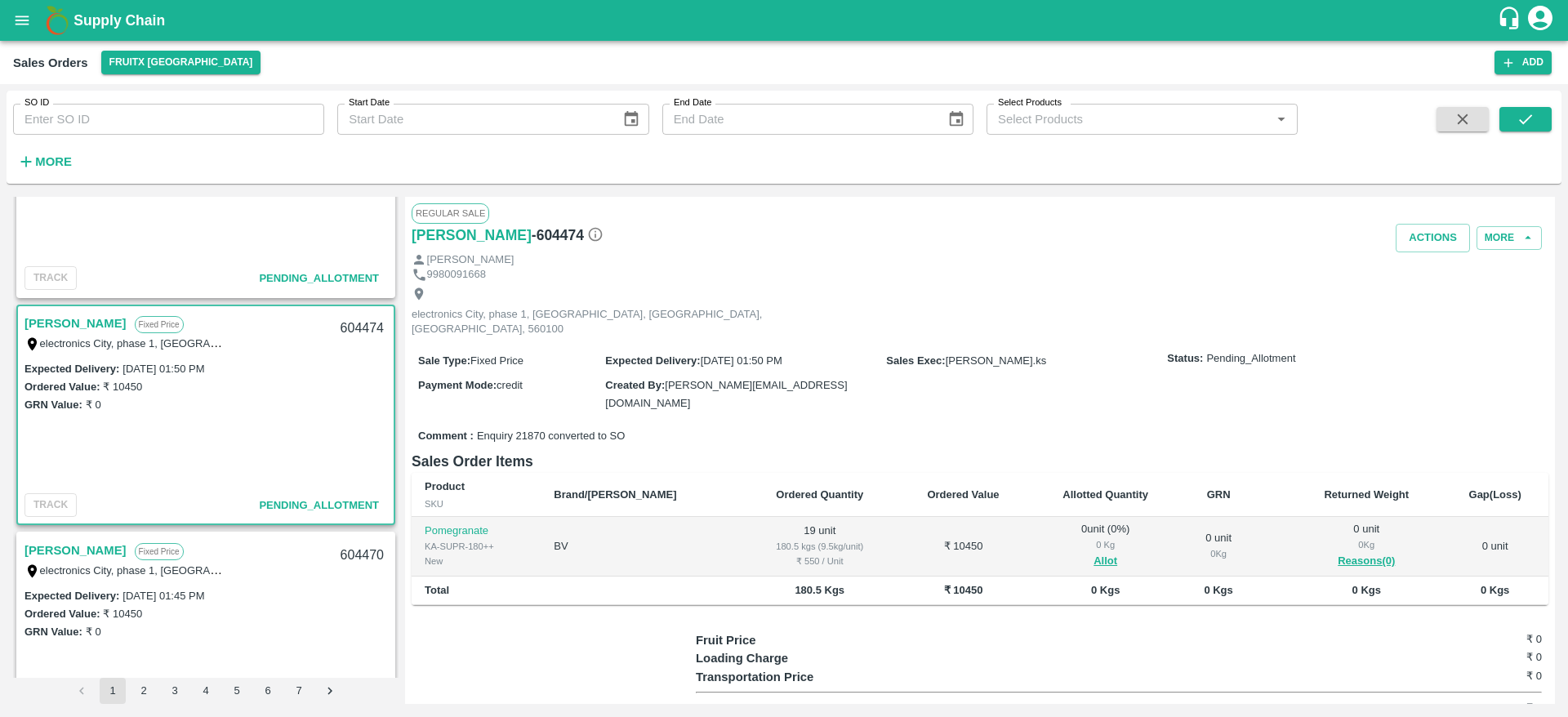
scroll to position [54, 0]
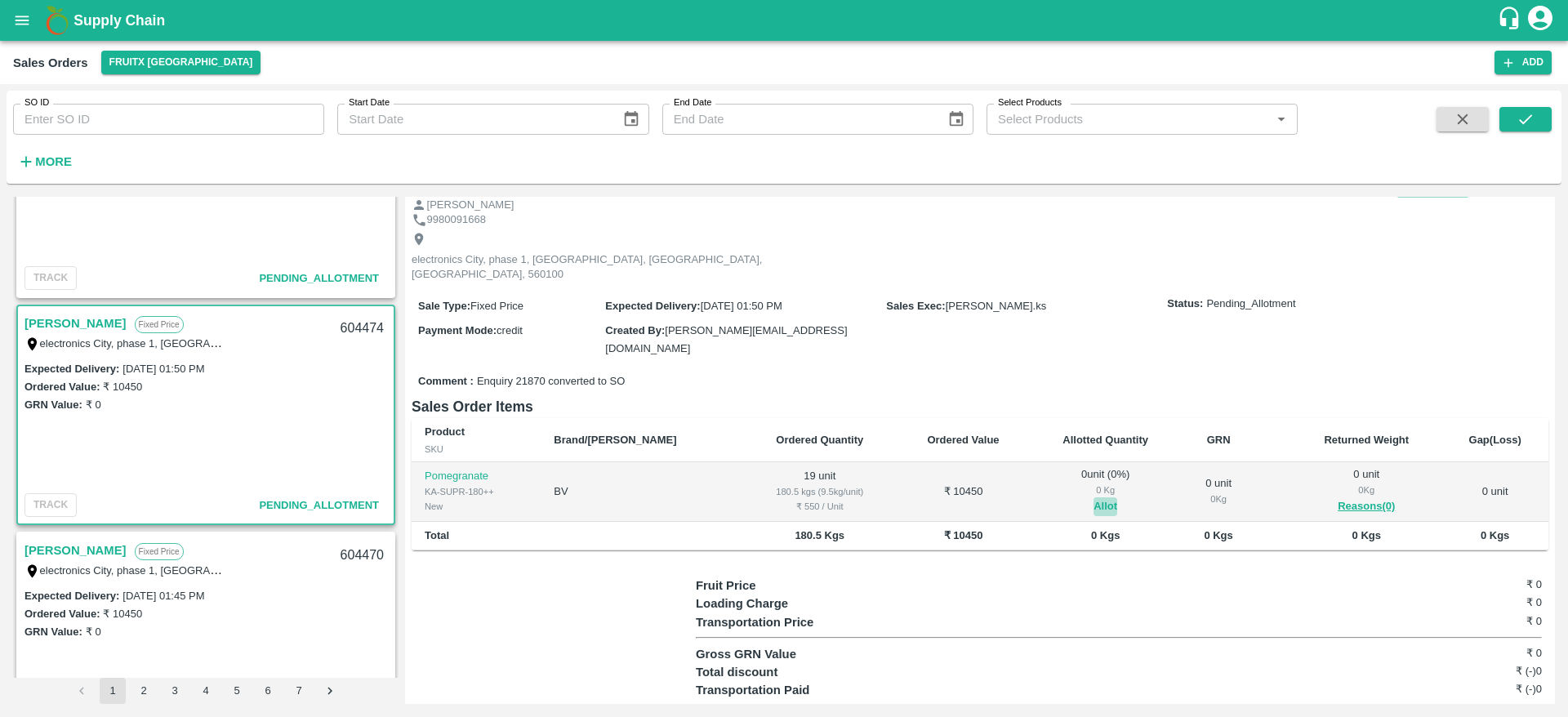
click at [1093, 498] on button "Allot" at bounding box center [1105, 507] width 24 height 19
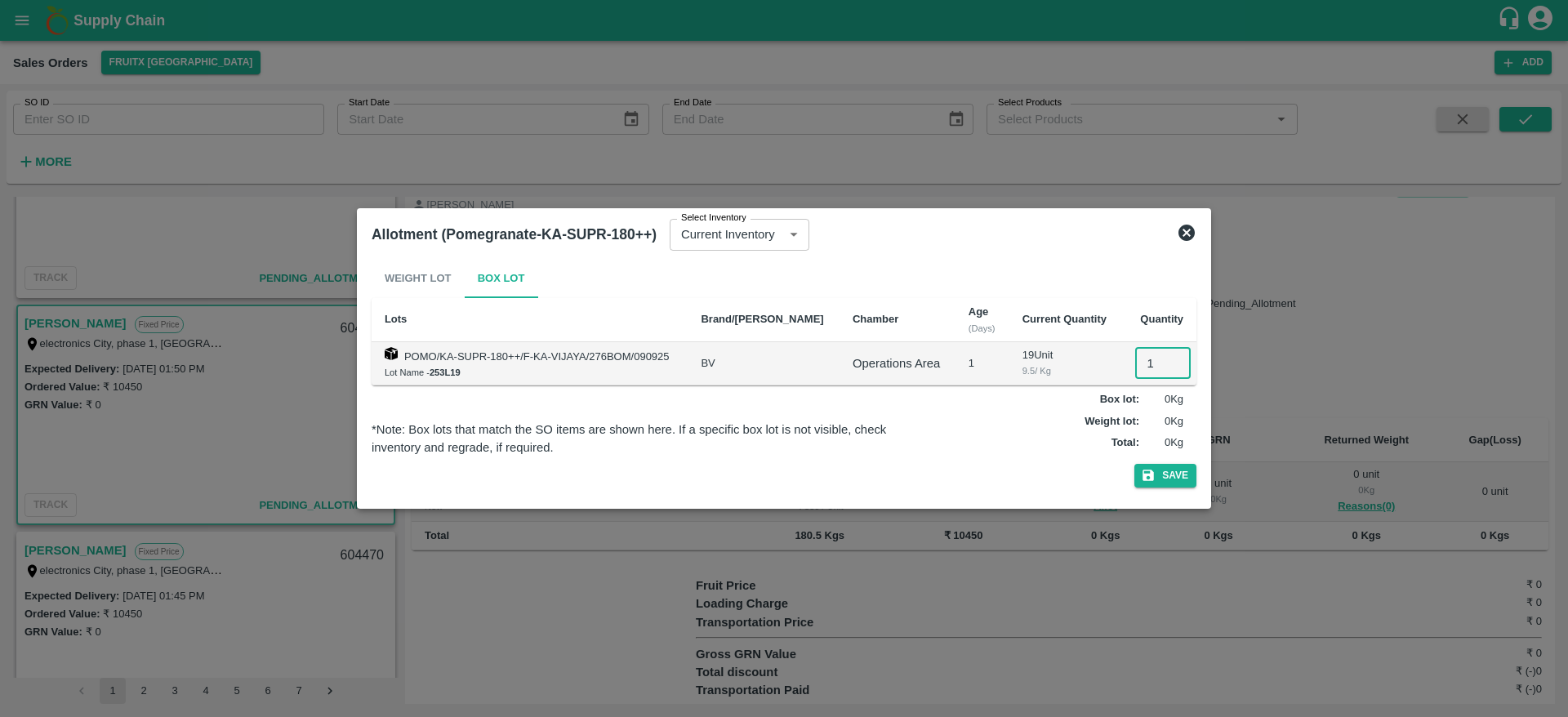
click at [1140, 375] on input "1" at bounding box center [1163, 363] width 55 height 31
type input "19"
click at [1135, 464] on button "Save" at bounding box center [1165, 476] width 62 height 24
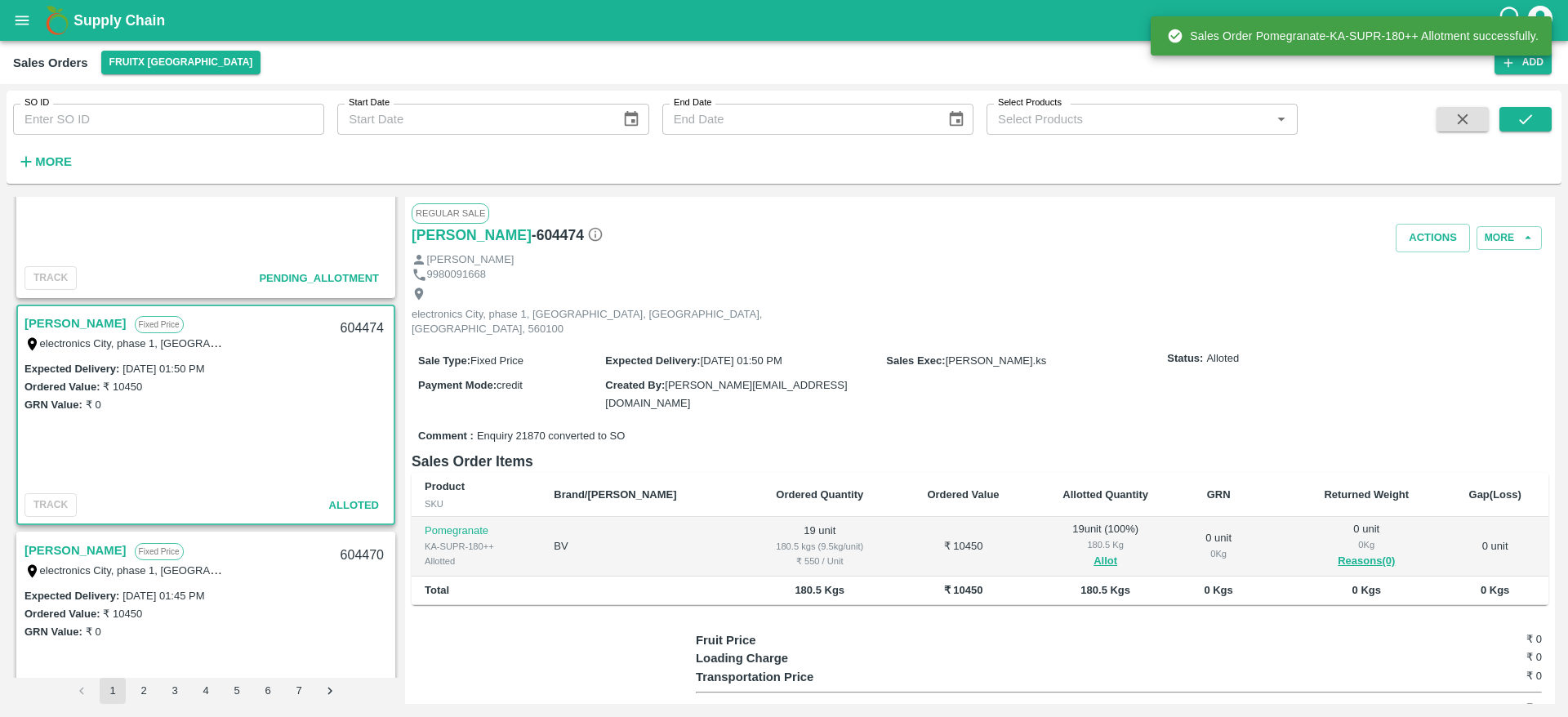
click at [367, 324] on div "604474" at bounding box center [362, 329] width 63 height 39
copy div "604474"
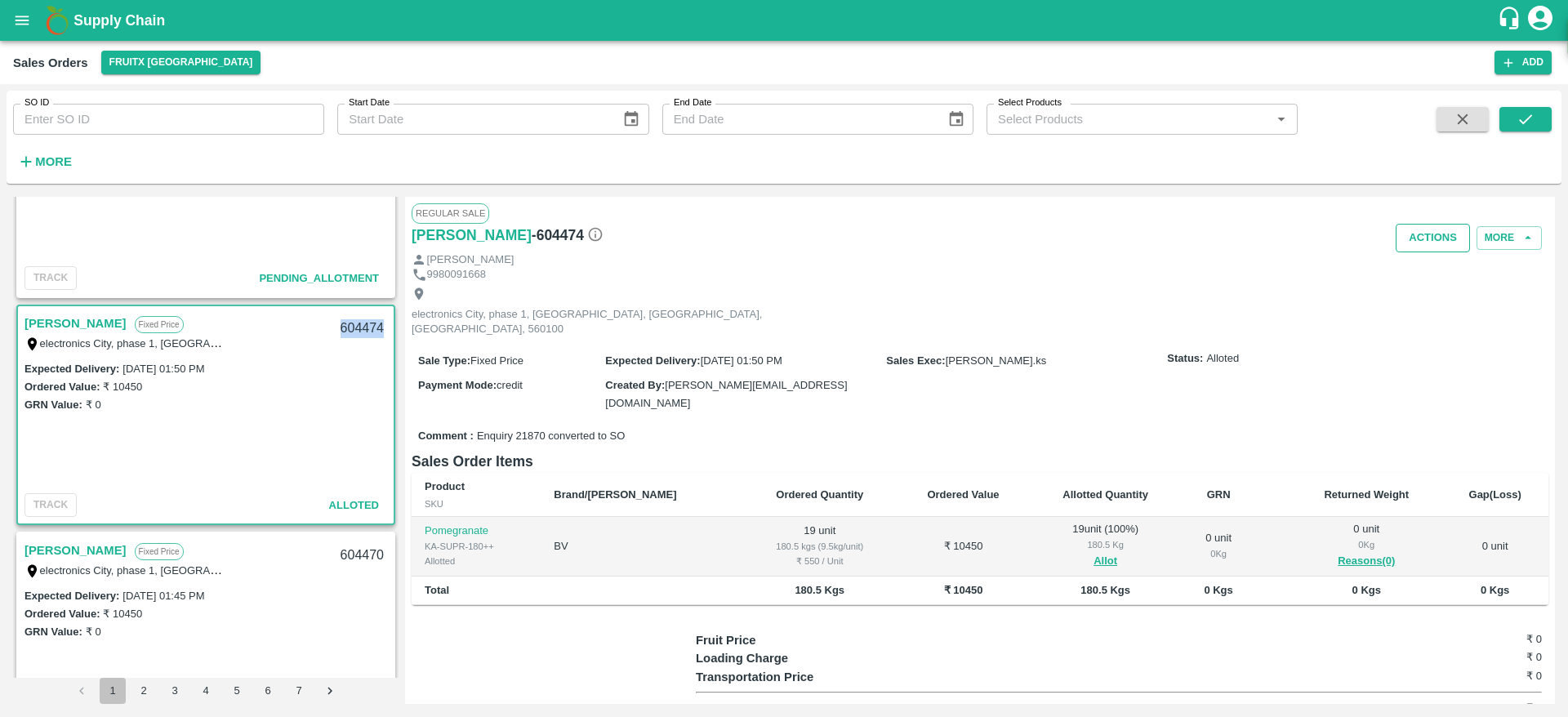
click at [1413, 242] on button "Actions" at bounding box center [1433, 238] width 74 height 29
click at [1419, 307] on li "Deliver" at bounding box center [1468, 301] width 172 height 28
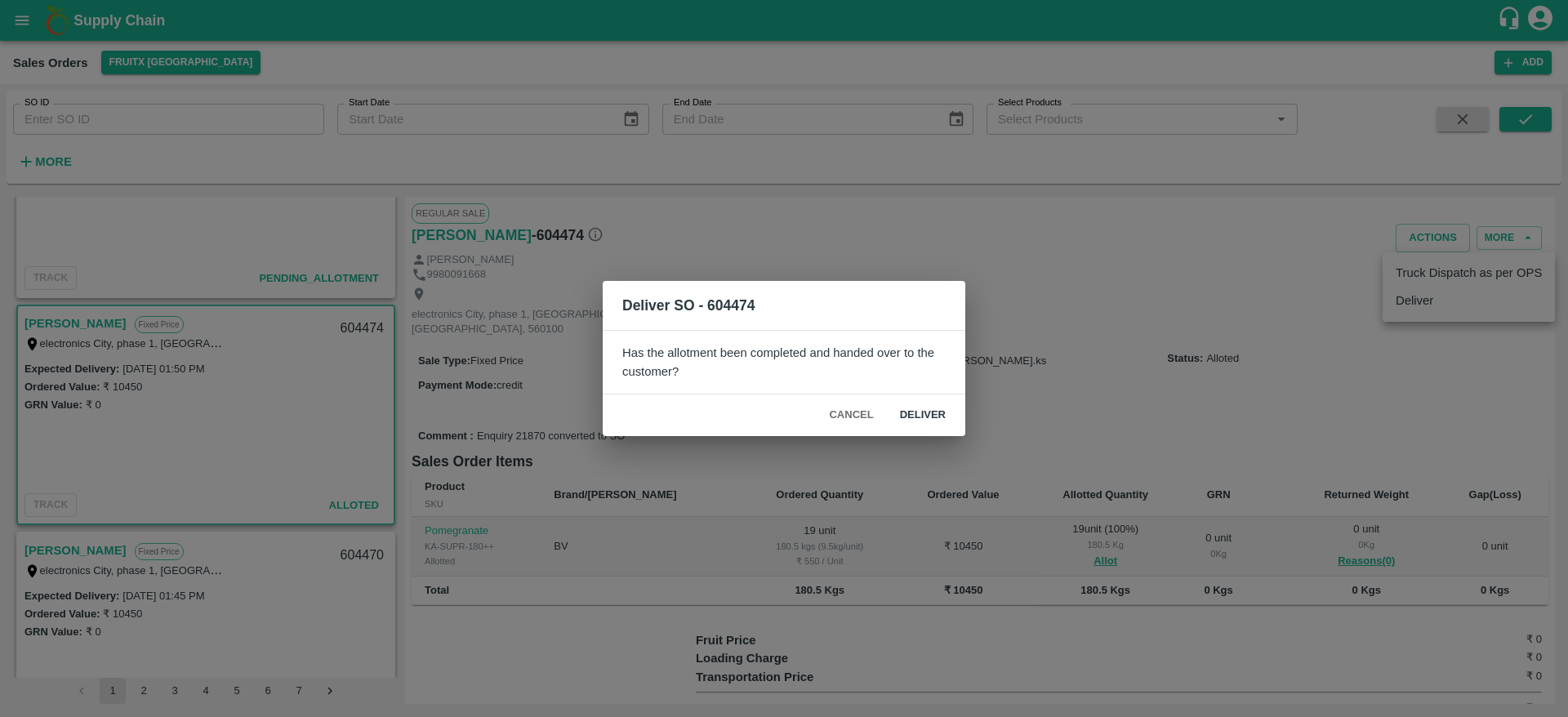
drag, startPoint x: 939, startPoint y: 433, endPoint x: 931, endPoint y: 381, distance: 52.6
click at [931, 381] on div "Deliver SO - 604474 Has the allotment been completed and handed over to the cus…" at bounding box center [784, 358] width 363 height 154
click at [920, 419] on button "Deliver" at bounding box center [922, 415] width 72 height 29
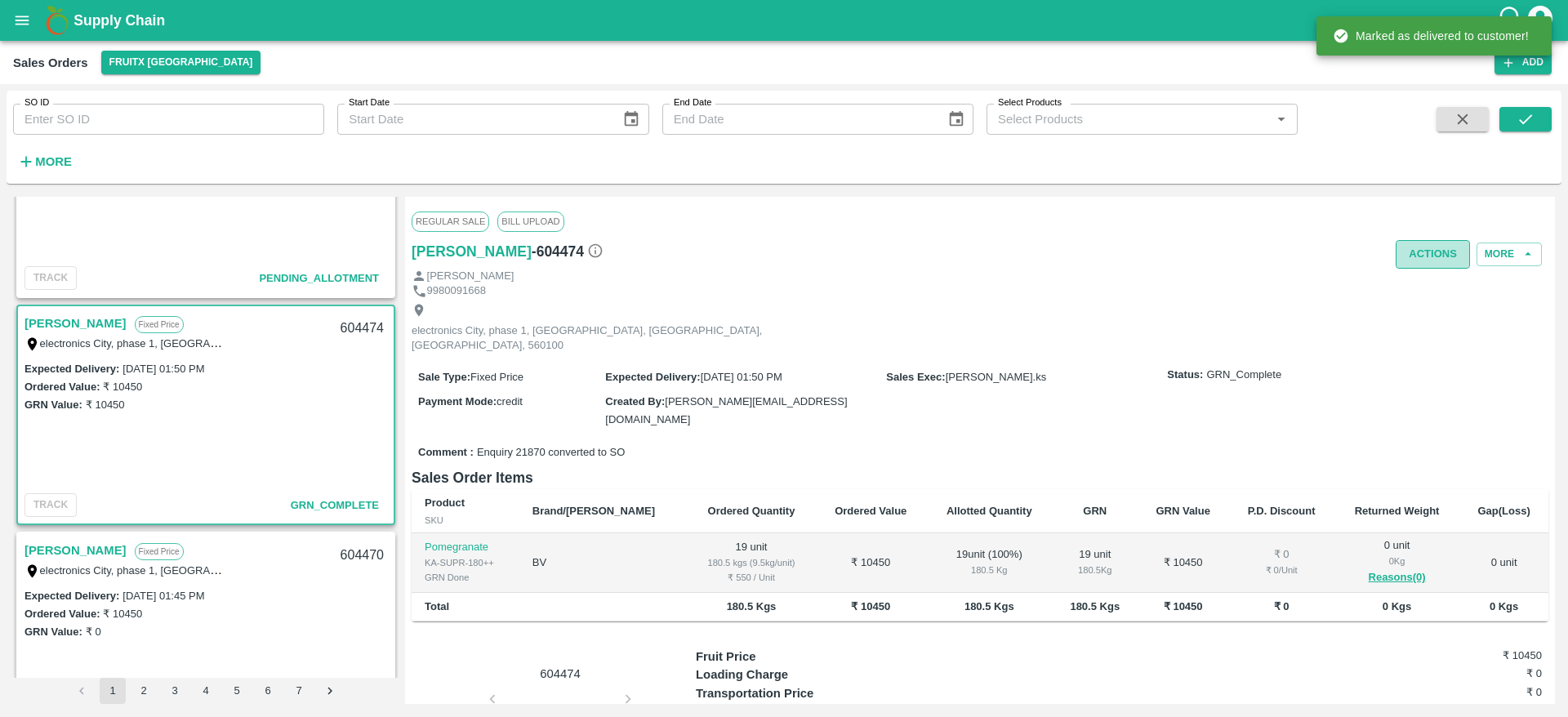
click at [1427, 256] on button "Actions" at bounding box center [1433, 254] width 74 height 29
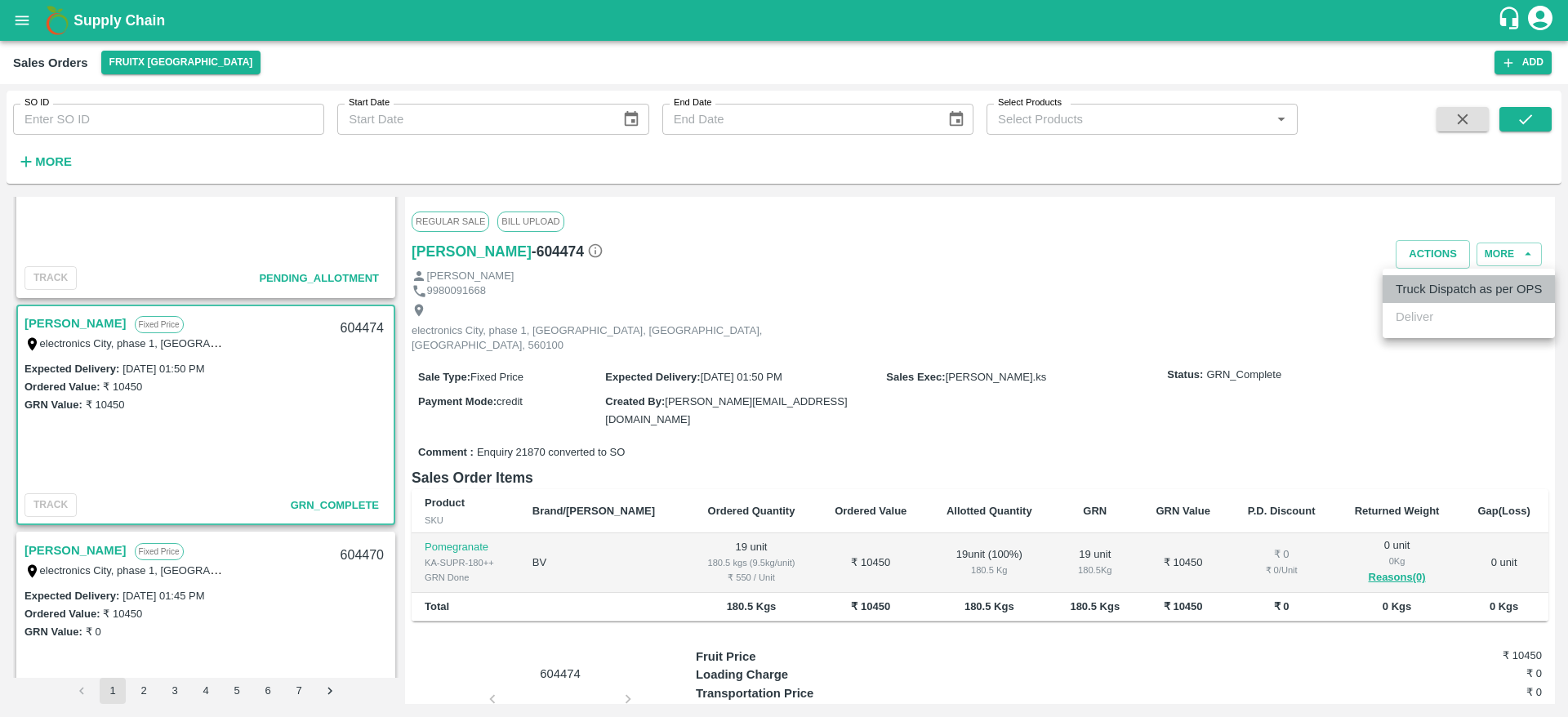
click at [1420, 284] on li "Truck Dispatch as per OPS" at bounding box center [1468, 289] width 172 height 28
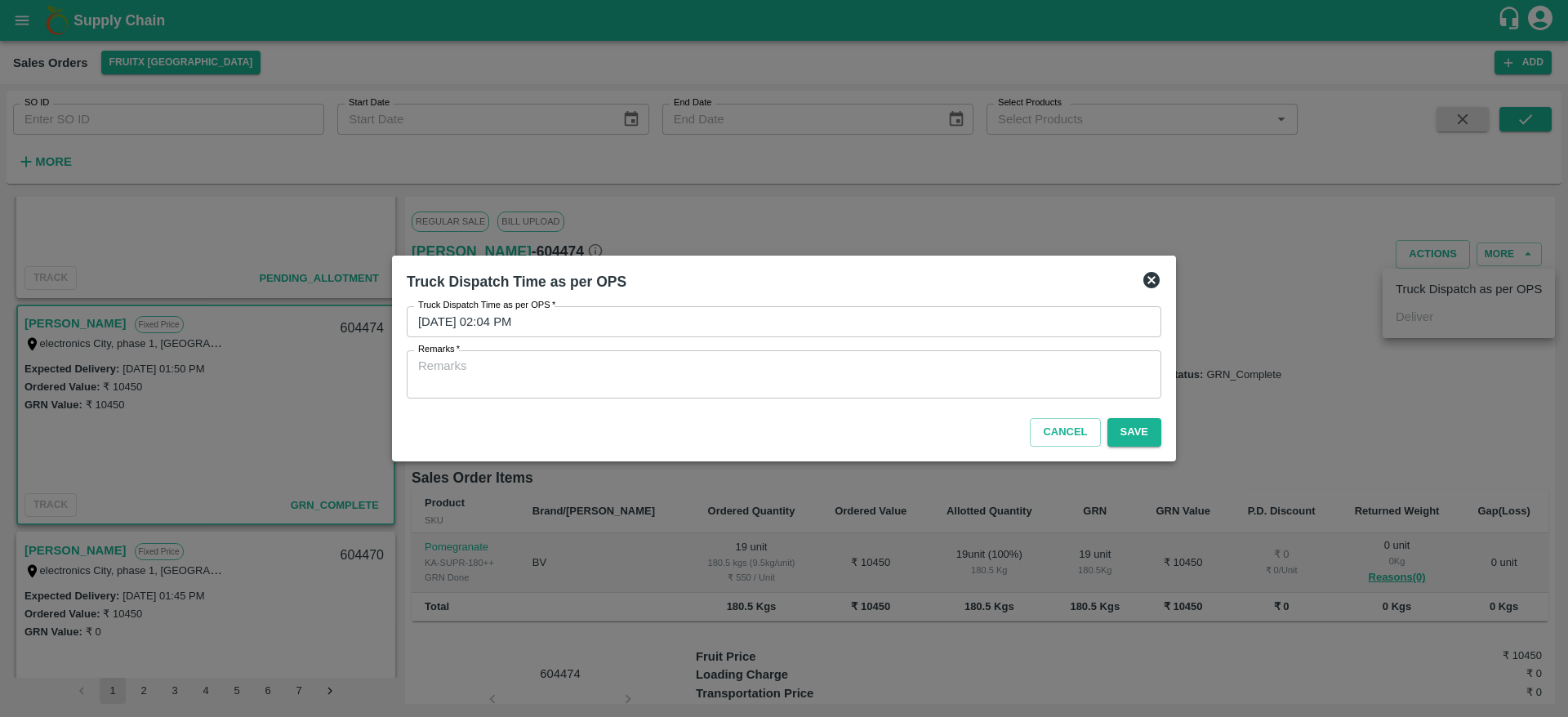
click at [933, 396] on div "x Remarks" at bounding box center [784, 374] width 755 height 48
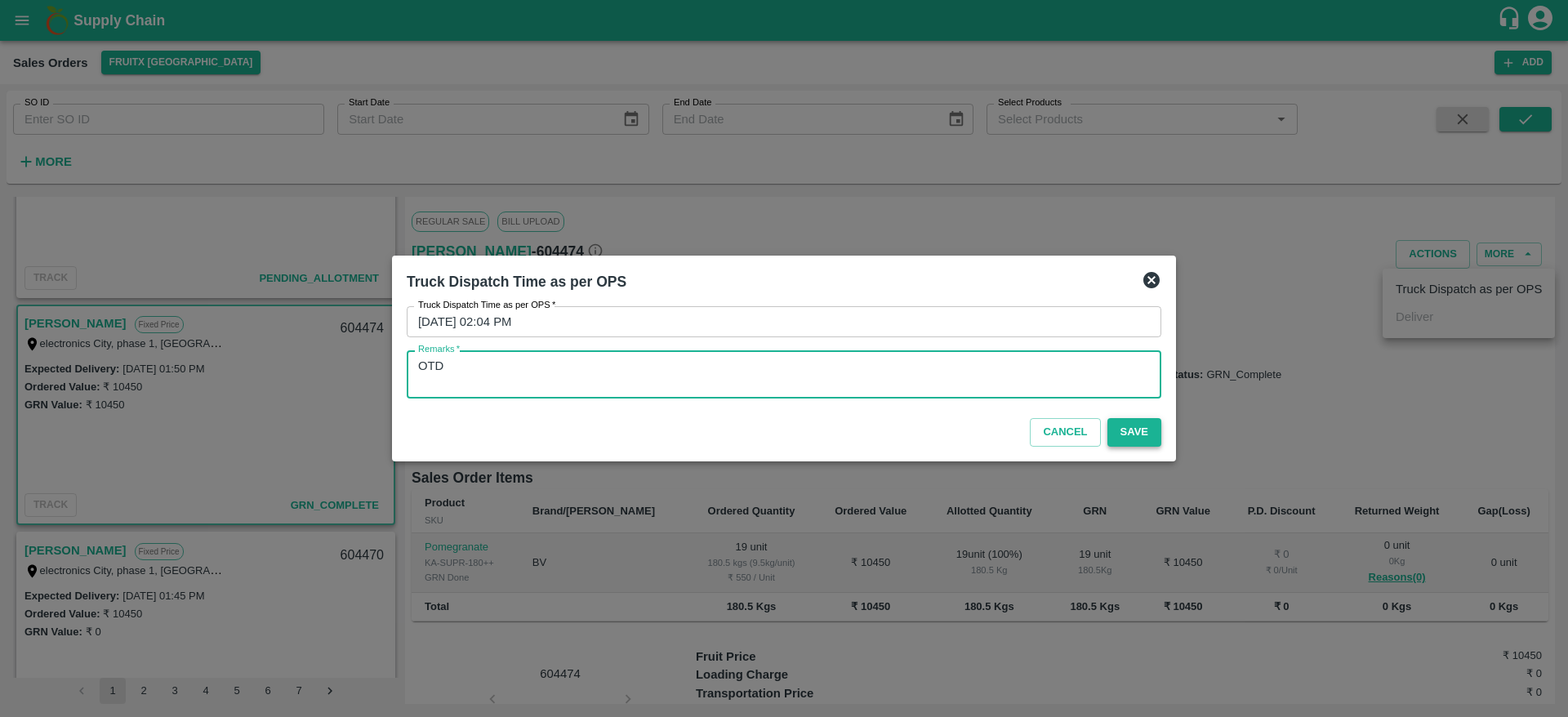
type textarea "OTD"
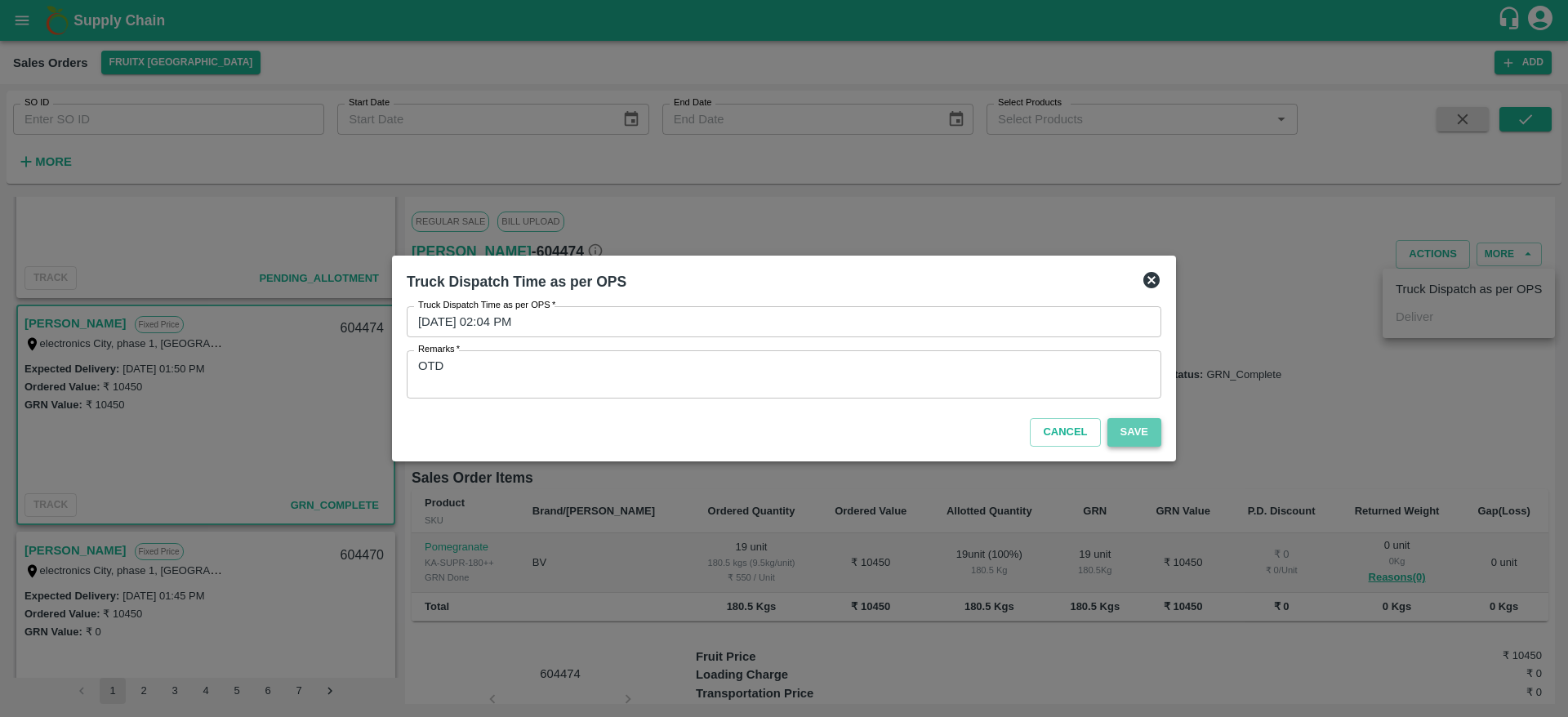
click at [1140, 422] on button "Save" at bounding box center [1134, 432] width 54 height 29
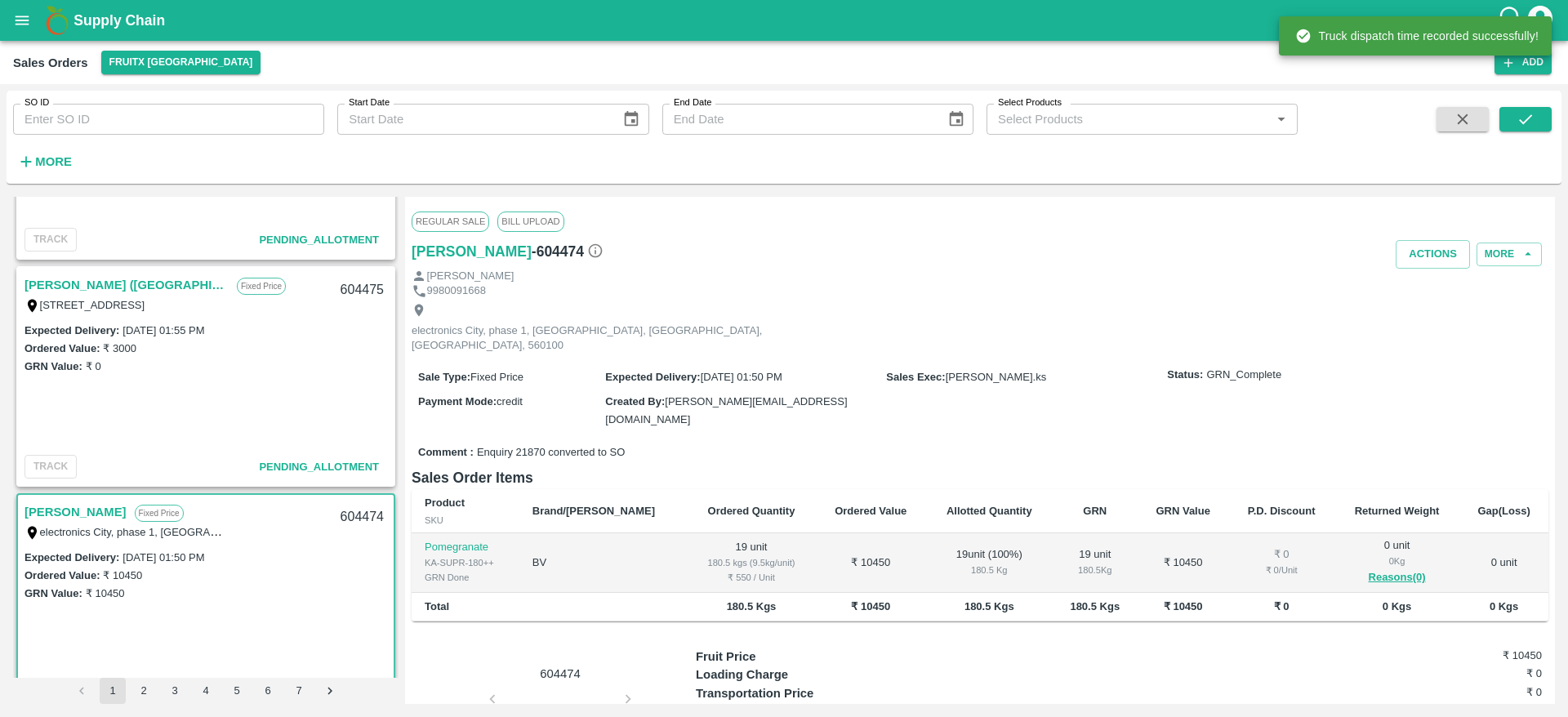
scroll to position [539, 0]
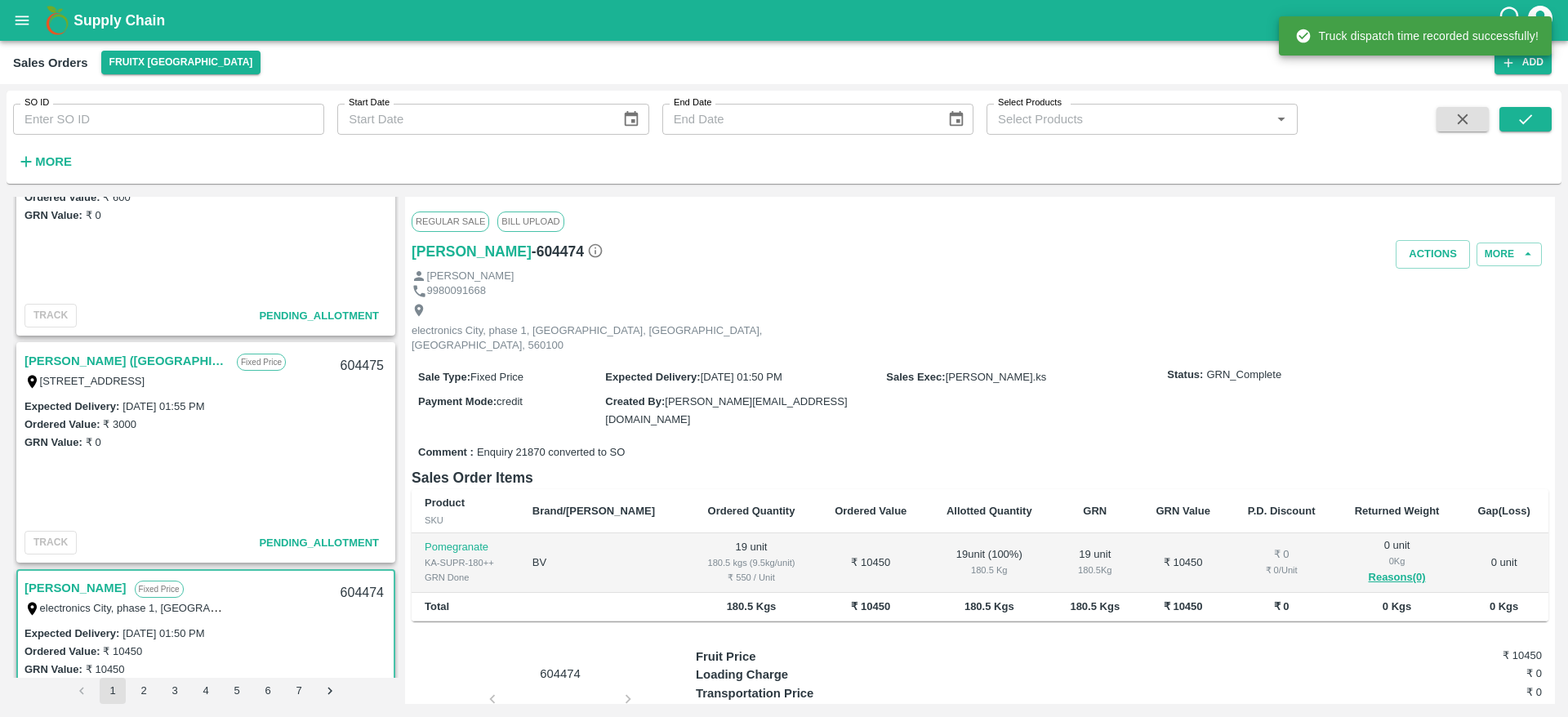
click at [135, 354] on link "[PERSON_NAME] ([GEOGRAPHIC_DATA])" at bounding box center [127, 361] width 204 height 21
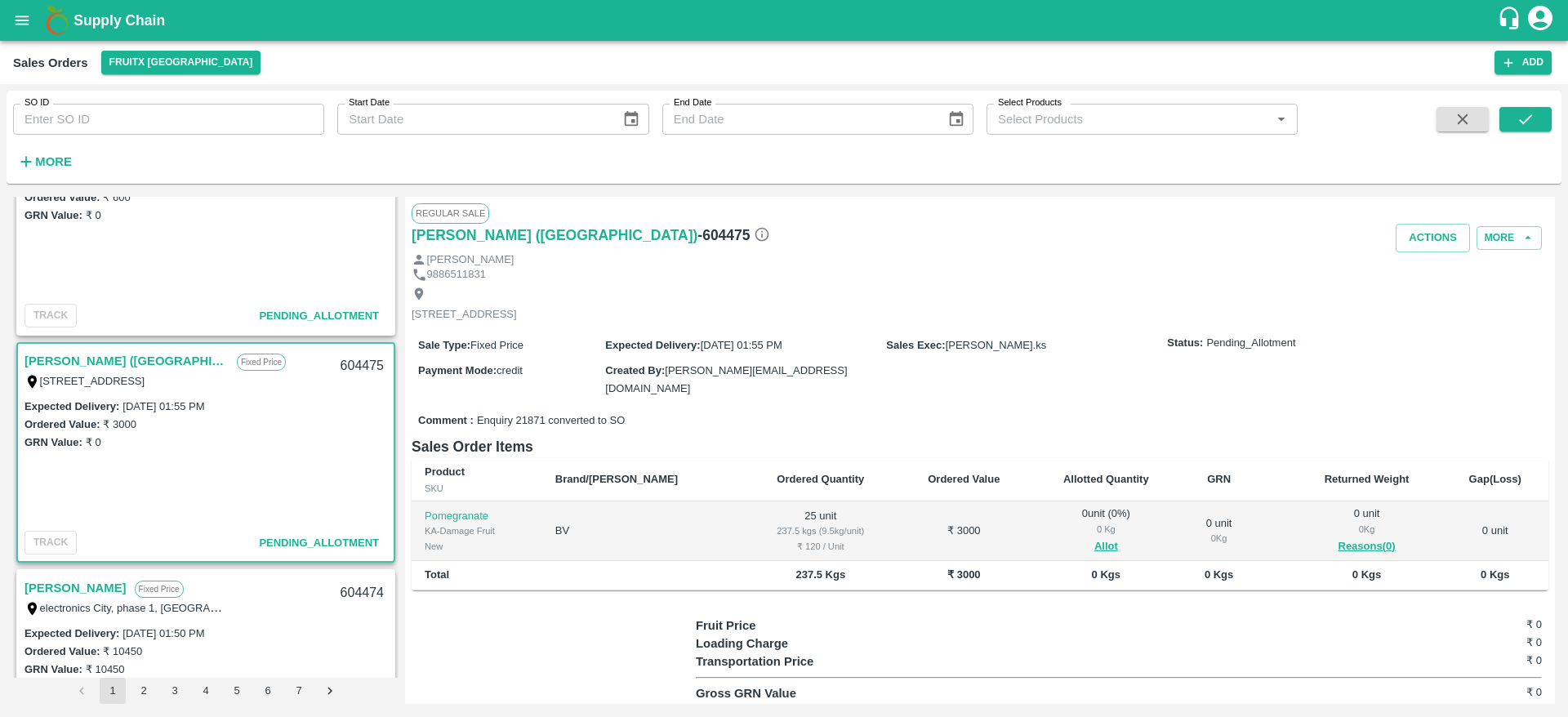
click at [354, 358] on div "604475" at bounding box center [362, 366] width 63 height 39
copy div "604475"
click at [1094, 545] on button "Allot" at bounding box center [1106, 546] width 24 height 19
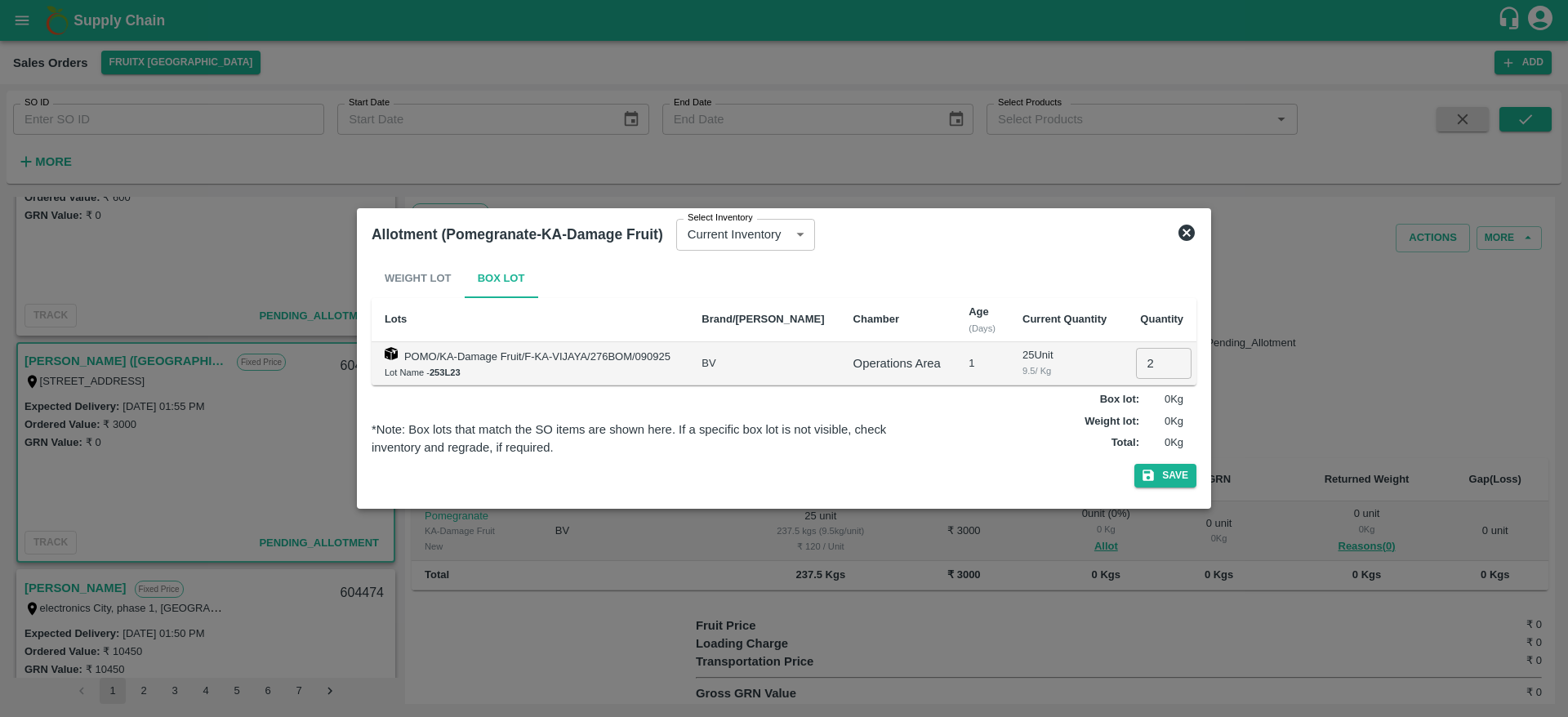
click at [1143, 361] on input "2" at bounding box center [1163, 363] width 55 height 31
type input "25"
click at [1135, 464] on button "Save" at bounding box center [1165, 476] width 62 height 24
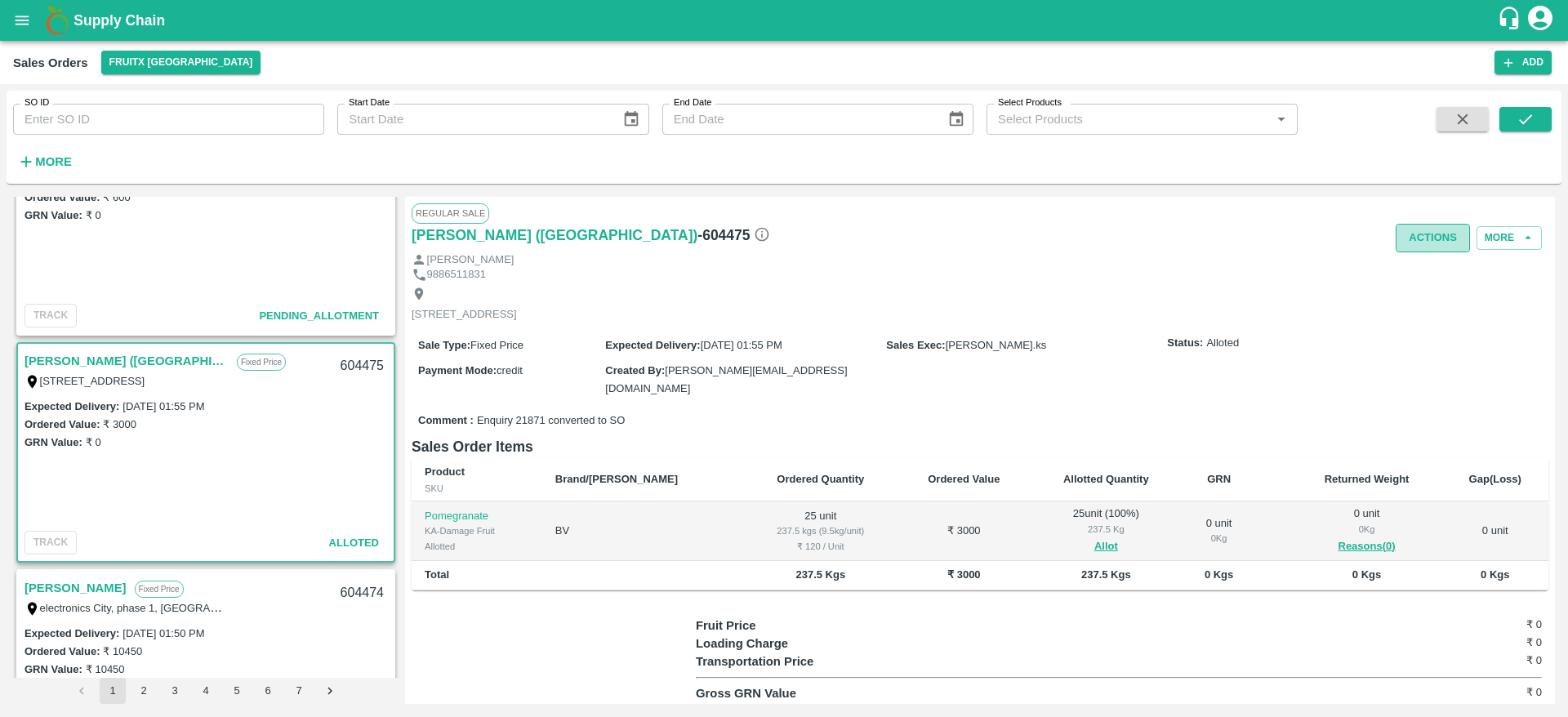
click at [1441, 232] on button "Actions" at bounding box center [1433, 238] width 74 height 29
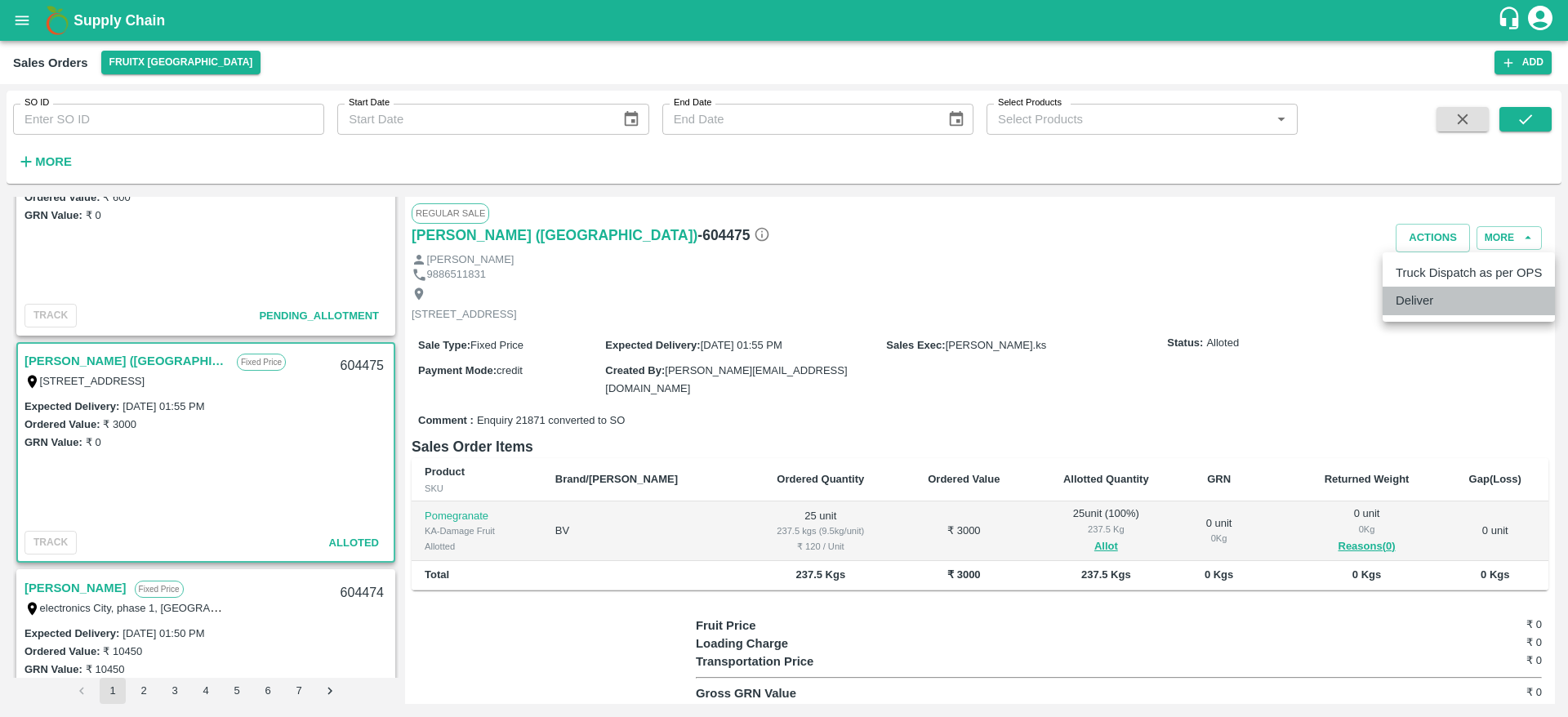
click at [1430, 312] on li "Deliver" at bounding box center [1468, 301] width 172 height 28
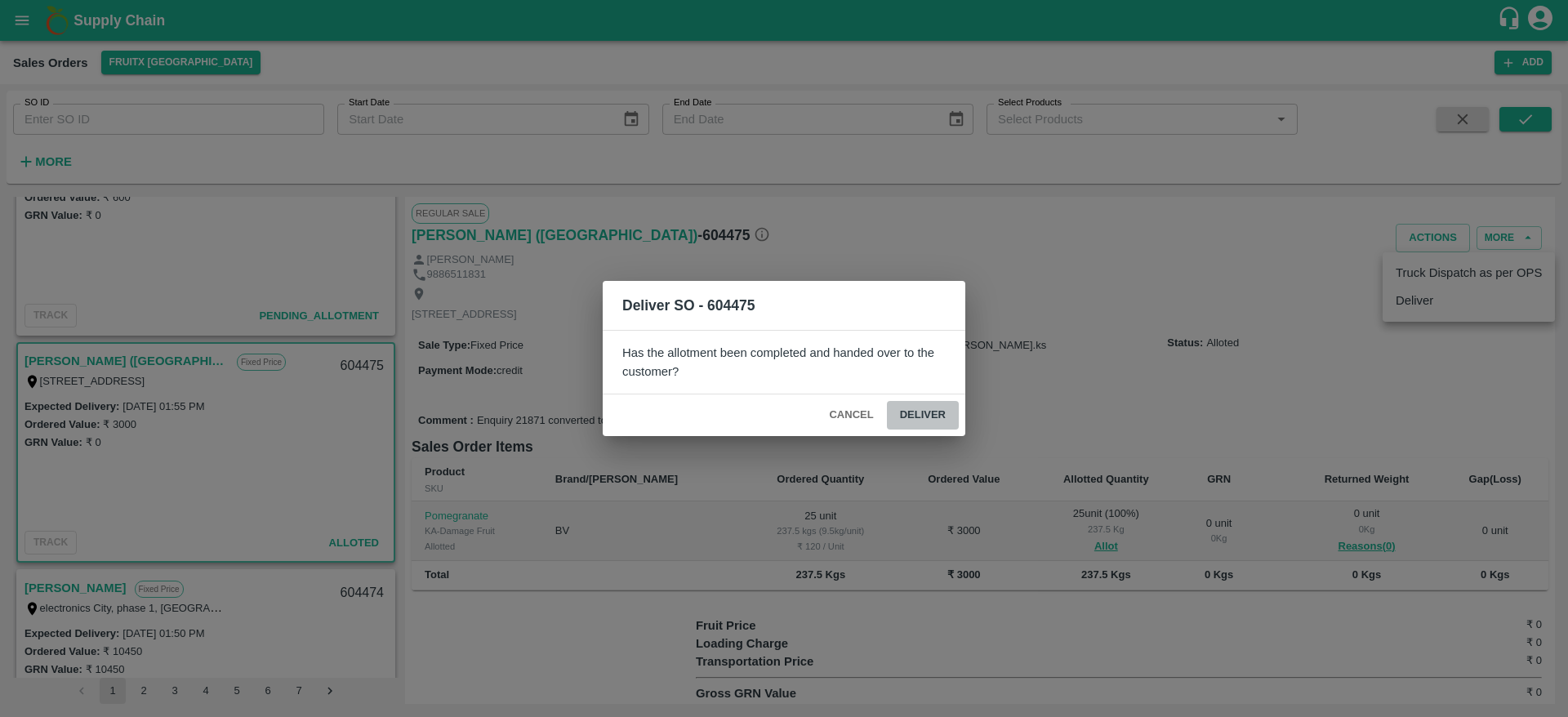
click at [932, 401] on button "Deliver" at bounding box center [922, 415] width 72 height 29
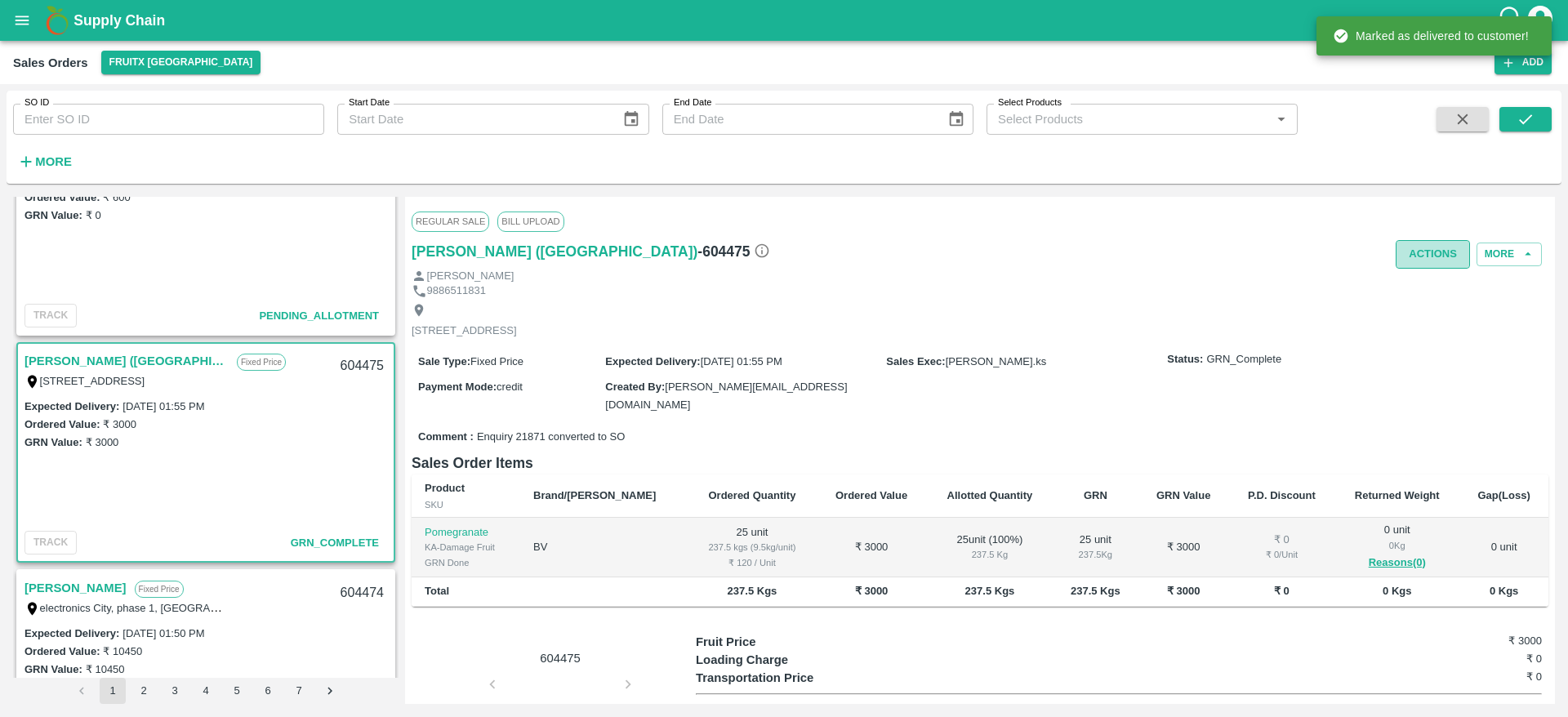
click at [1411, 255] on button "Actions" at bounding box center [1433, 254] width 74 height 29
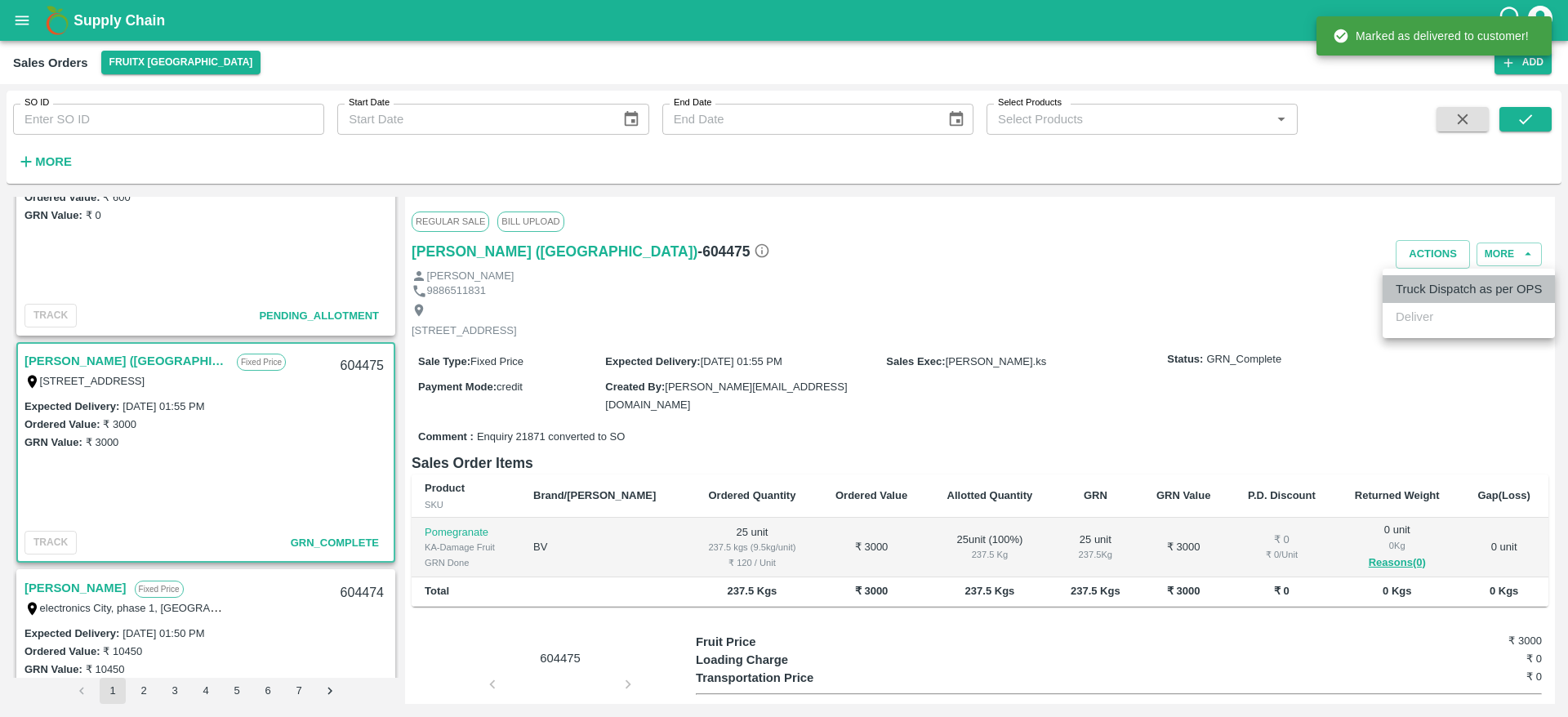
click at [1425, 277] on li "Truck Dispatch as per OPS" at bounding box center [1468, 289] width 172 height 28
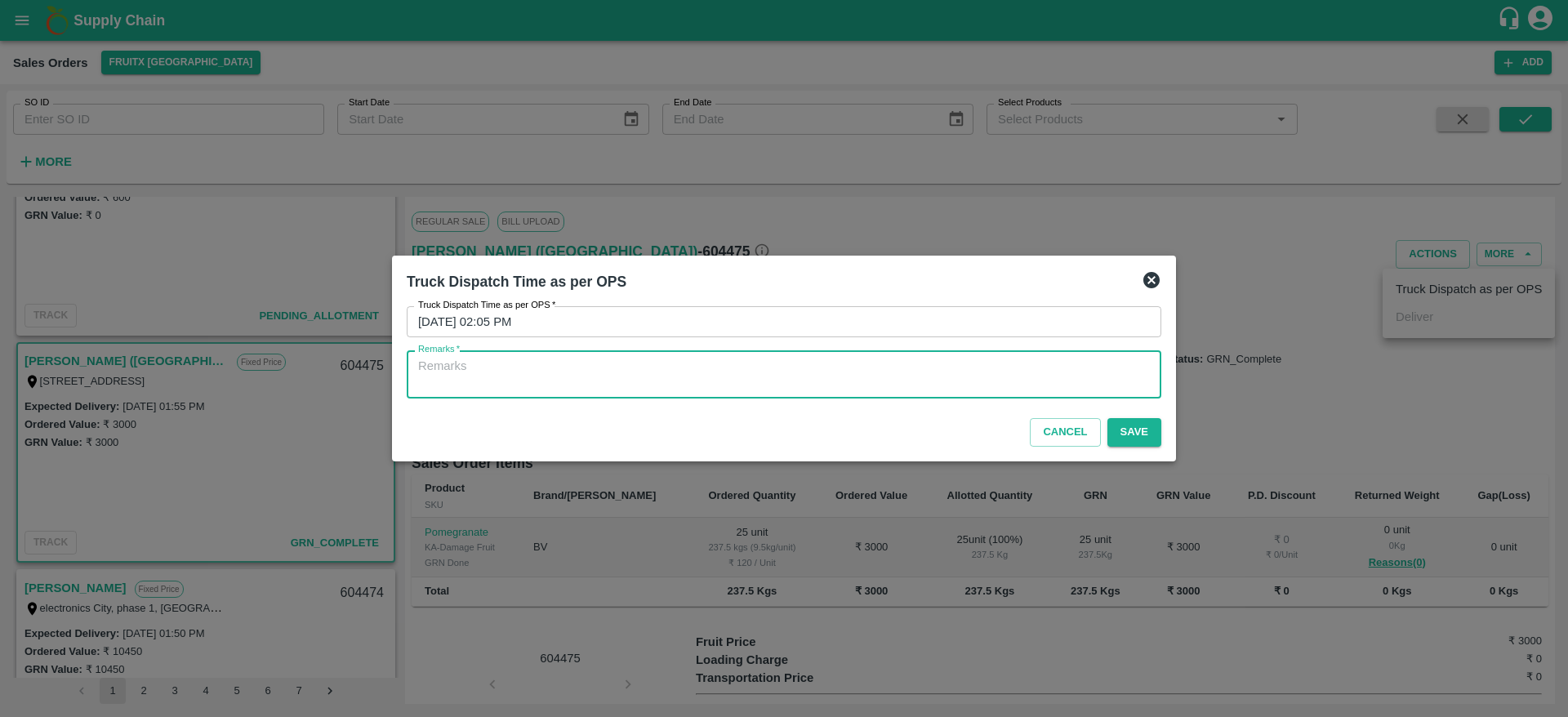
click at [937, 371] on textarea "Remarks   *" at bounding box center [784, 375] width 732 height 35
type textarea "OTD"
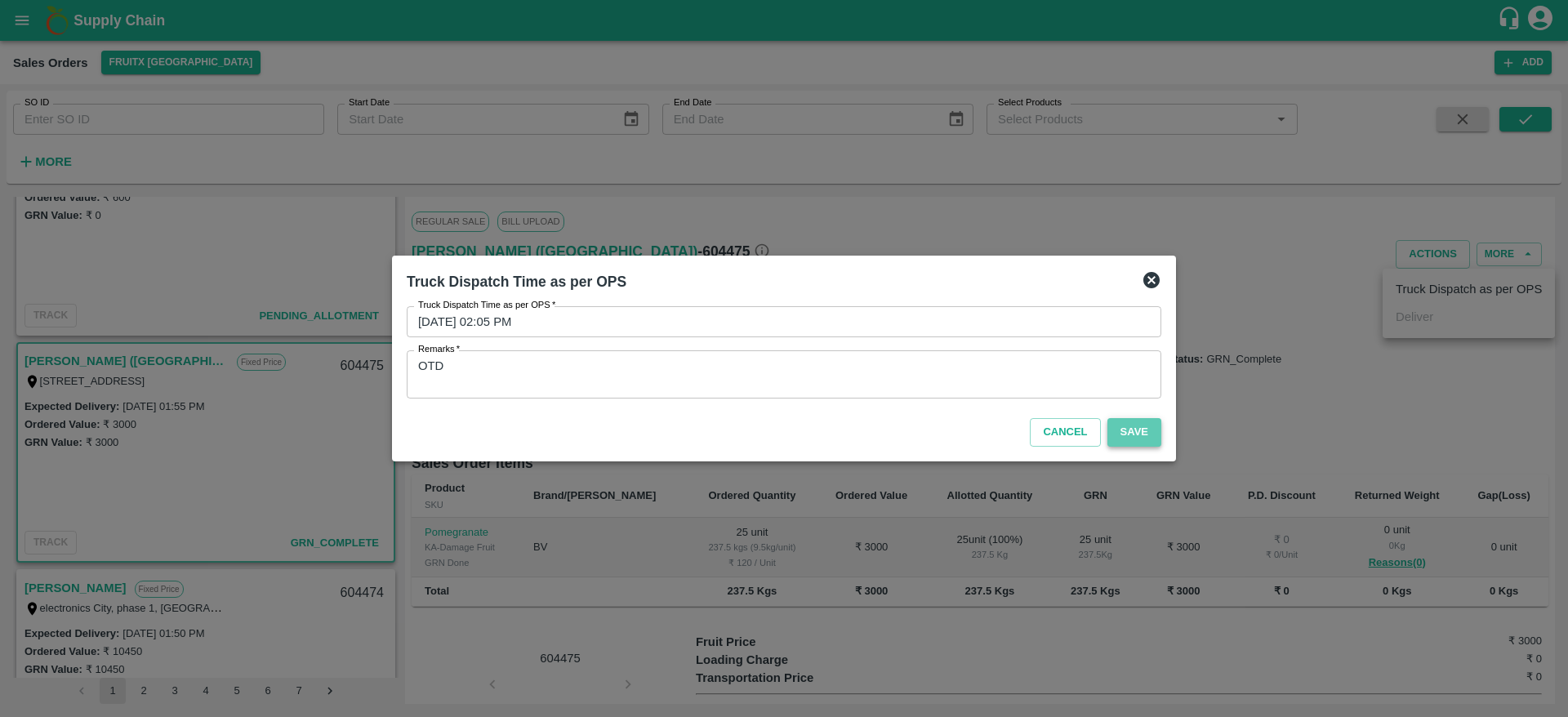
click at [1125, 433] on button "Save" at bounding box center [1134, 432] width 54 height 29
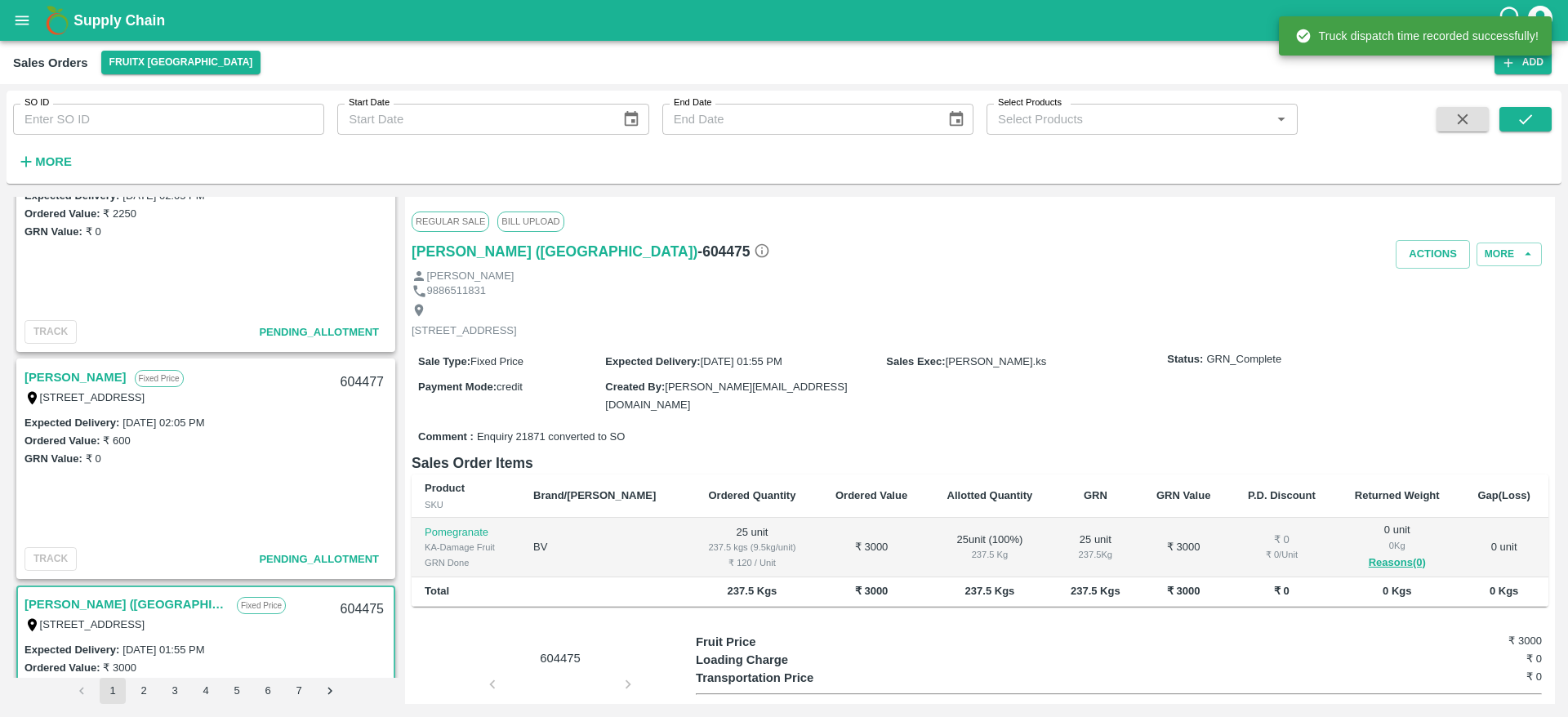
scroll to position [292, 0]
click at [34, 389] on link "[PERSON_NAME]" at bounding box center [76, 382] width 102 height 21
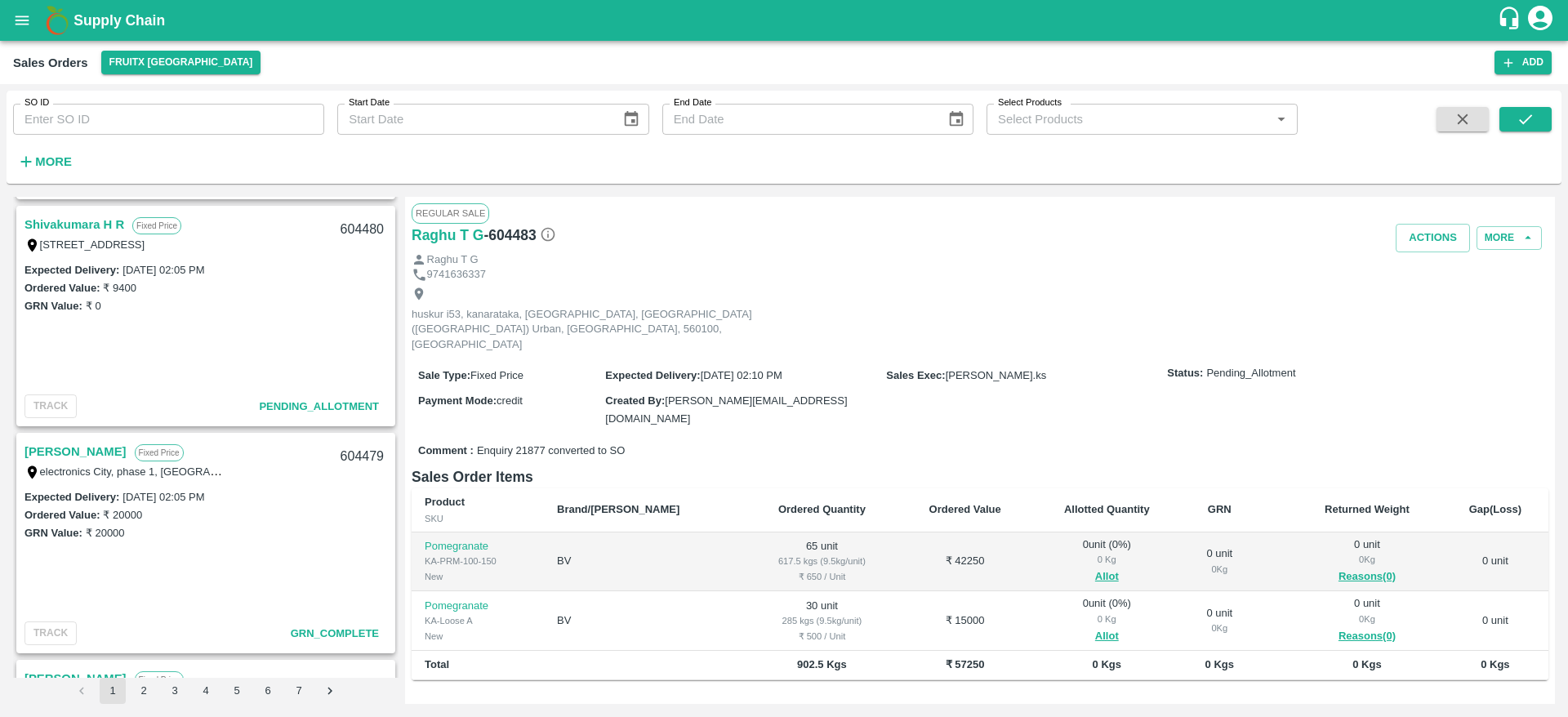
scroll to position [391, 0]
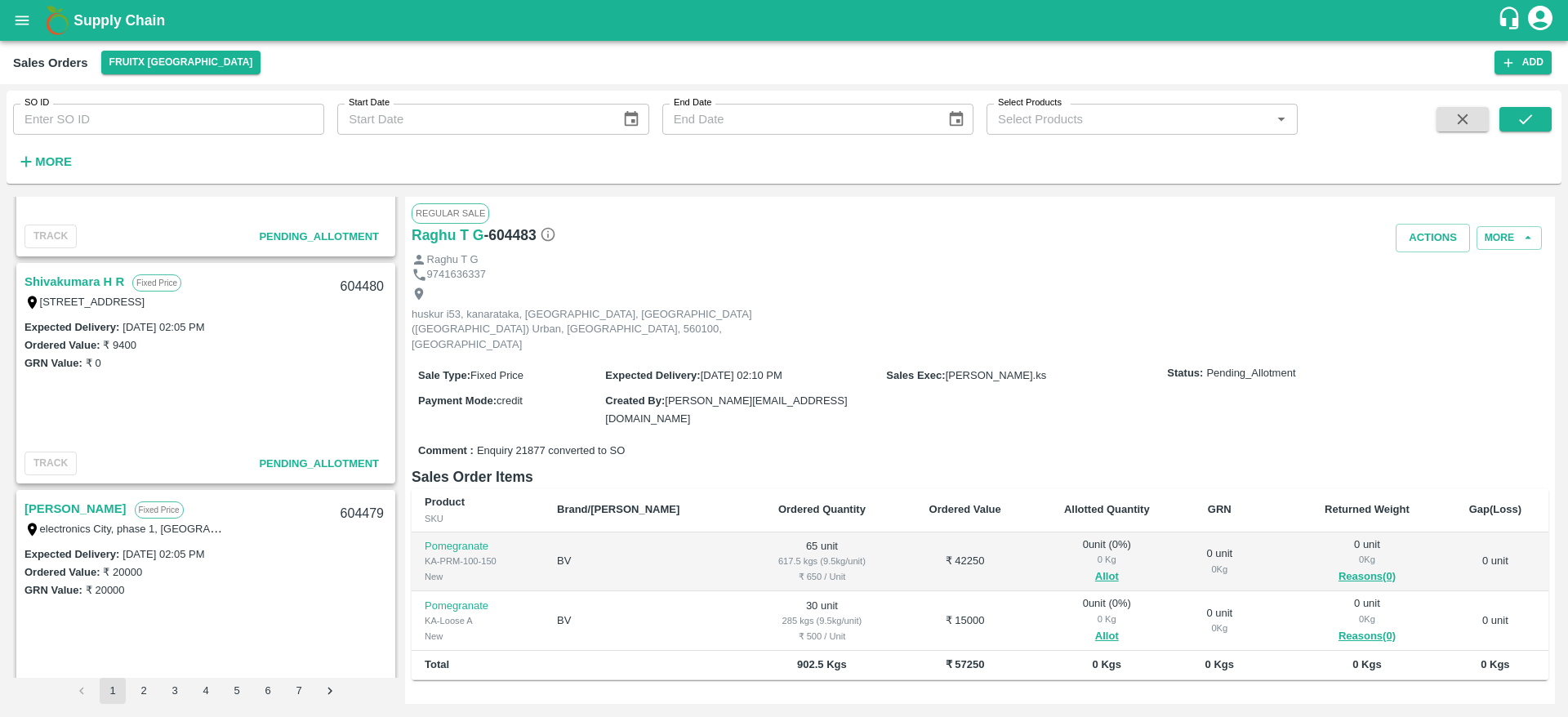
click at [76, 275] on link "Shivakumara H R" at bounding box center [74, 282] width 100 height 21
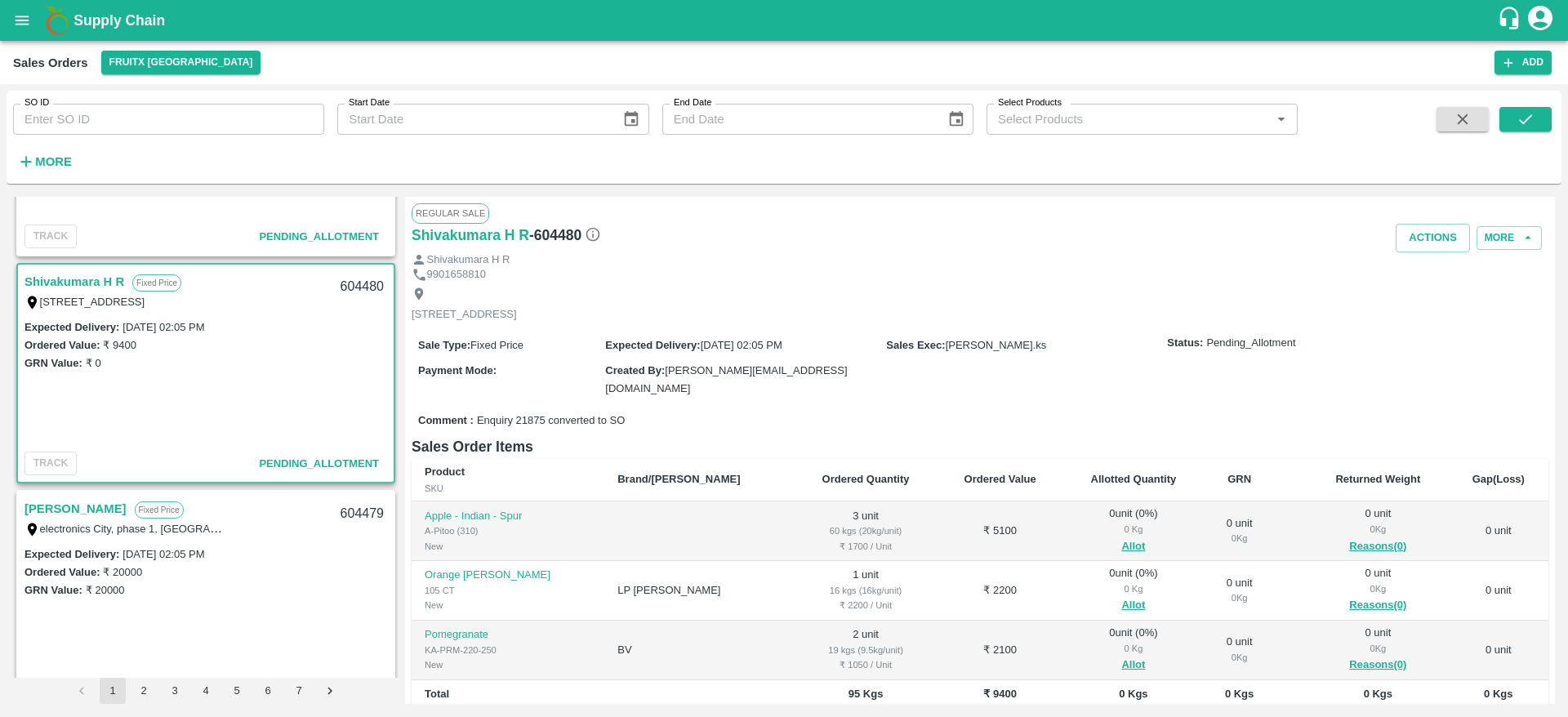
scroll to position [137, 0]
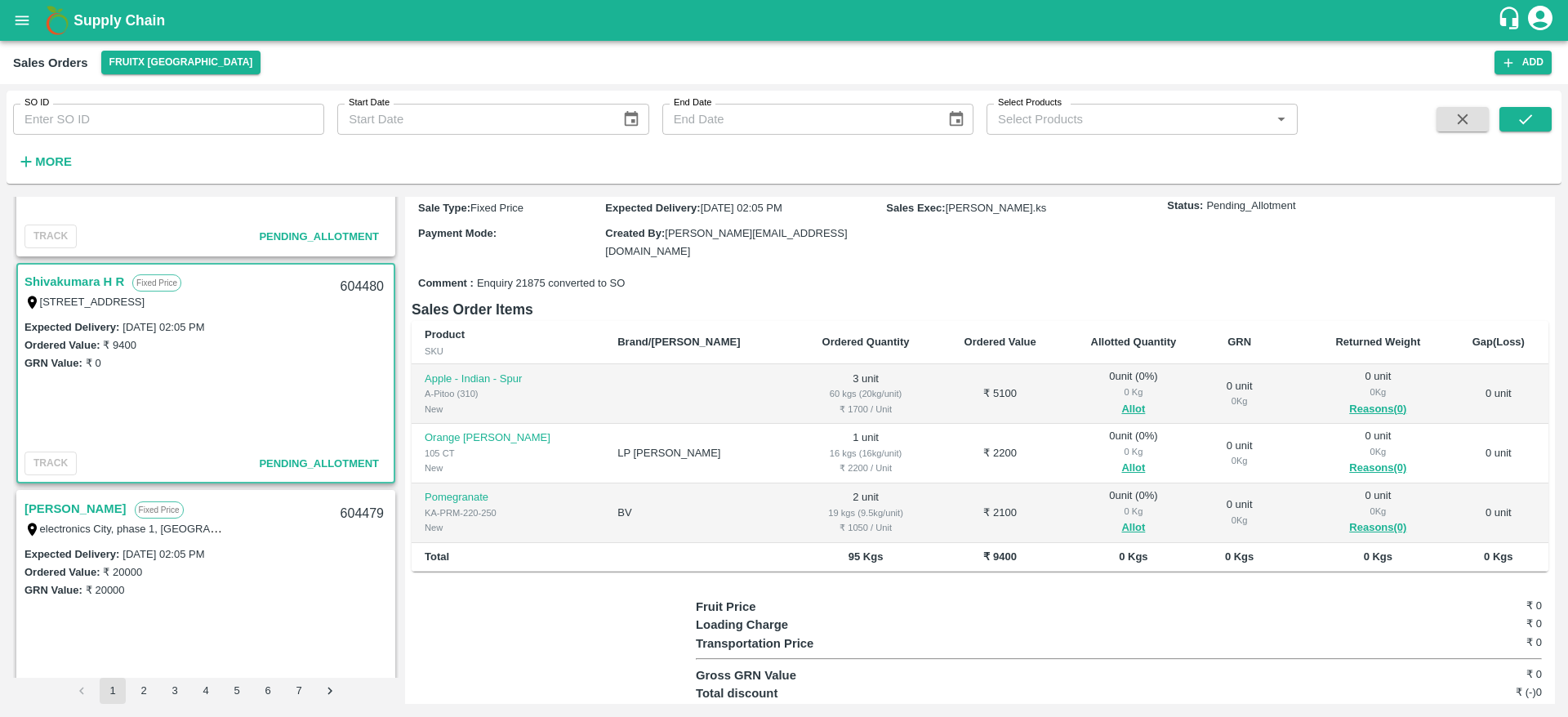
click at [1115, 409] on span "Allot" at bounding box center [1133, 410] width 116 height 19
click at [1121, 407] on button "Allot" at bounding box center [1133, 410] width 24 height 19
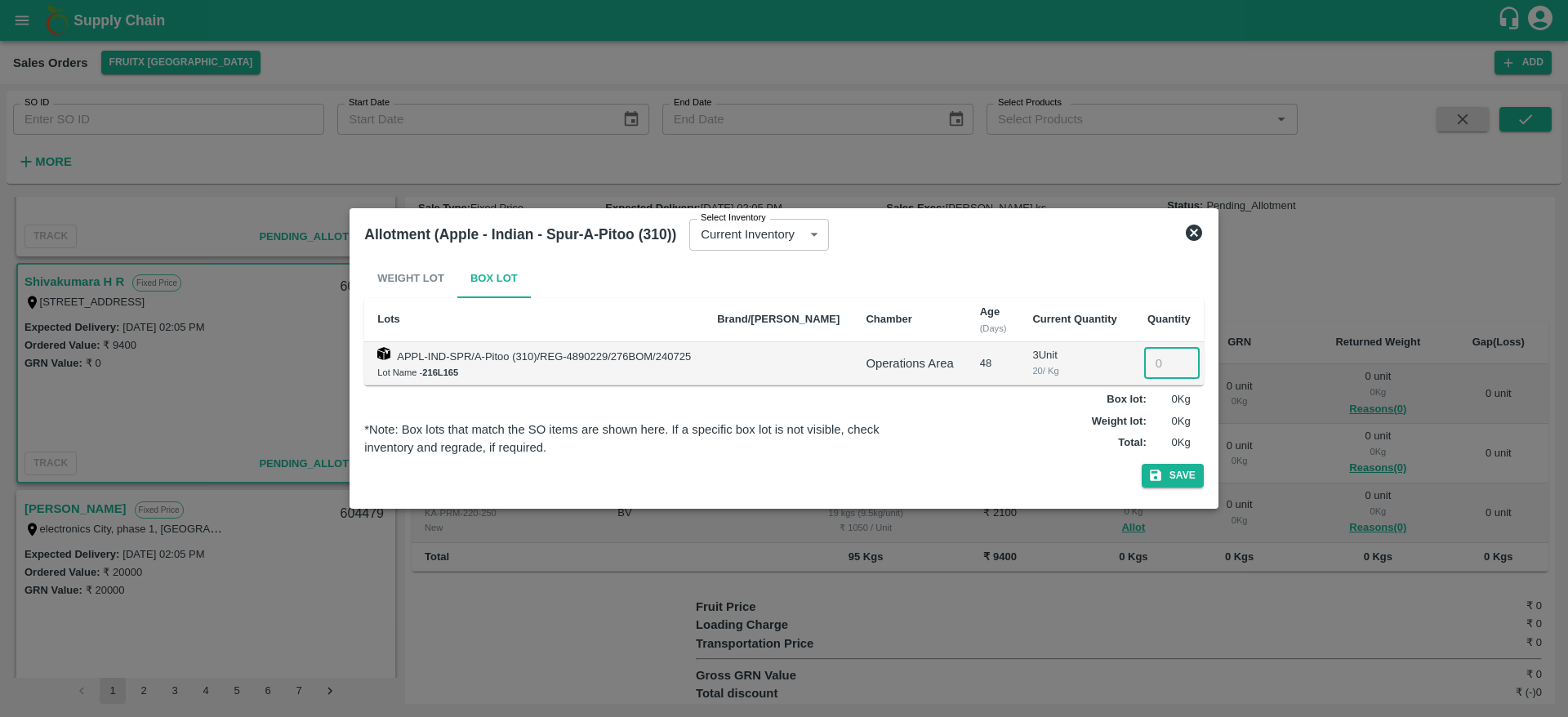
click at [1158, 353] on input "number" at bounding box center [1171, 363] width 55 height 31
type input "03"
click at [1141, 464] on button "Save" at bounding box center [1172, 476] width 62 height 24
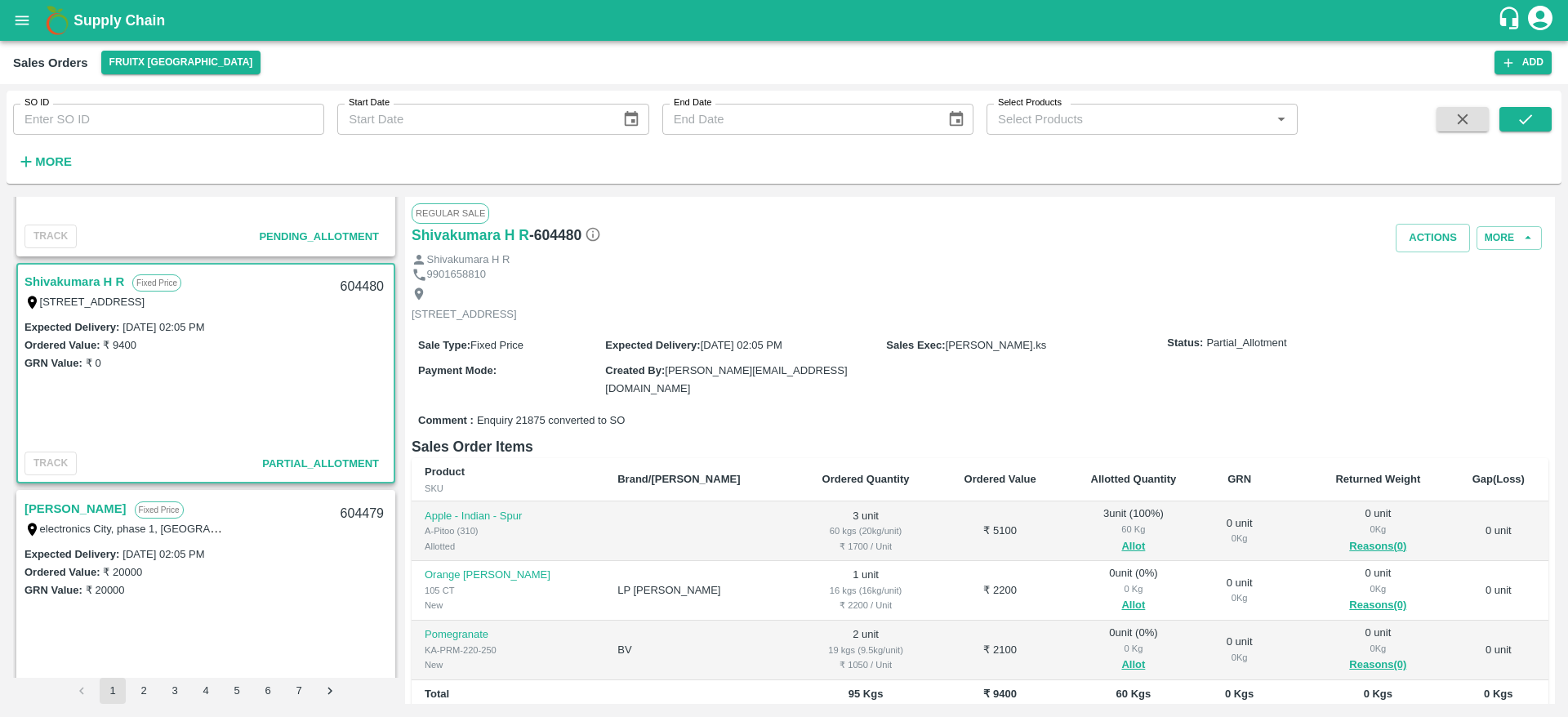
scroll to position [117, 0]
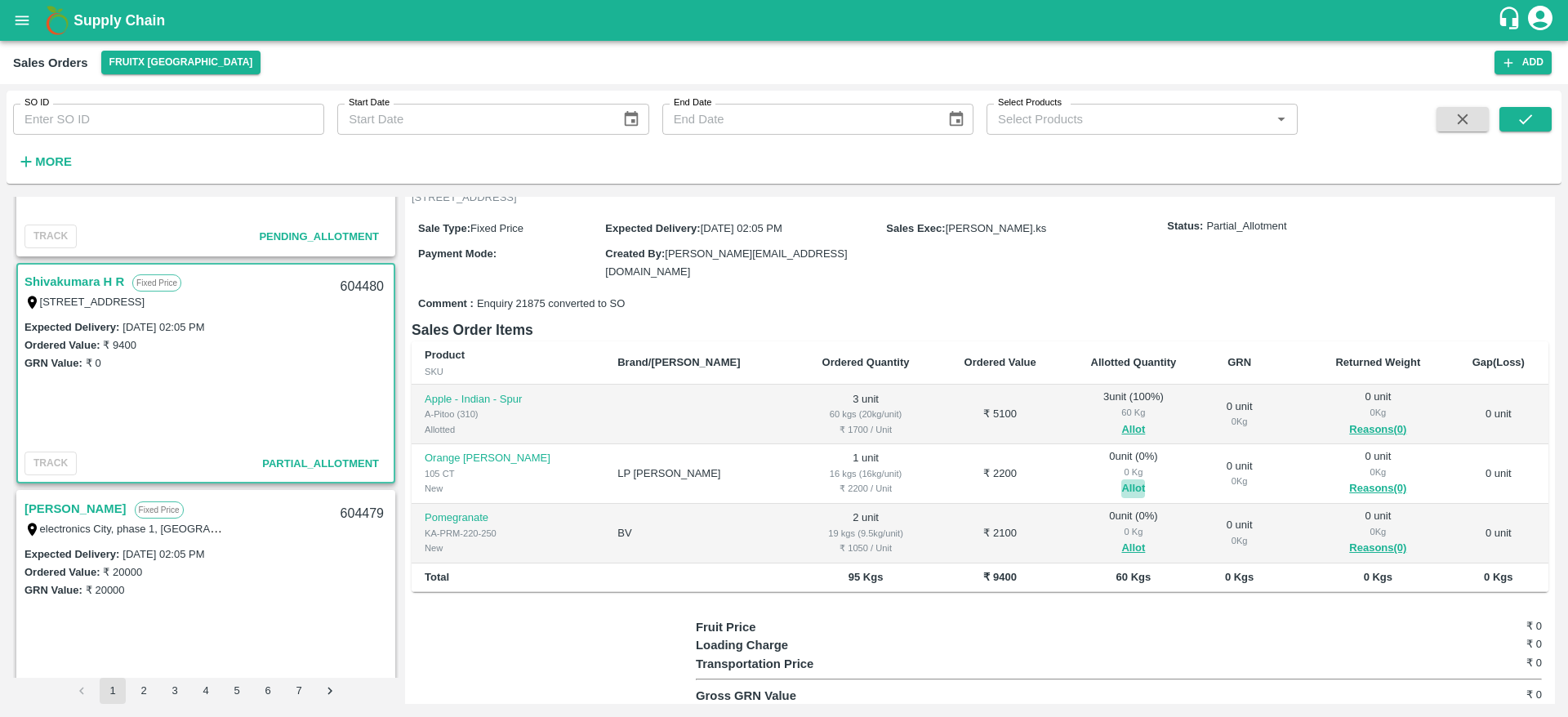
click at [1121, 485] on button "Allot" at bounding box center [1133, 489] width 24 height 19
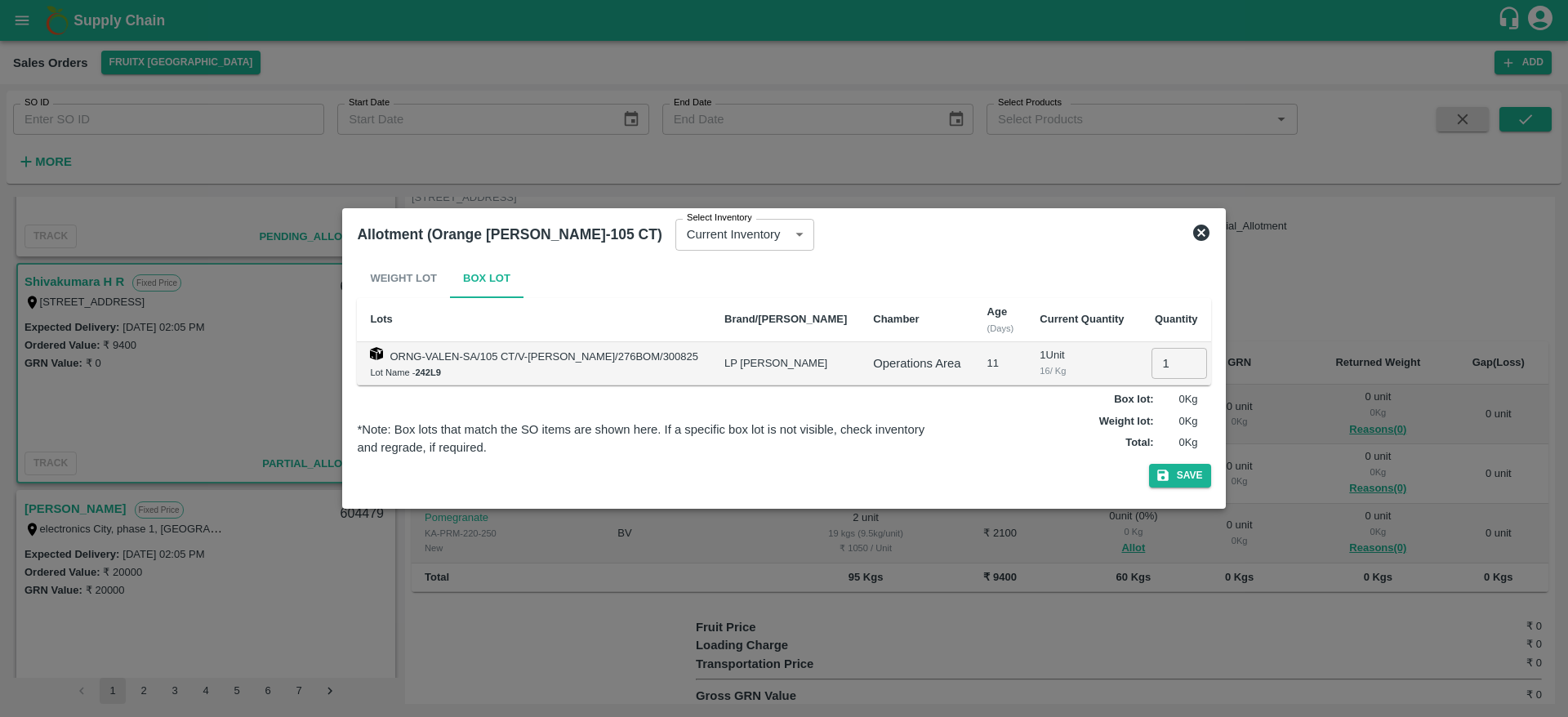
click at [1151, 368] on input "1" at bounding box center [1178, 363] width 55 height 31
type input "1"
click at [1149, 464] on button "Save" at bounding box center [1179, 476] width 62 height 24
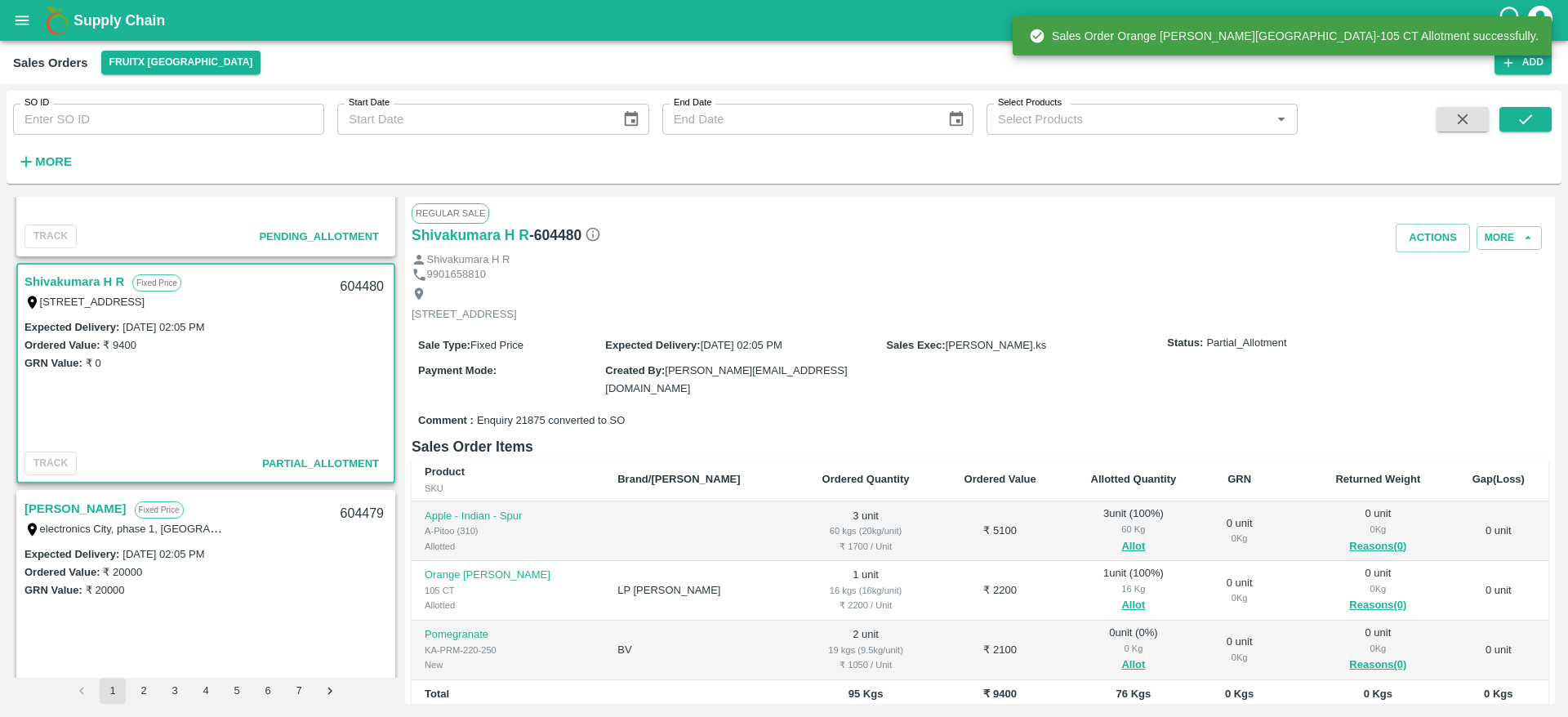
scroll to position [190, 0]
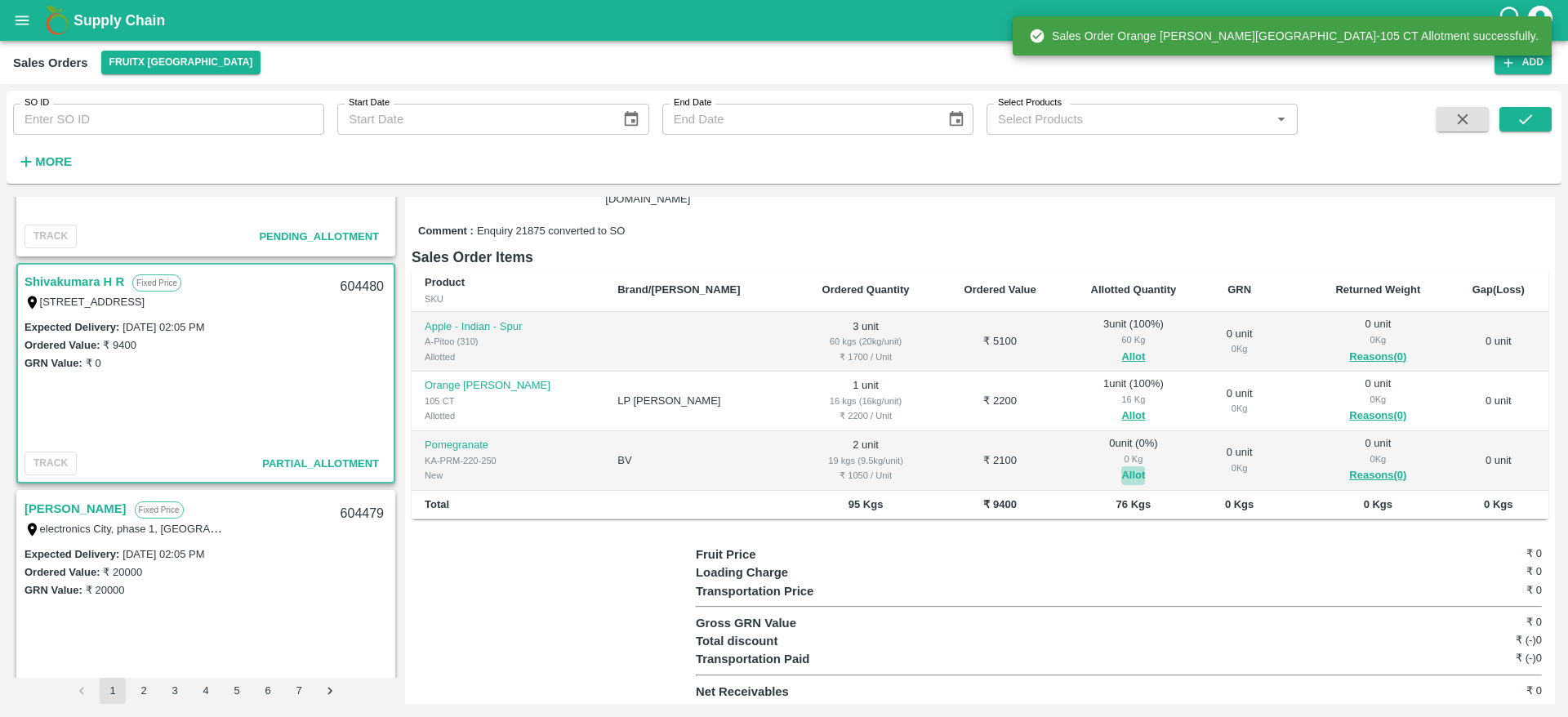
click at [1121, 467] on button "Allot" at bounding box center [1133, 476] width 24 height 19
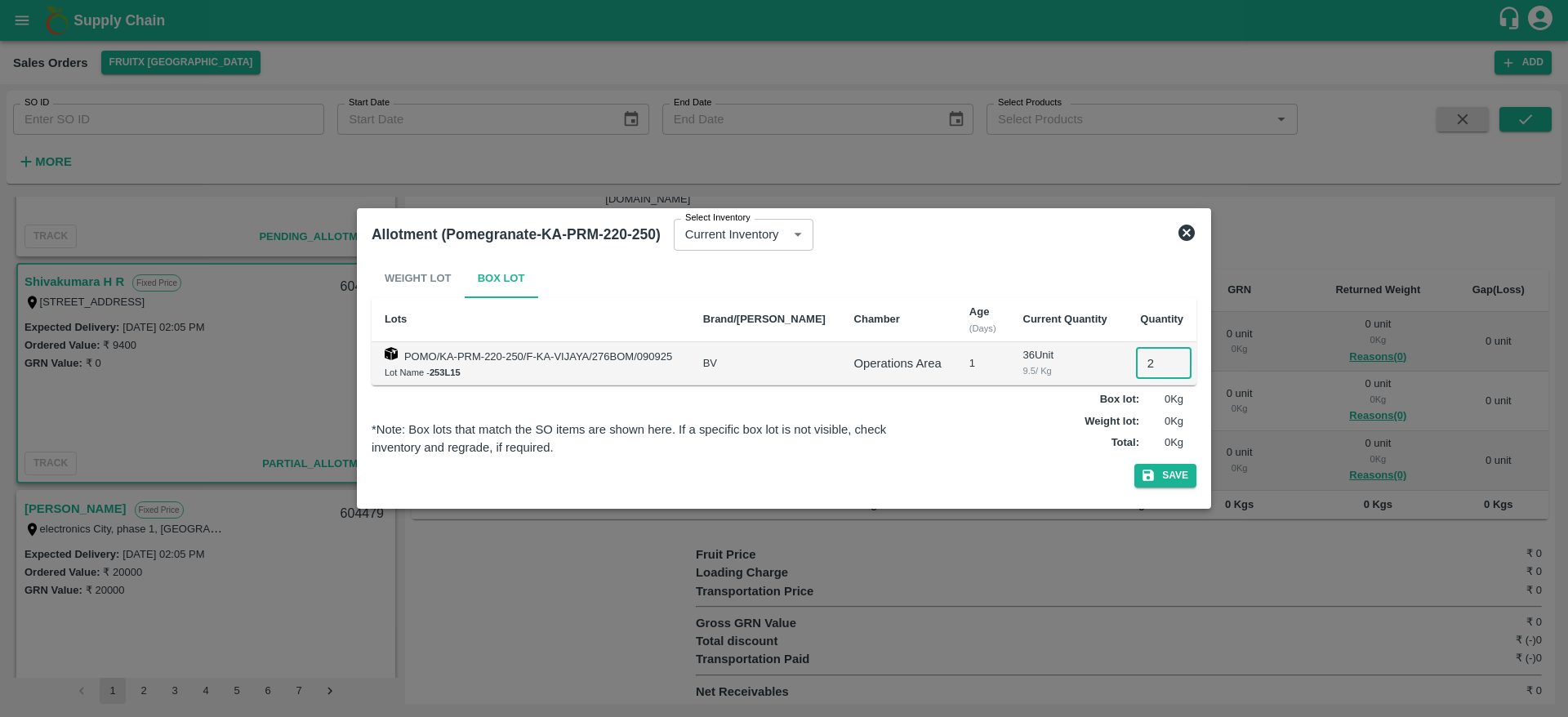
click at [1144, 369] on input "2" at bounding box center [1163, 363] width 55 height 31
type input "2"
click at [1135, 464] on button "Save" at bounding box center [1165, 476] width 62 height 24
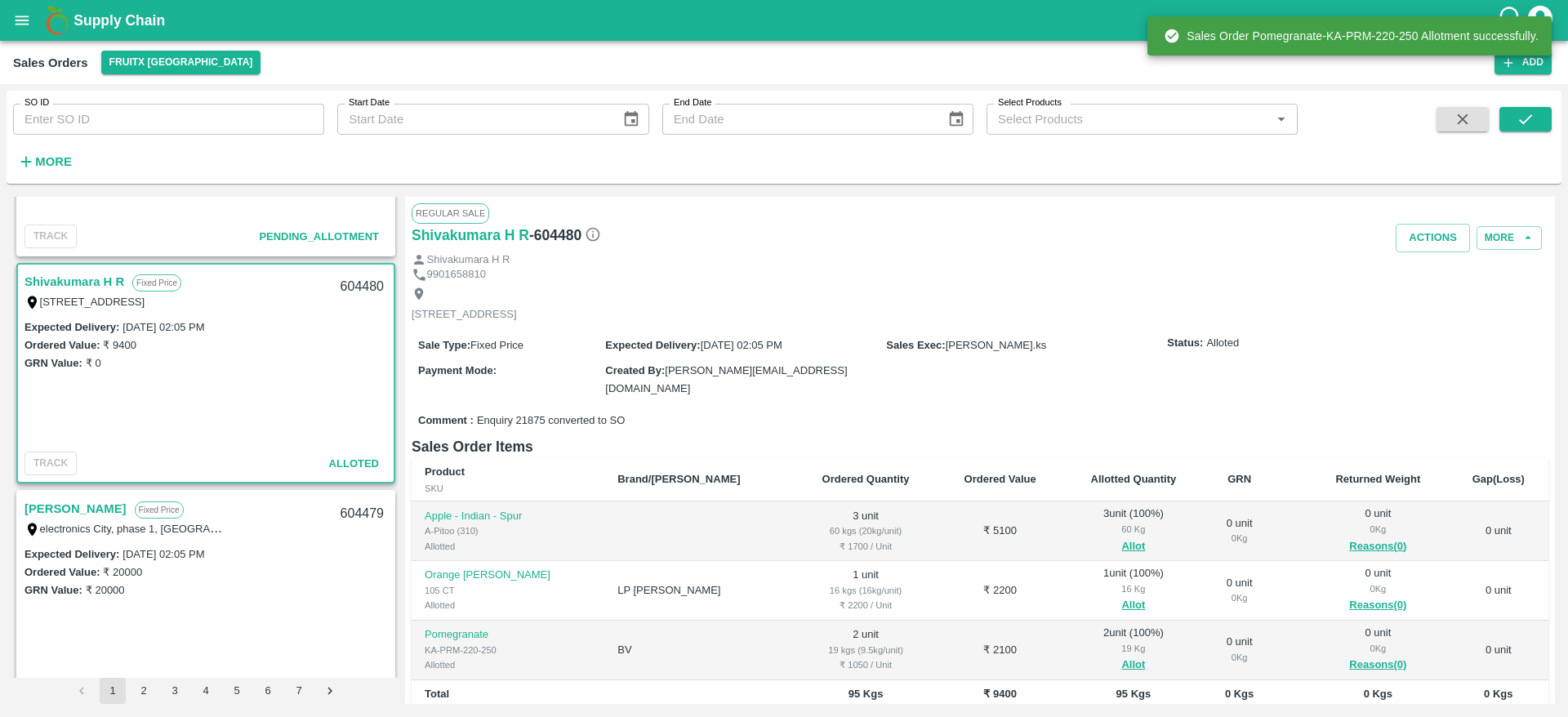
click at [360, 281] on div "604480" at bounding box center [362, 287] width 63 height 39
copy div "604480"
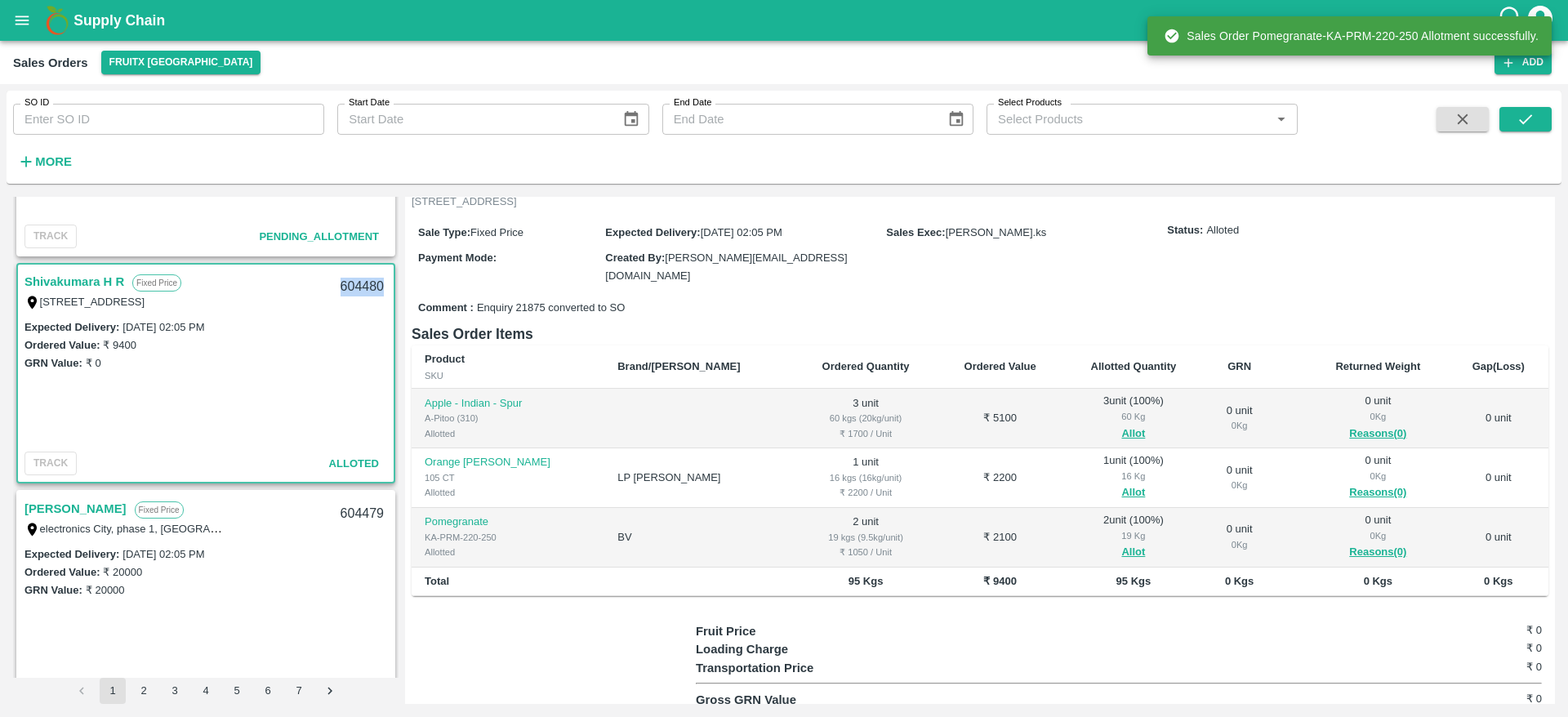
scroll to position [0, 0]
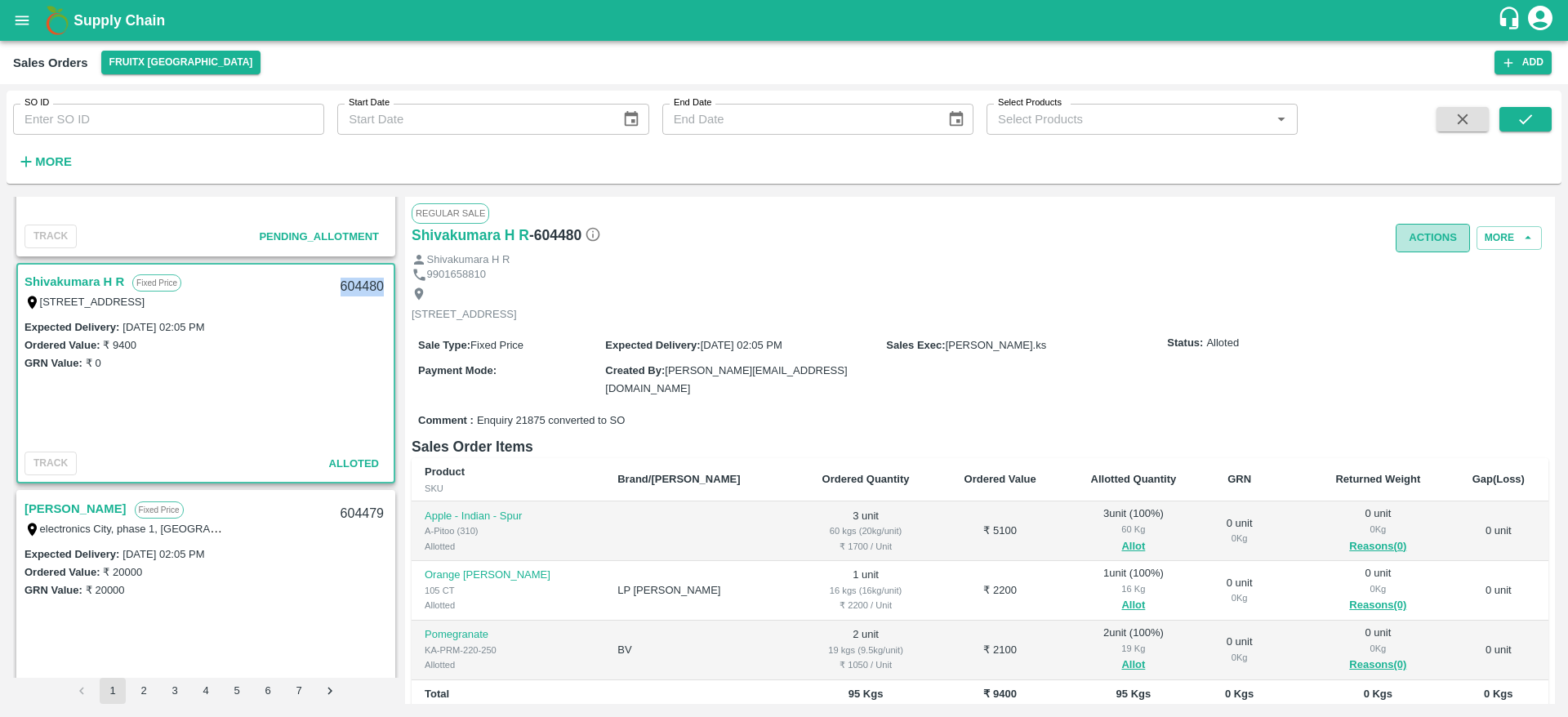
click at [1431, 247] on button "Actions" at bounding box center [1433, 238] width 74 height 29
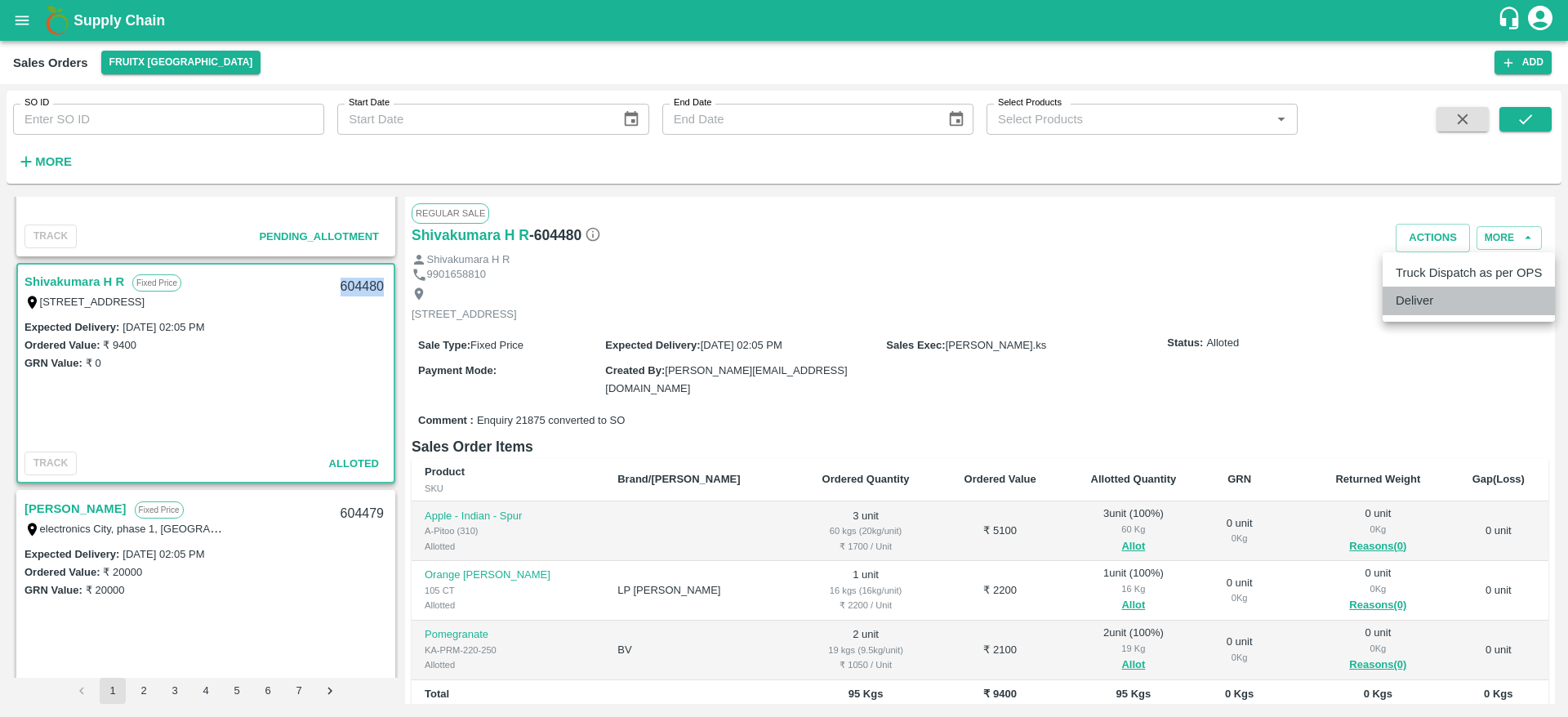
click at [1415, 296] on li "Deliver" at bounding box center [1468, 301] width 172 height 28
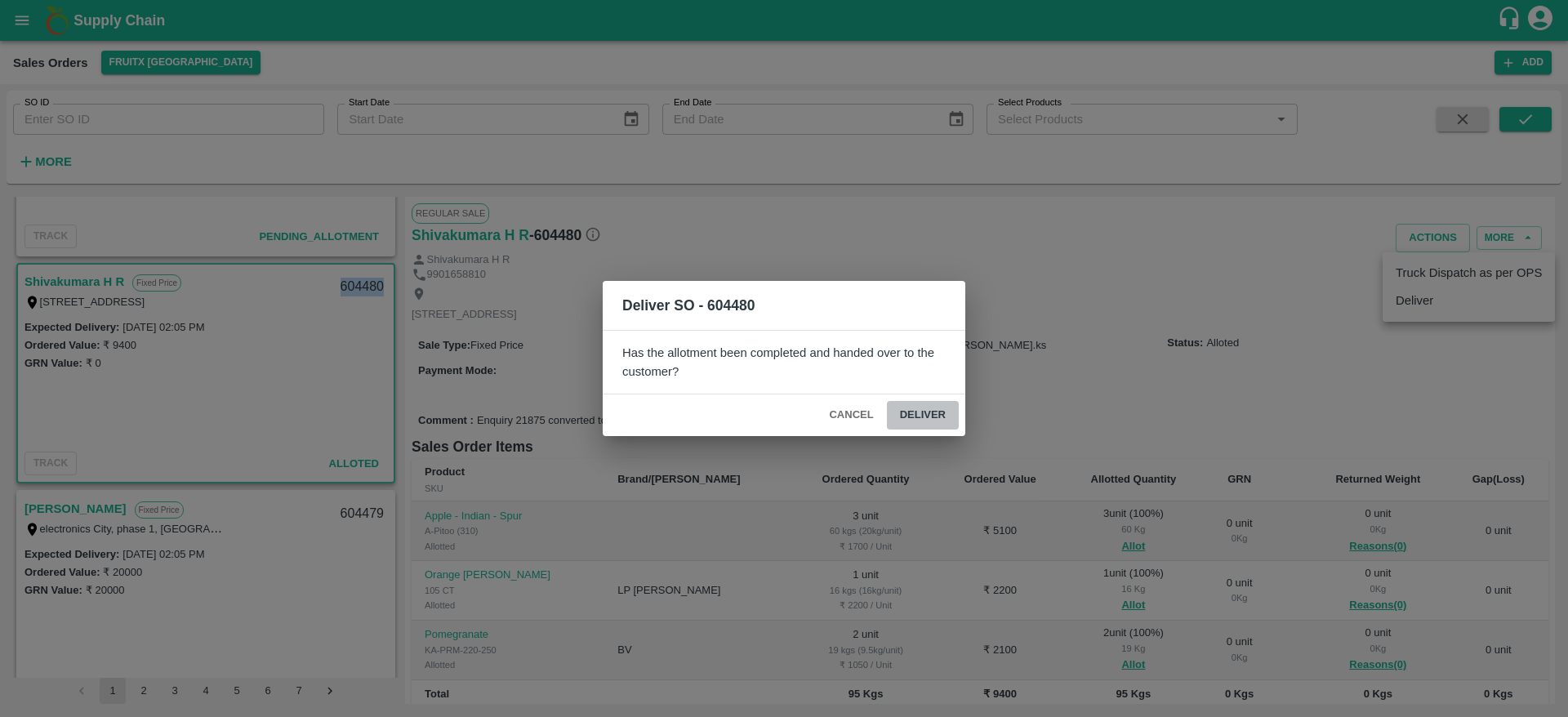
click at [918, 408] on button "Deliver" at bounding box center [922, 415] width 72 height 29
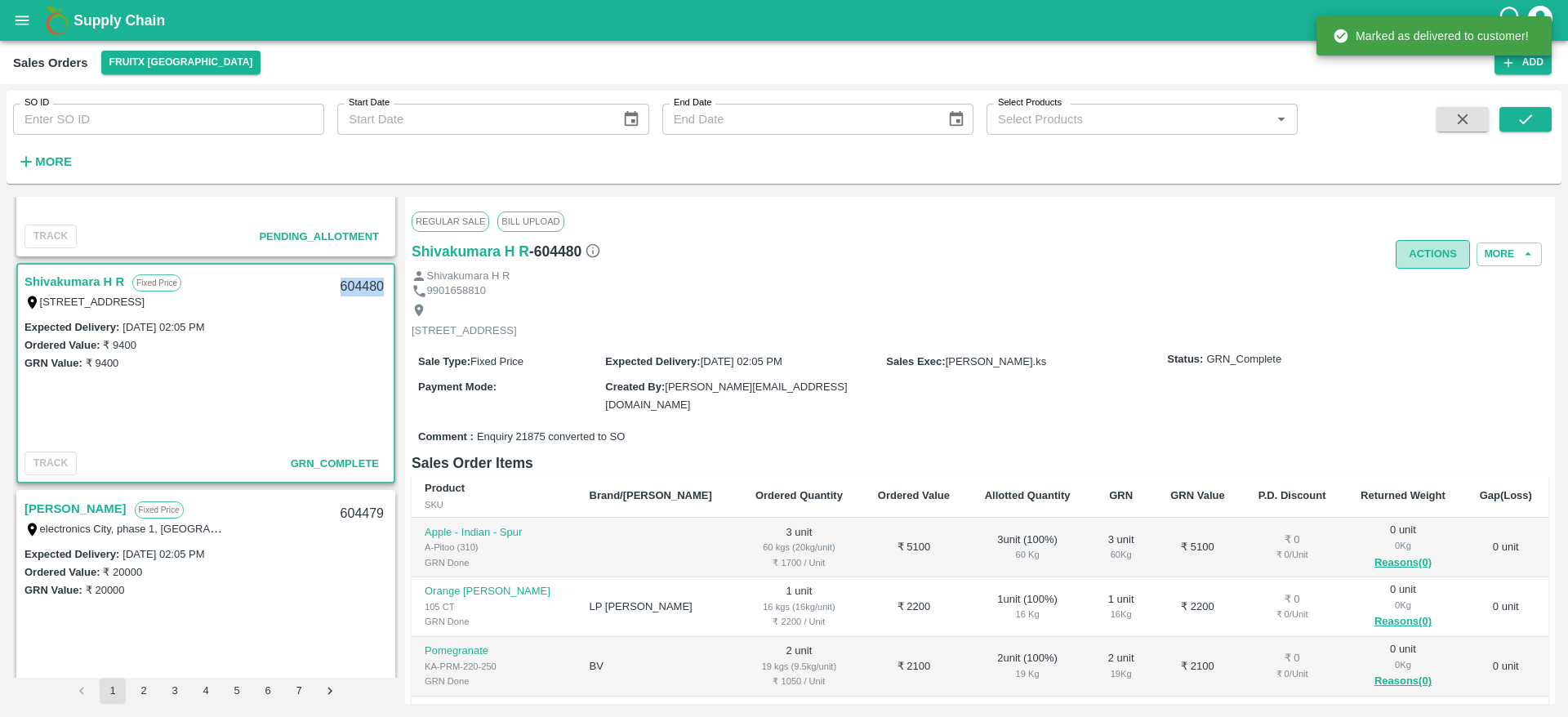
click at [1429, 241] on button "Actions" at bounding box center [1433, 254] width 74 height 29
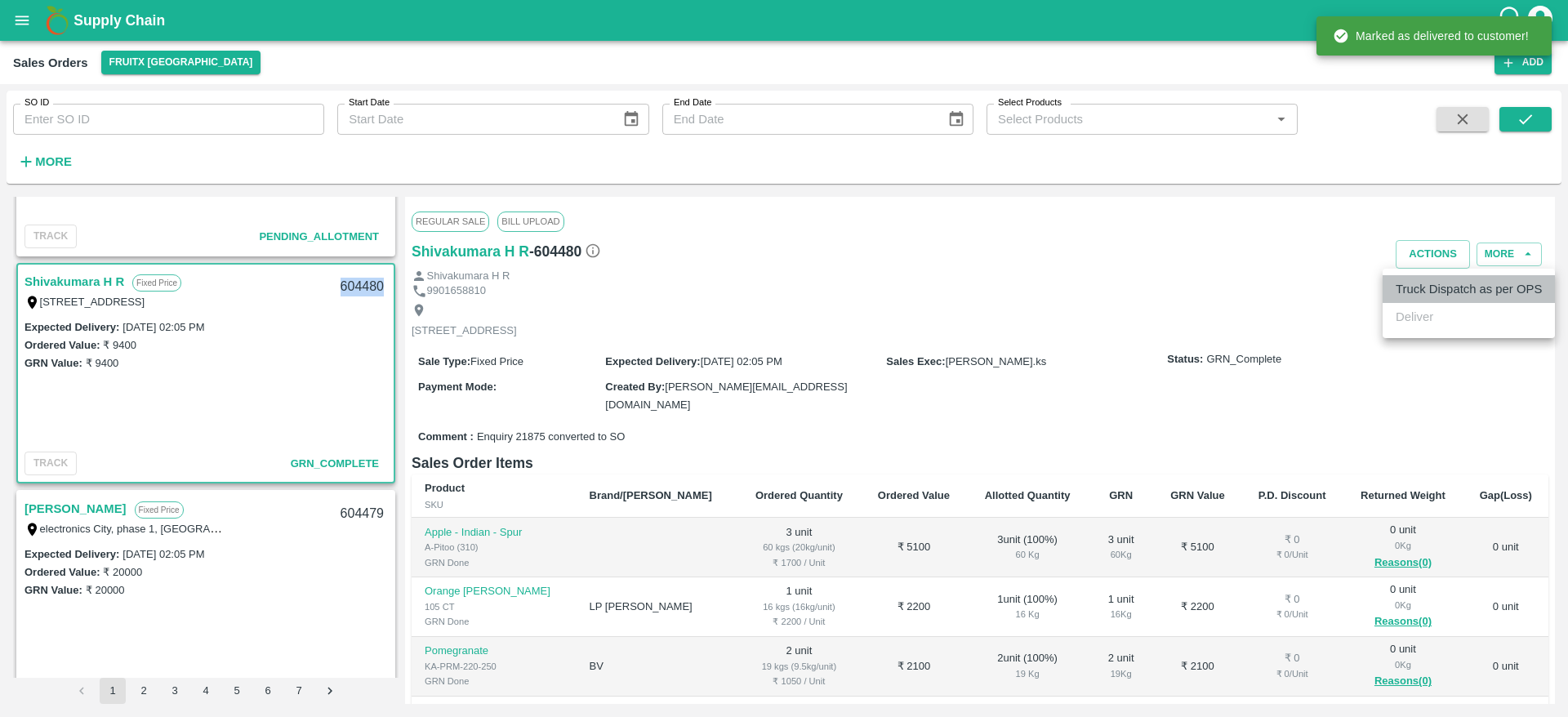
click at [1425, 284] on li "Truck Dispatch as per OPS" at bounding box center [1468, 289] width 172 height 28
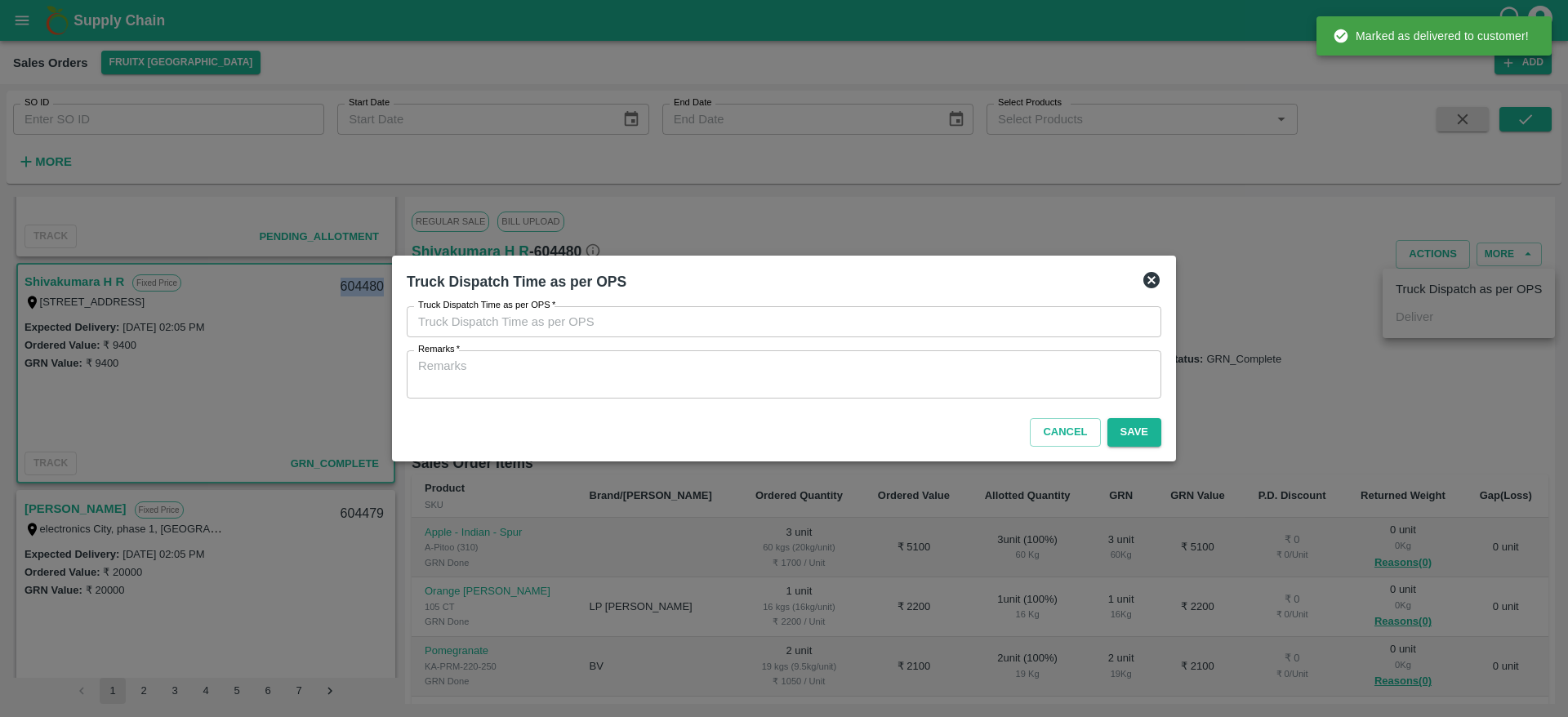
type input "10/09/2025 02:06 PM"
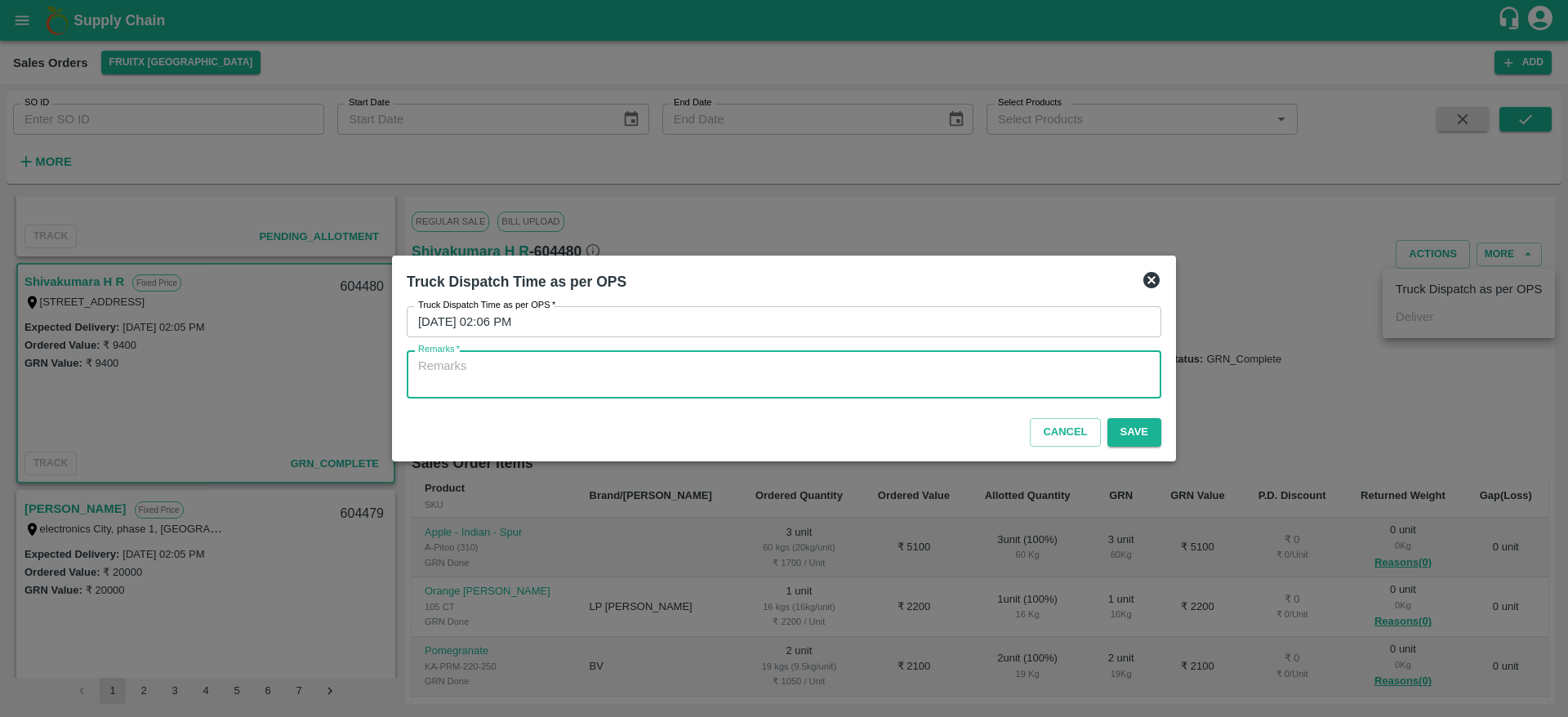
click at [980, 387] on textarea "Remarks   *" at bounding box center [784, 375] width 732 height 35
type textarea "OTD"
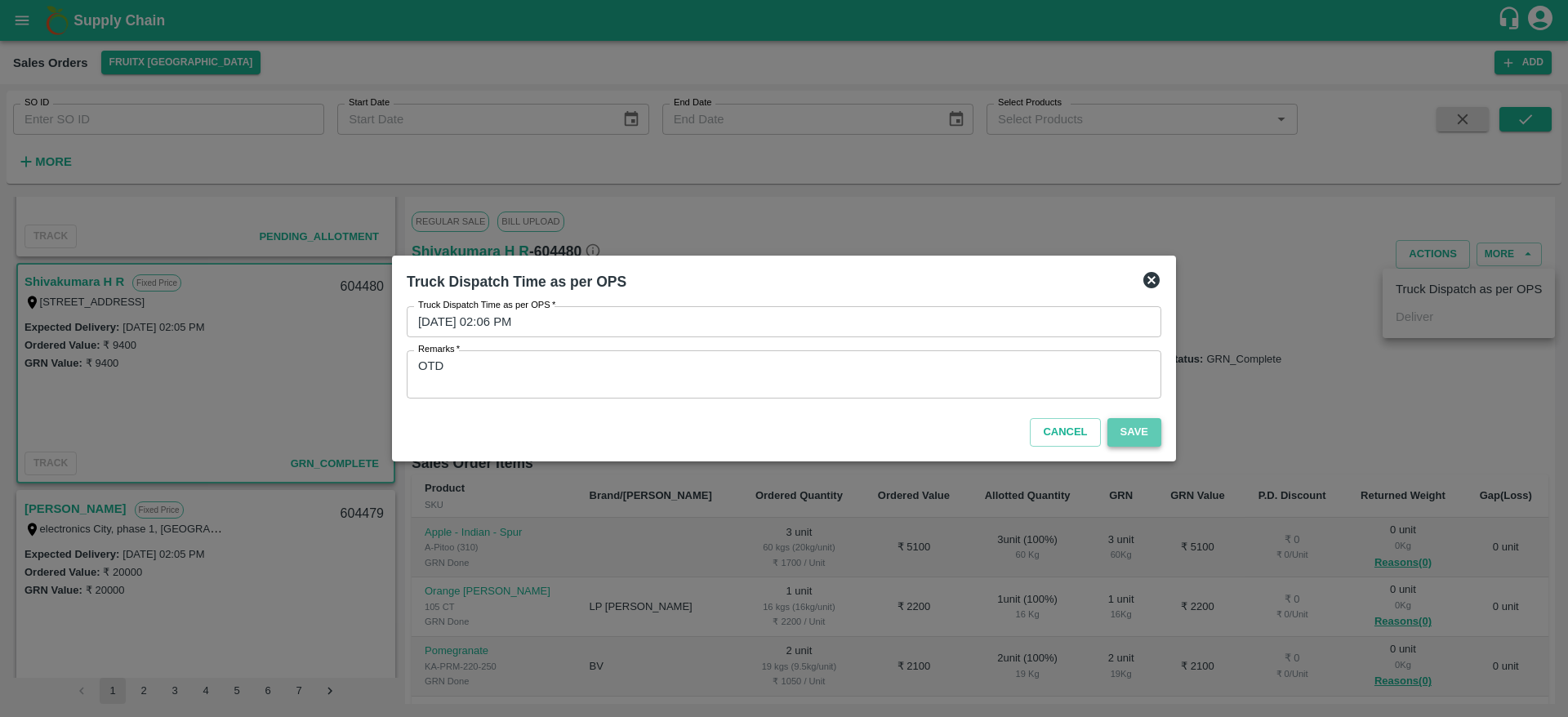
click at [1142, 418] on button "Save" at bounding box center [1134, 432] width 54 height 29
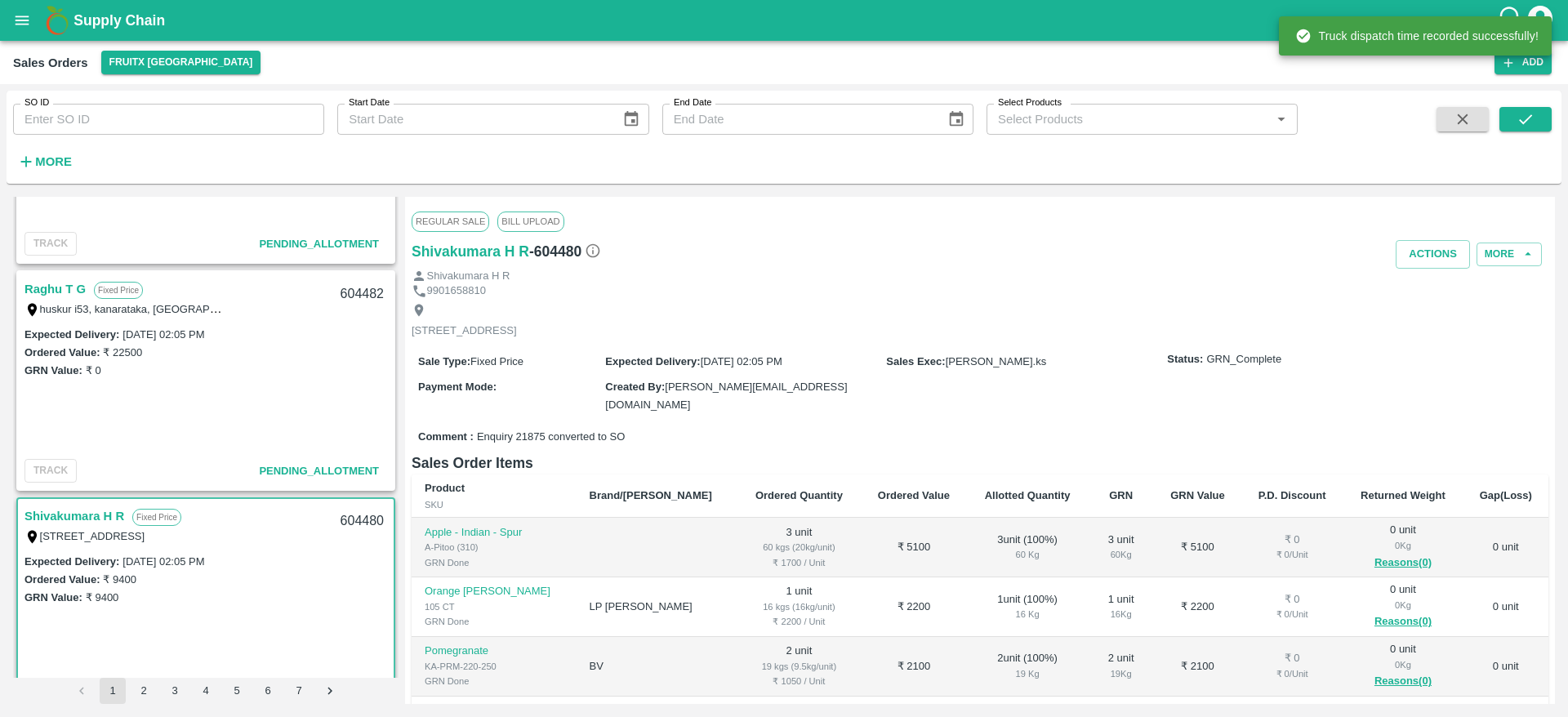
scroll to position [156, 0]
click at [50, 282] on link "Raghu T G" at bounding box center [55, 290] width 61 height 21
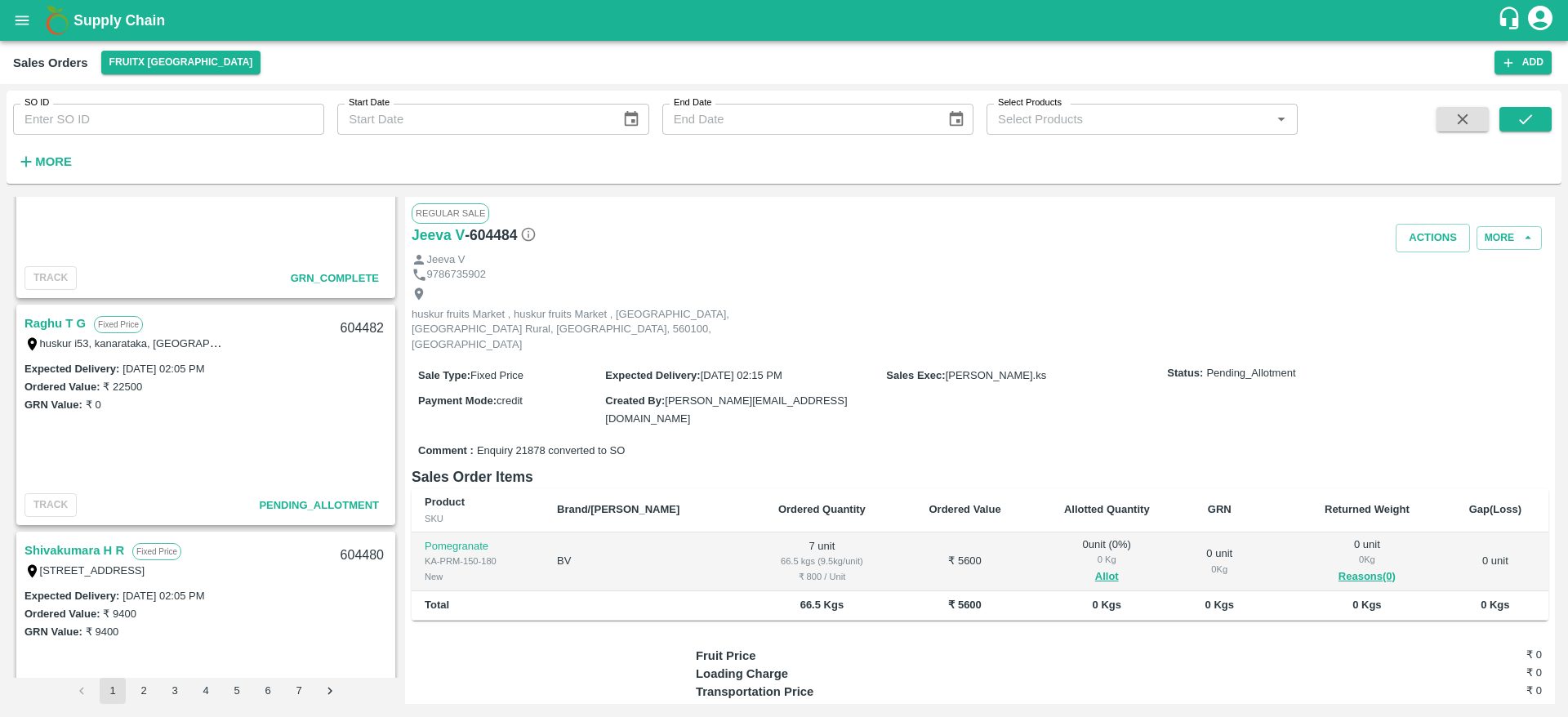
scroll to position [428, 0]
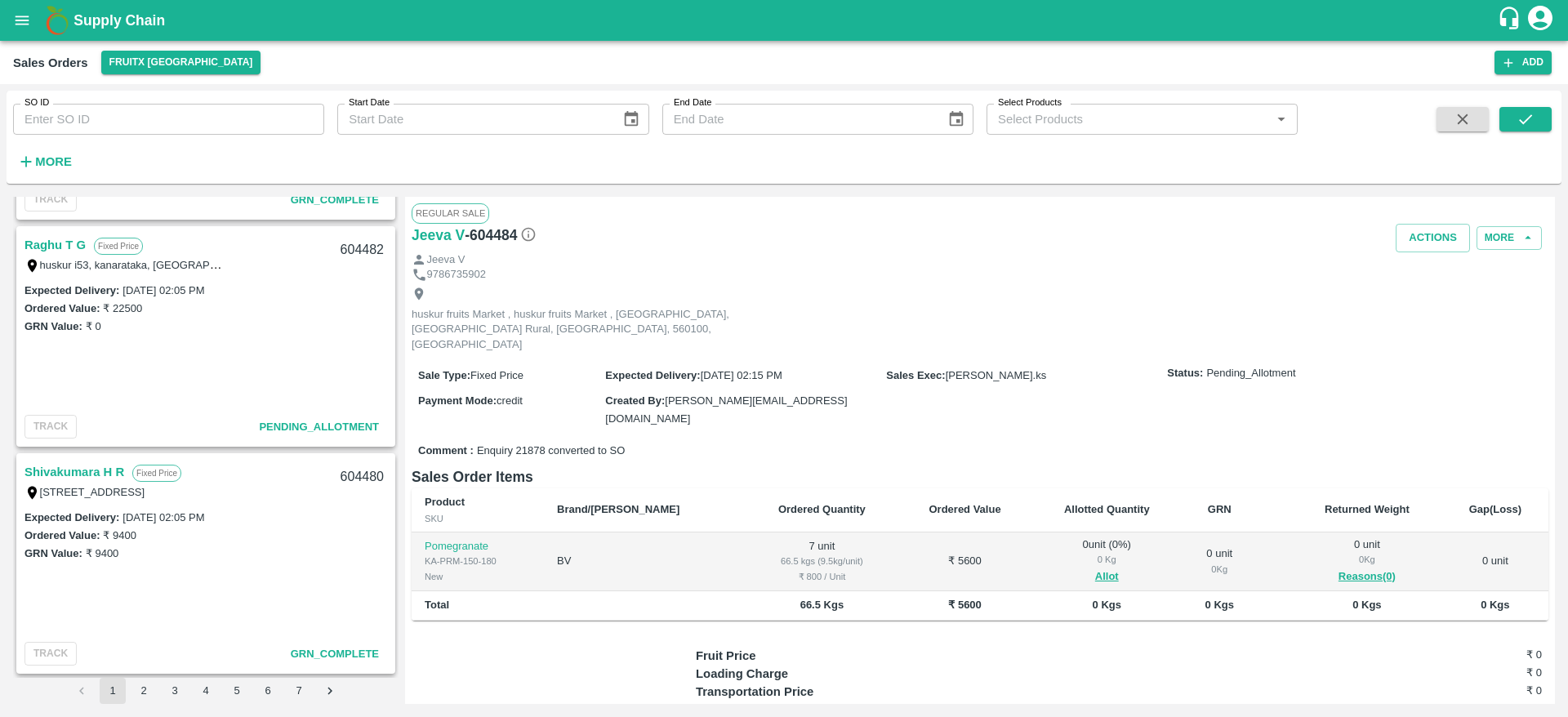
click at [63, 245] on link "Raghu T G" at bounding box center [55, 245] width 61 height 21
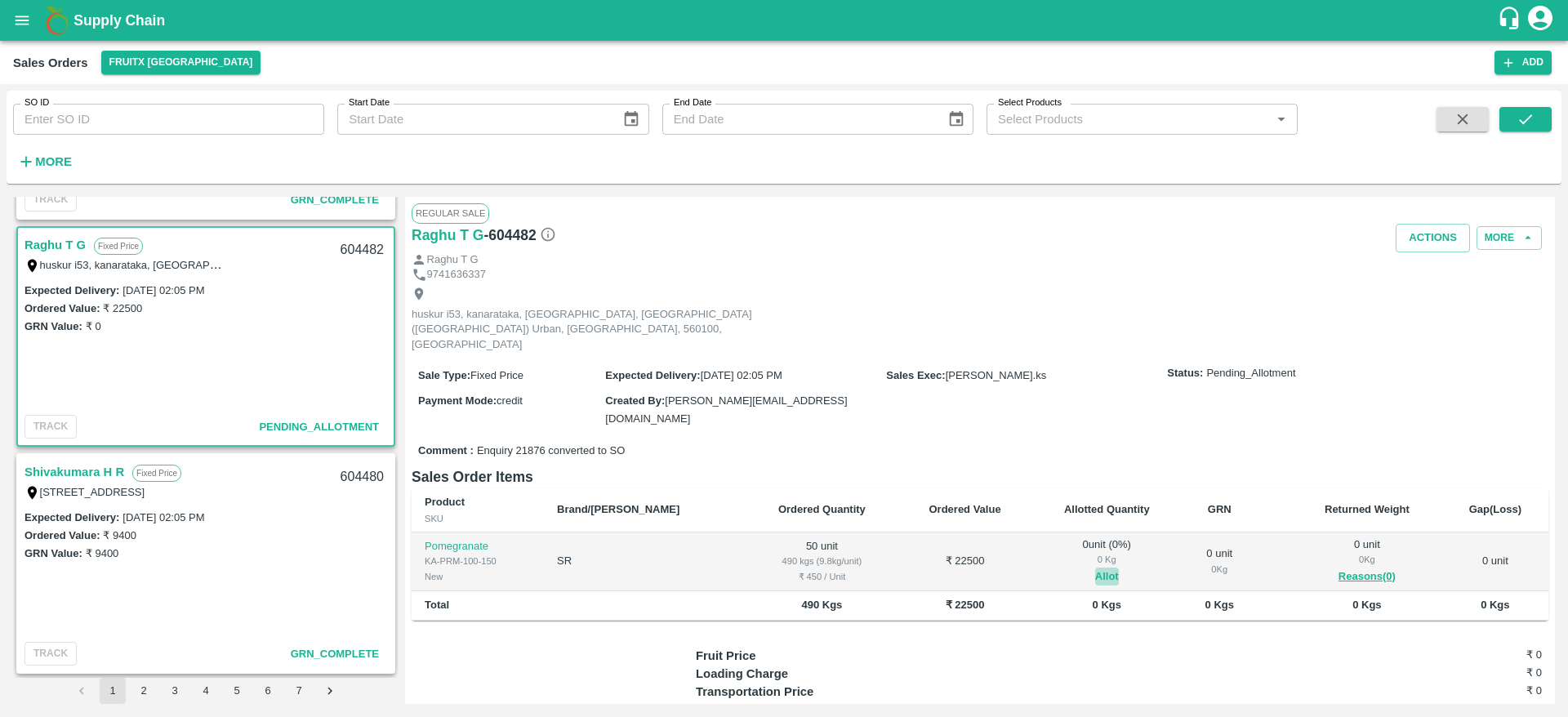
click at [1095, 568] on button "Allot" at bounding box center [1107, 577] width 24 height 19
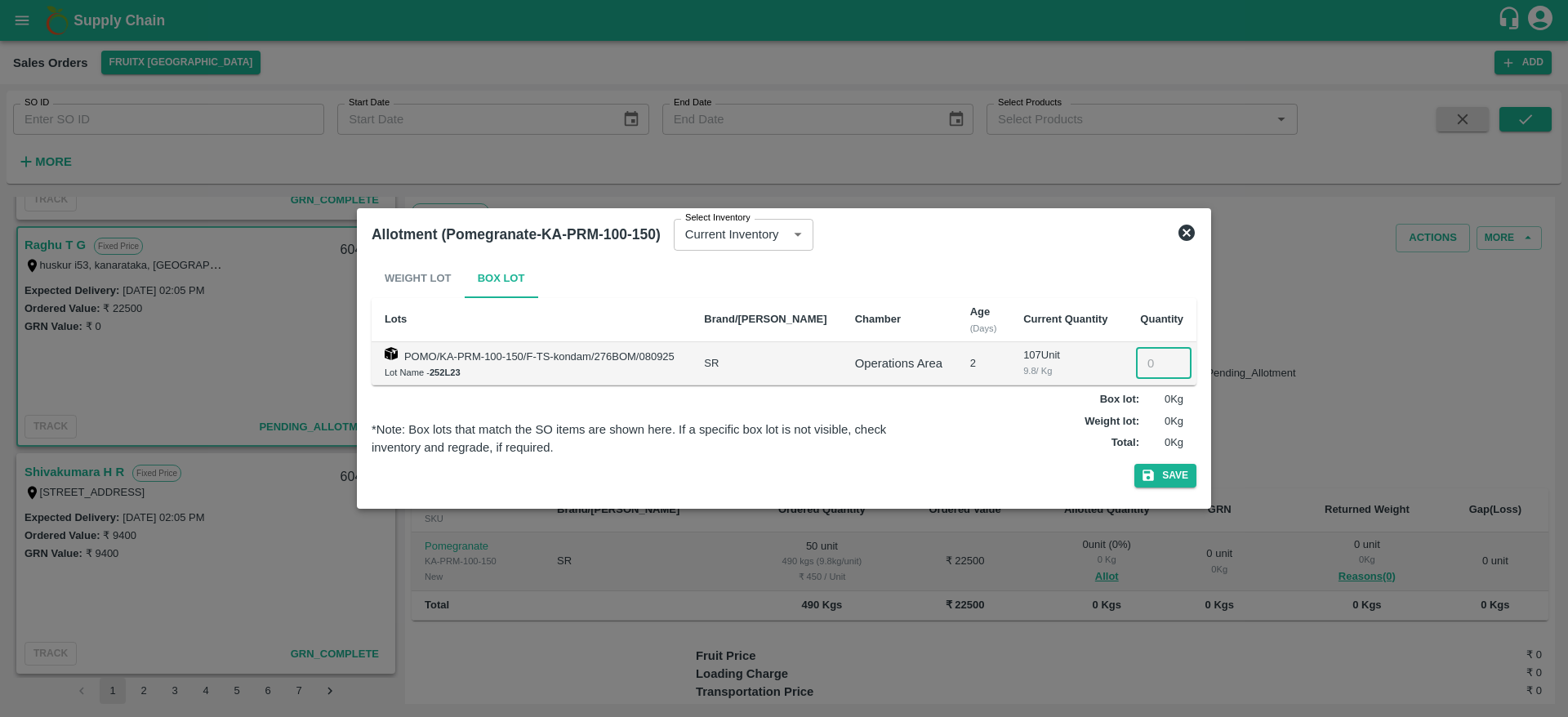
click at [1148, 364] on input "number" at bounding box center [1163, 363] width 55 height 31
type input "50"
click at [1135, 464] on button "Save" at bounding box center [1165, 476] width 62 height 24
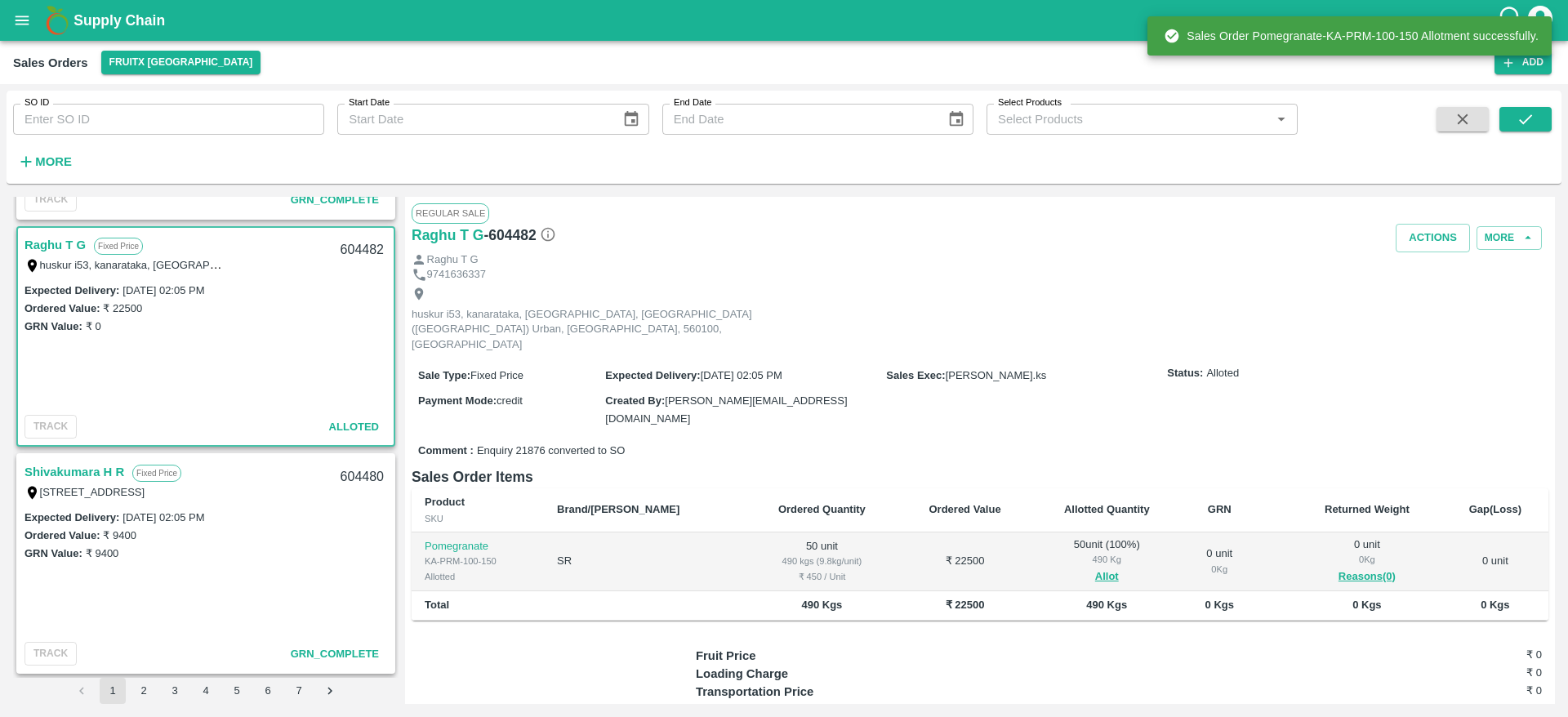
click at [344, 246] on div "604482" at bounding box center [362, 250] width 63 height 39
copy div "604482"
click at [1410, 243] on button "Actions" at bounding box center [1433, 238] width 74 height 29
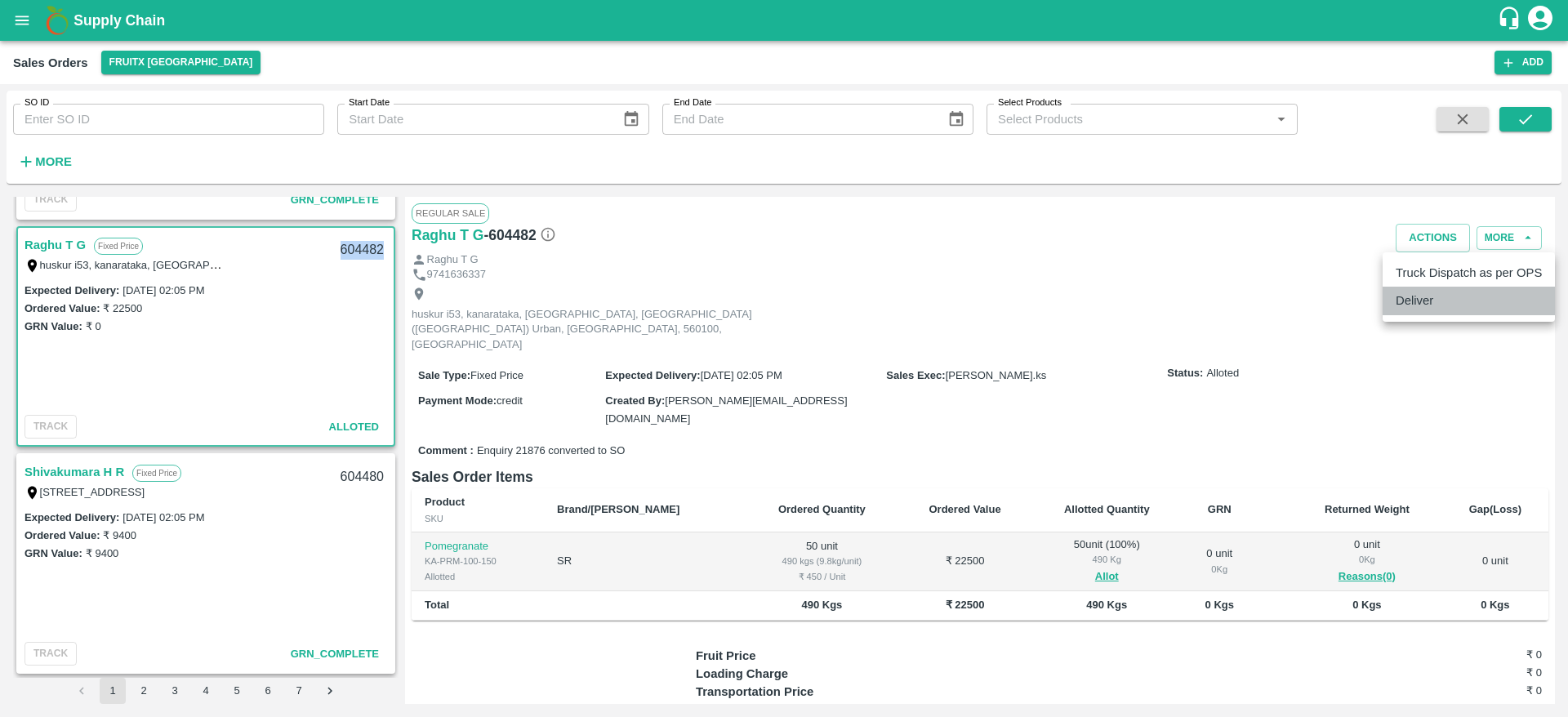
click at [1411, 294] on li "Deliver" at bounding box center [1468, 301] width 172 height 28
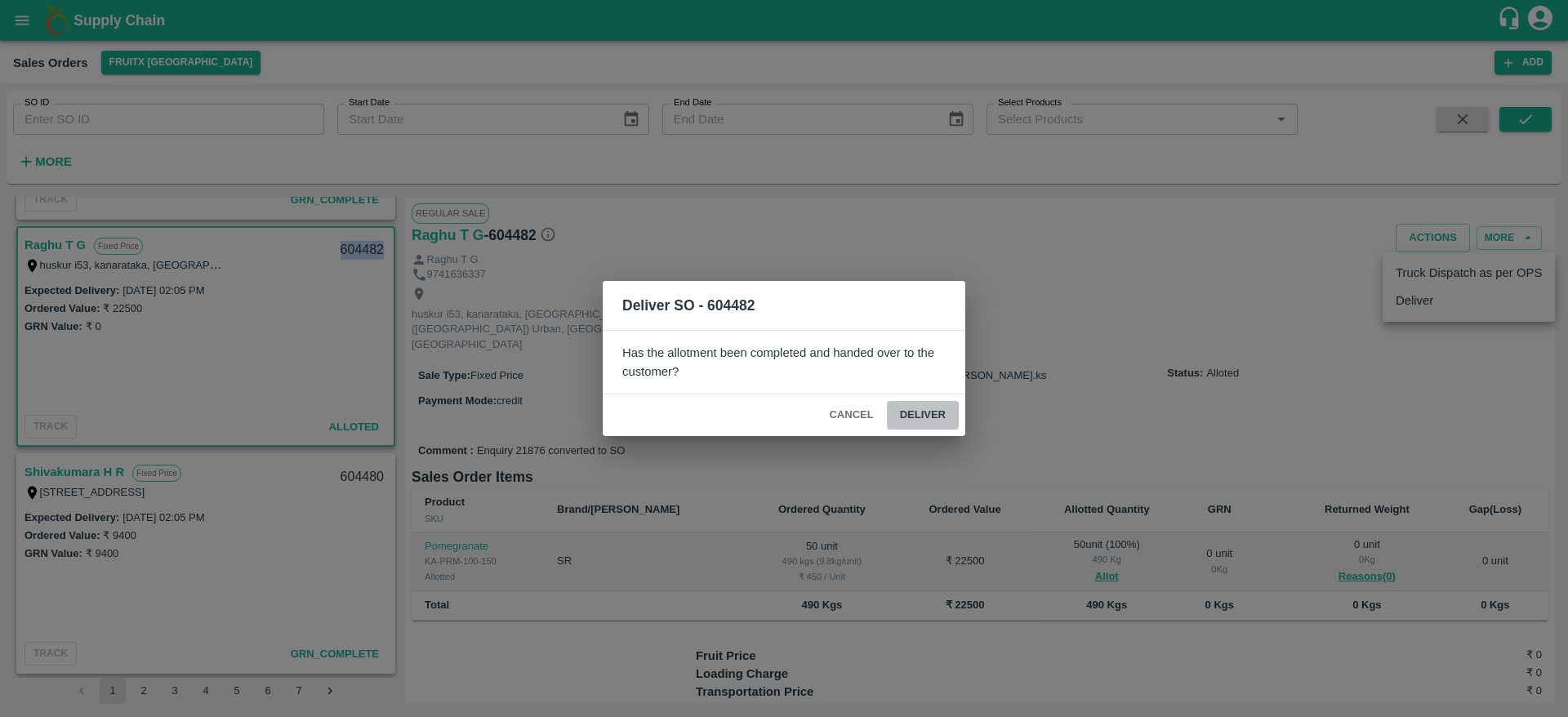
click at [939, 418] on button "Deliver" at bounding box center [922, 415] width 72 height 29
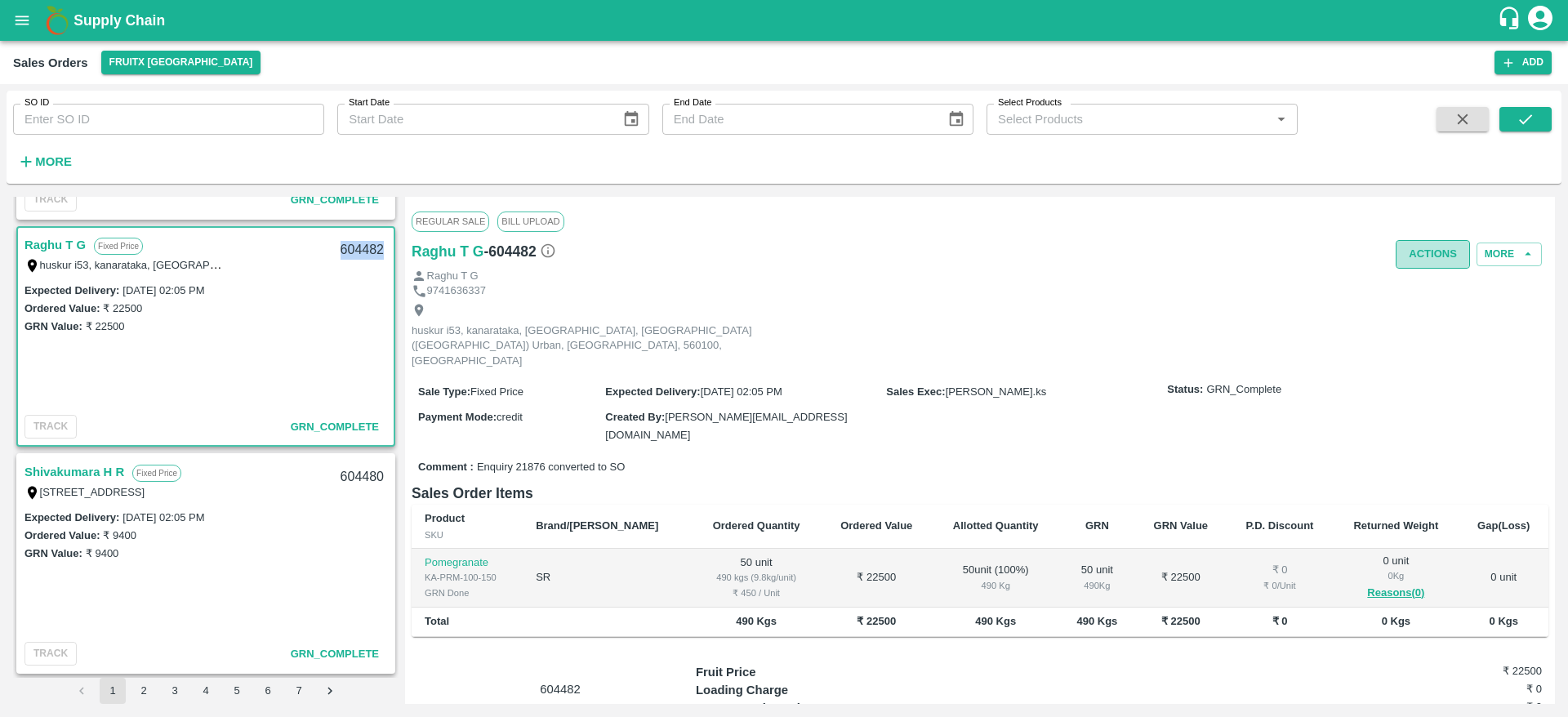
click at [1403, 253] on button "Actions" at bounding box center [1433, 254] width 74 height 29
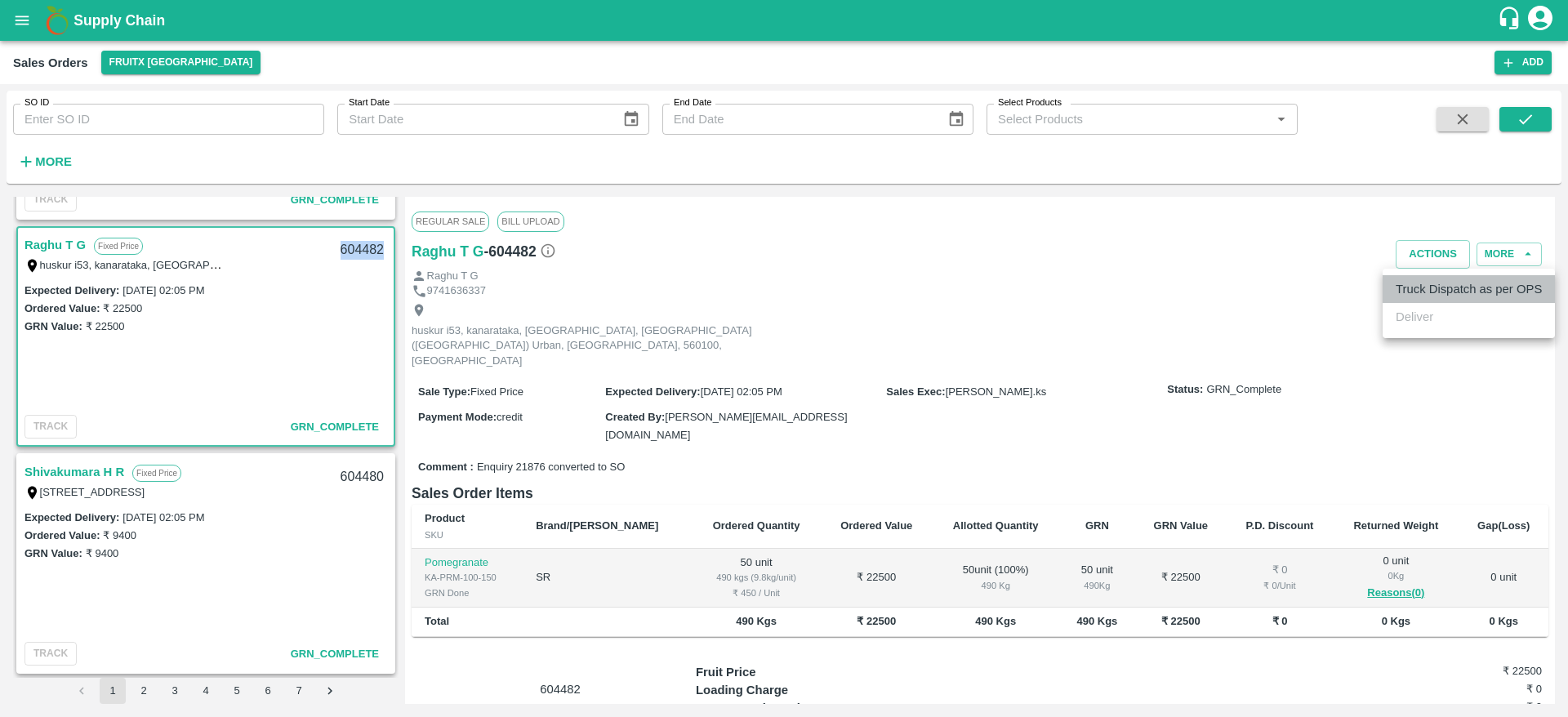
click at [1437, 291] on li "Truck Dispatch as per OPS" at bounding box center [1468, 289] width 172 height 28
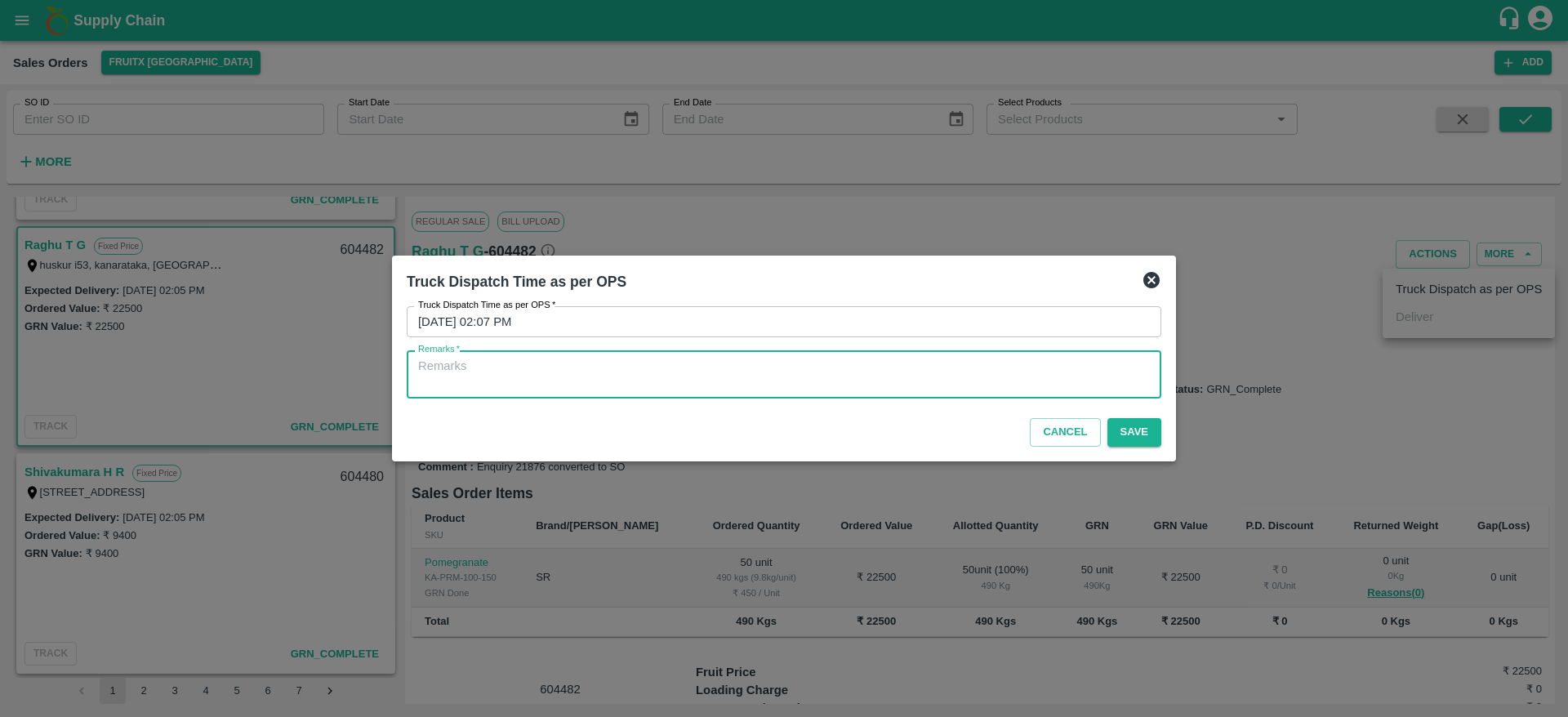
click at [1075, 372] on textarea "Remarks   *" at bounding box center [784, 375] width 732 height 35
